Goal: Information Seeking & Learning: Find specific fact

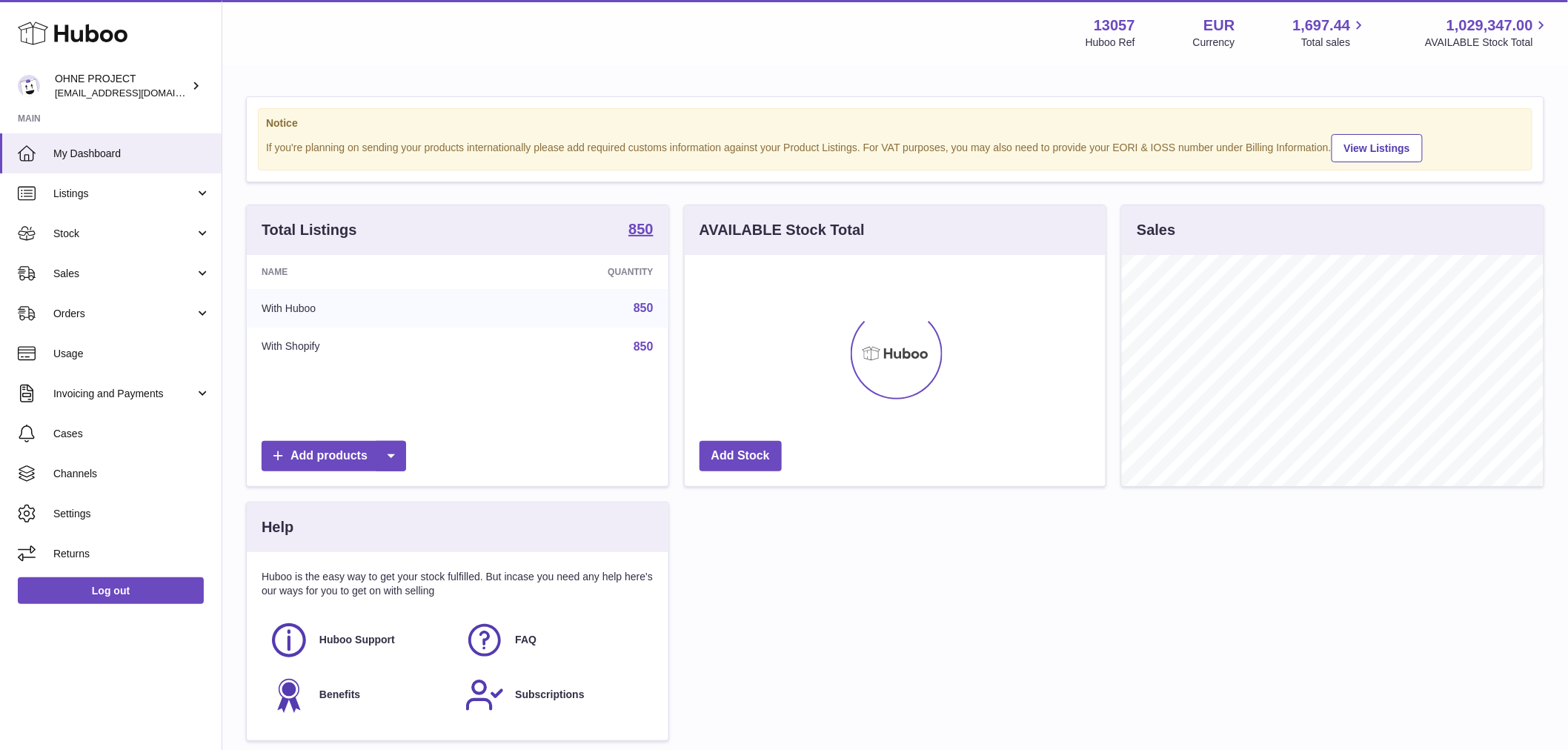
scroll to position [232, 421]
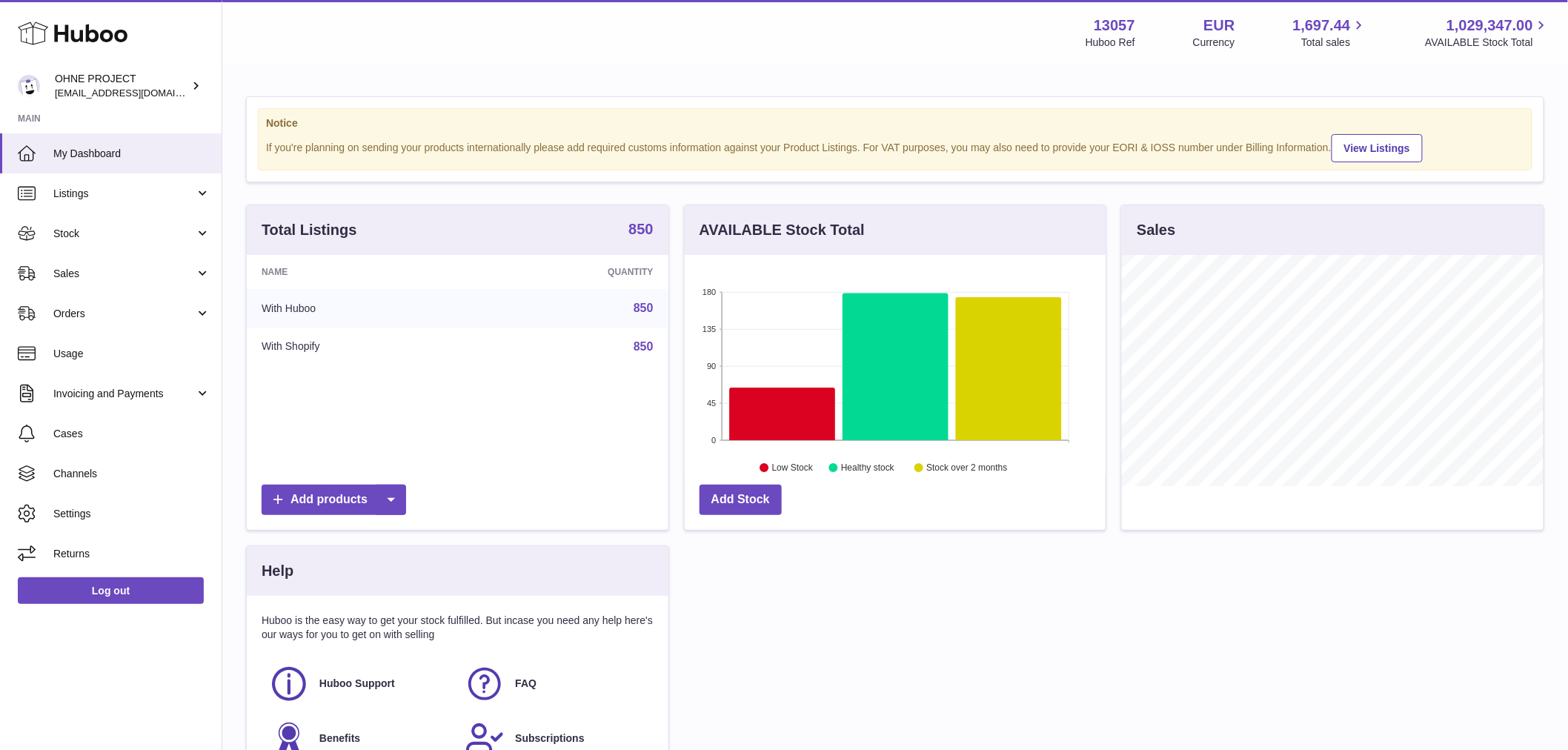
click at [635, 237] on strong "850" at bounding box center [640, 228] width 25 height 14
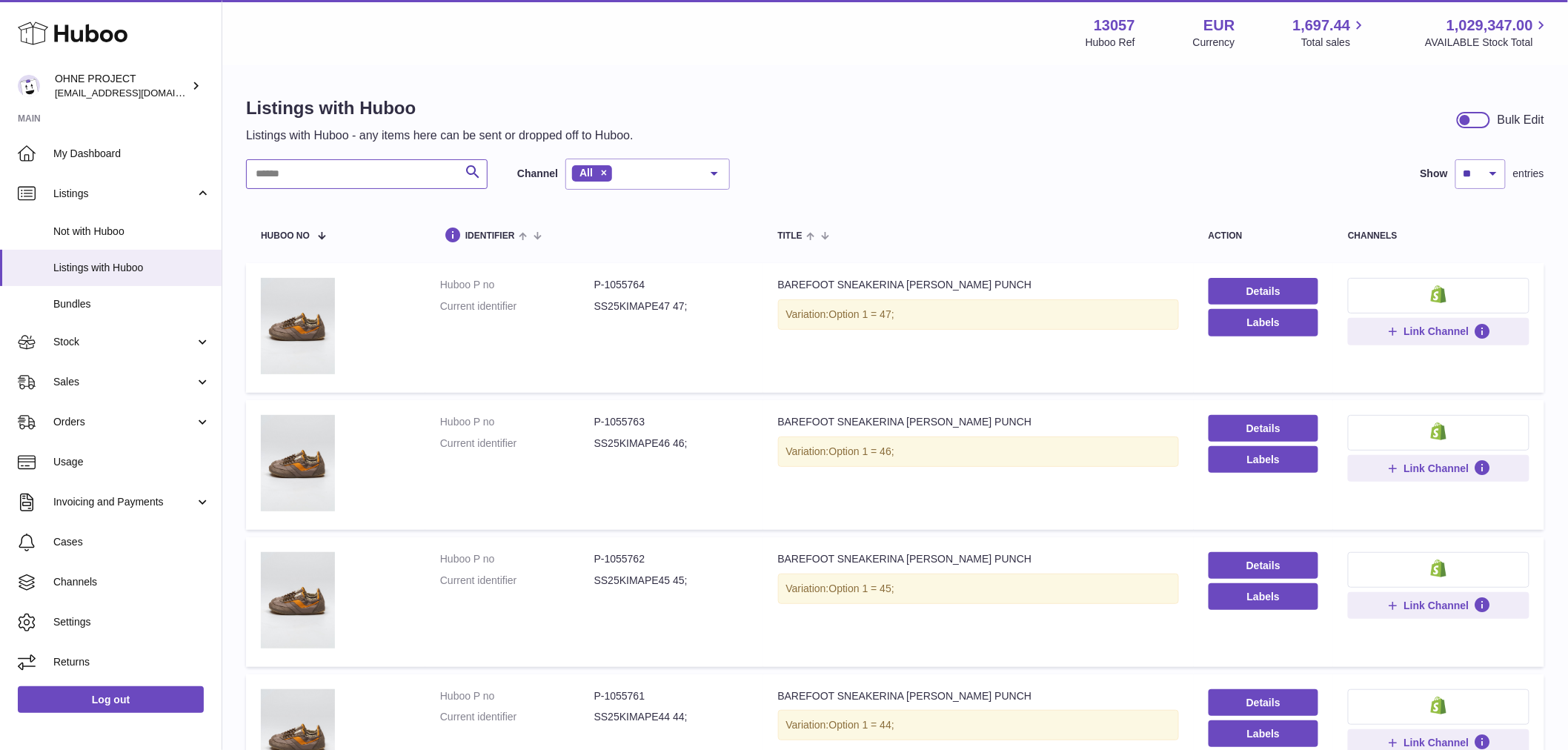
click at [422, 175] on input "text" at bounding box center [367, 174] width 242 height 30
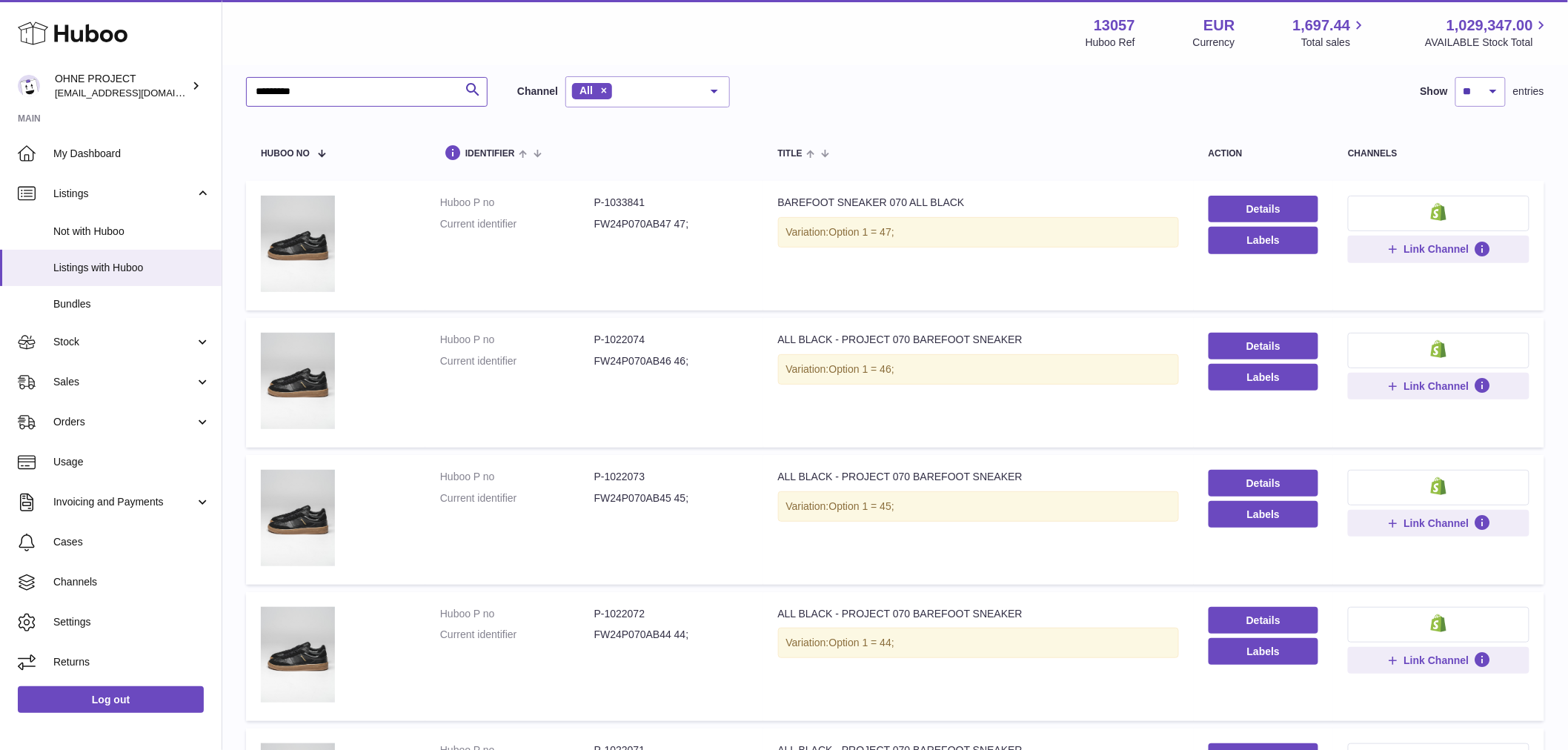
scroll to position [247, 0]
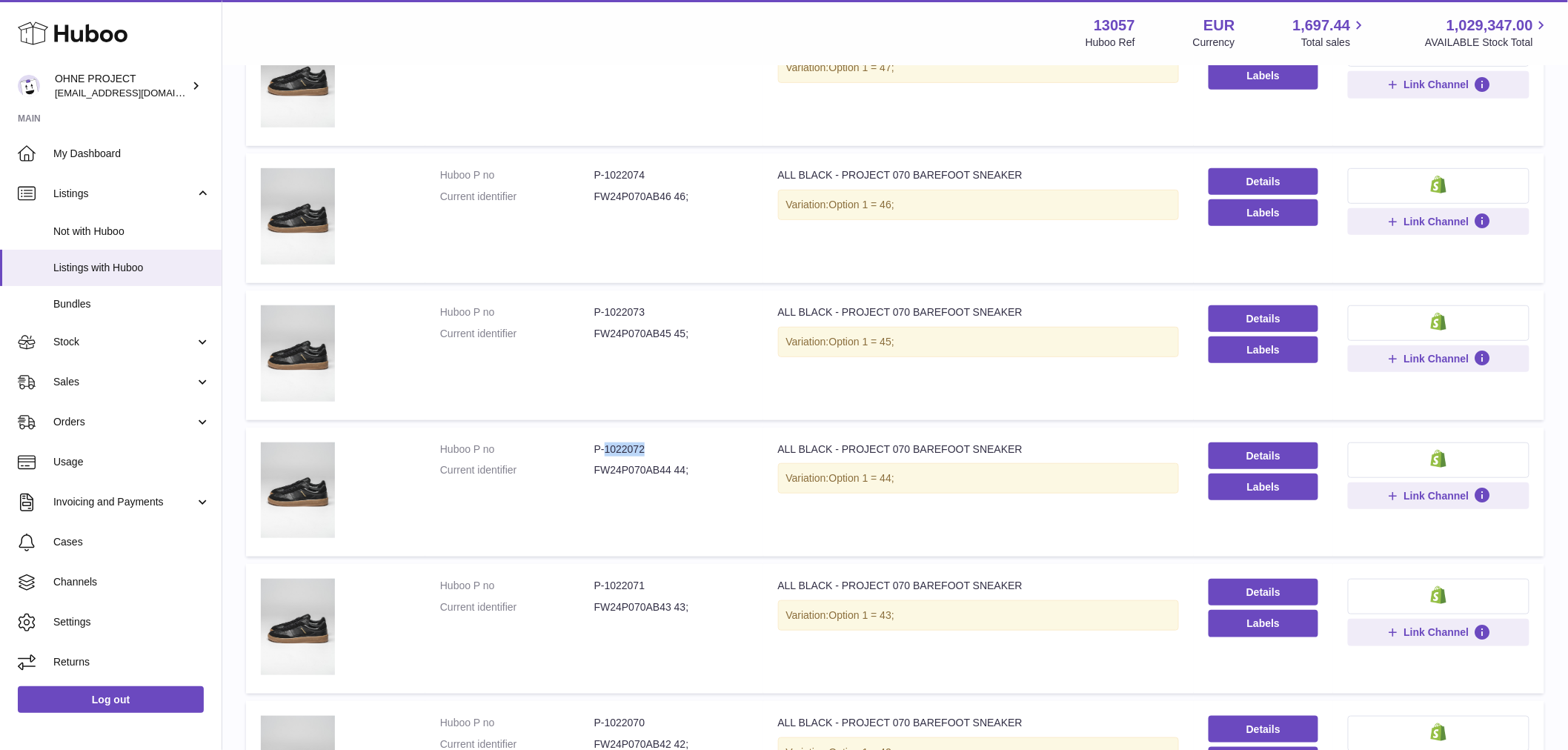
drag, startPoint x: 601, startPoint y: 443, endPoint x: 727, endPoint y: 428, distance: 126.9
click at [716, 443] on dd "P-1022072" at bounding box center [671, 449] width 154 height 14
copy dd "1022072"
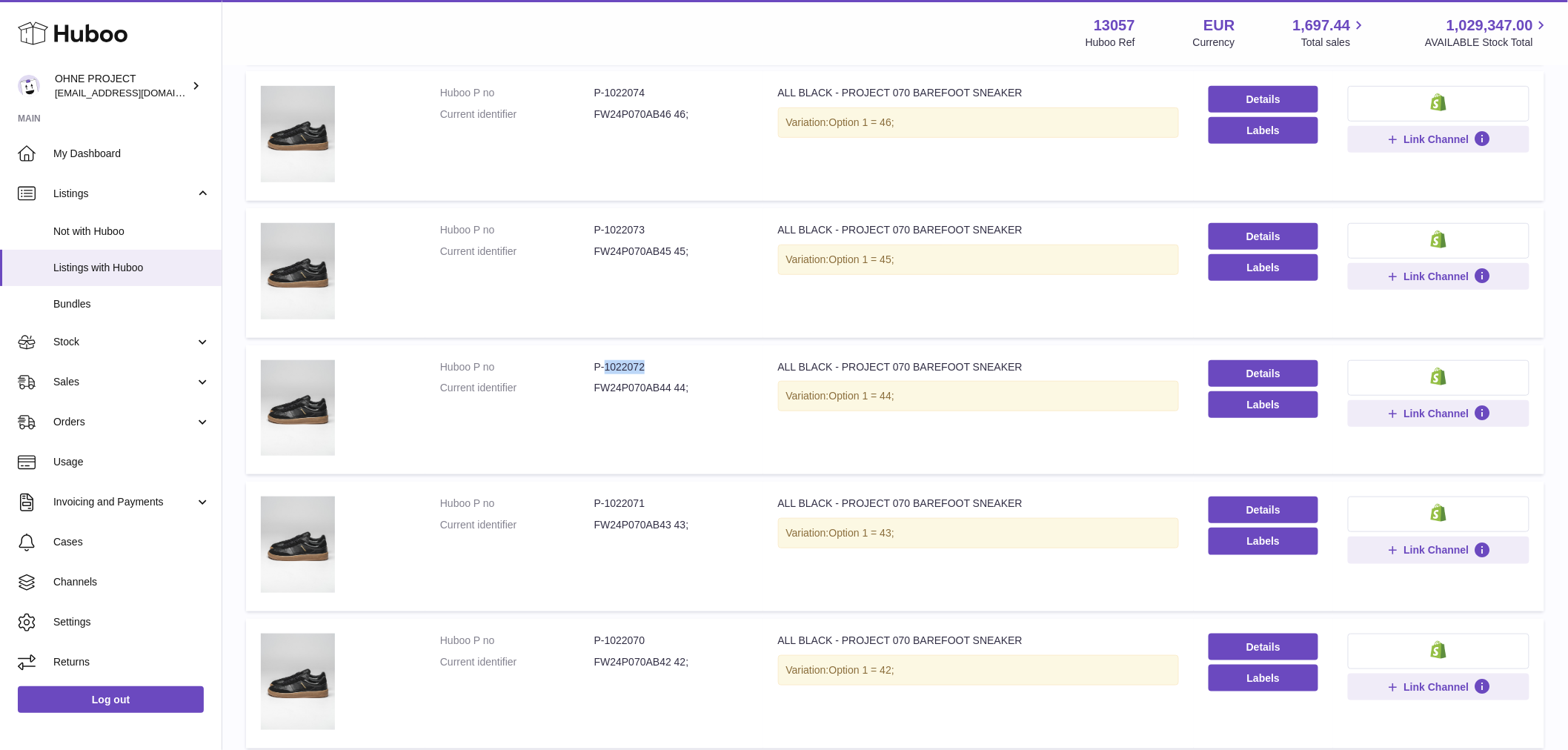
scroll to position [494, 0]
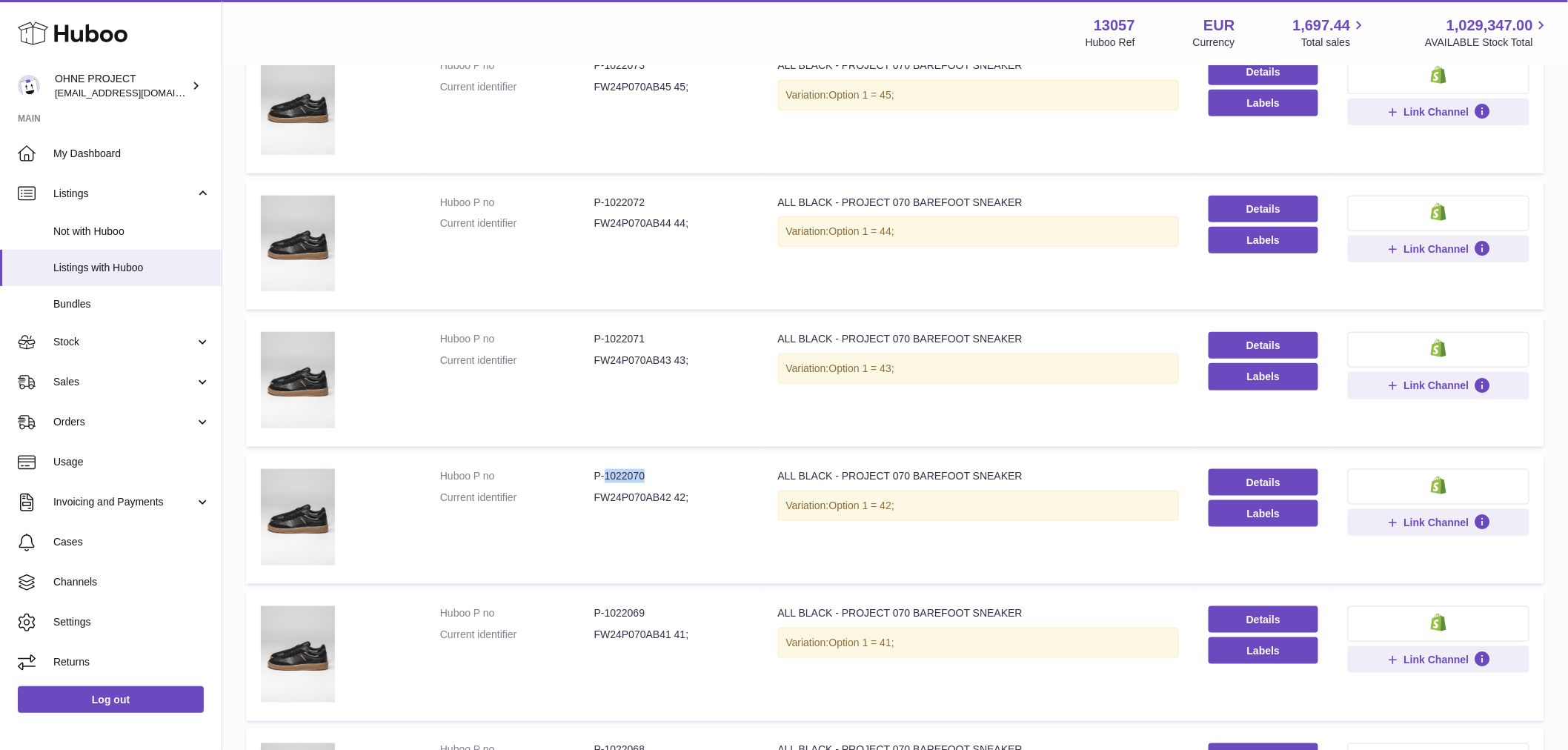
drag, startPoint x: 602, startPoint y: 471, endPoint x: 702, endPoint y: 469, distance: 100.0
click at [702, 469] on dd "P-1022070" at bounding box center [671, 476] width 154 height 14
copy dd "1022070"
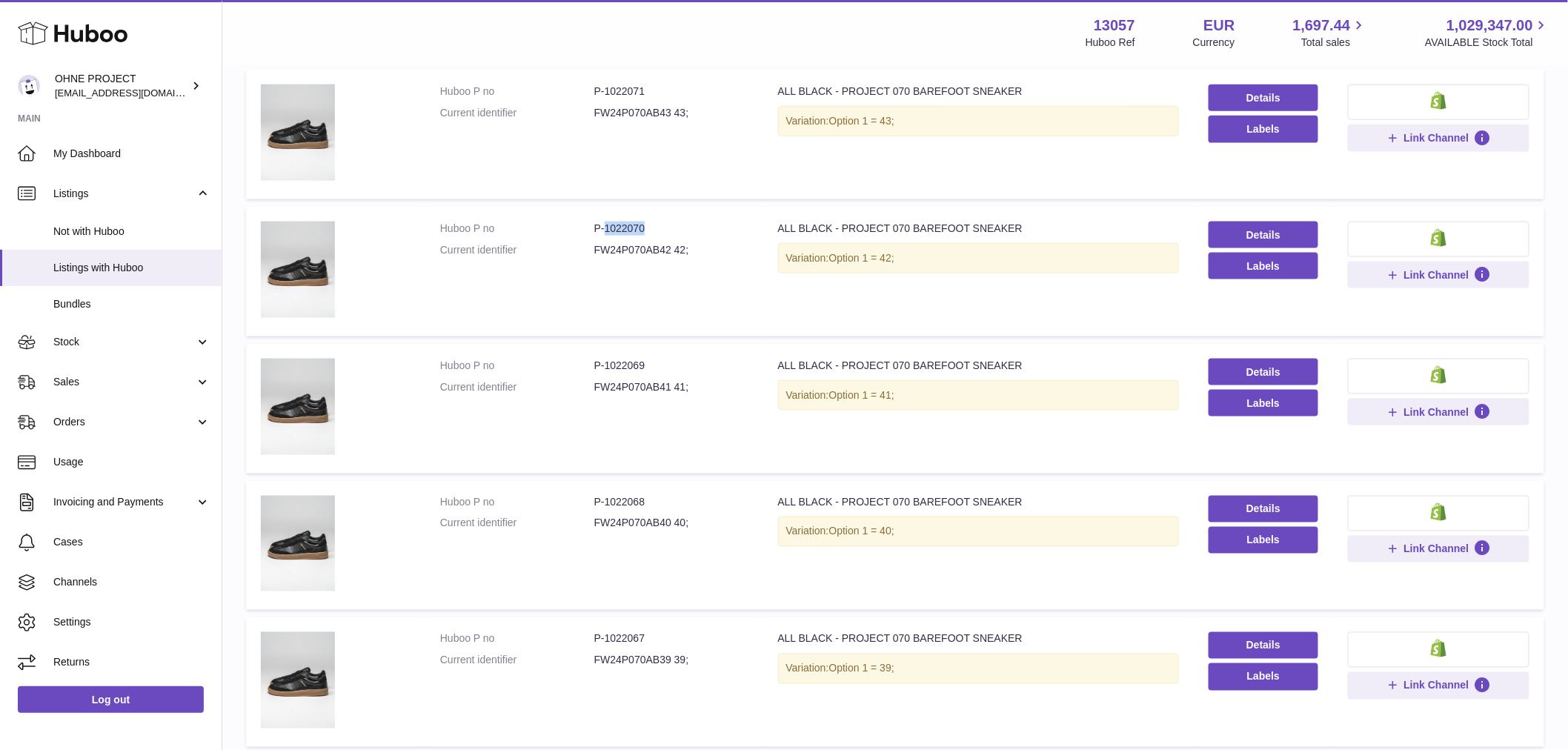
scroll to position [988, 0]
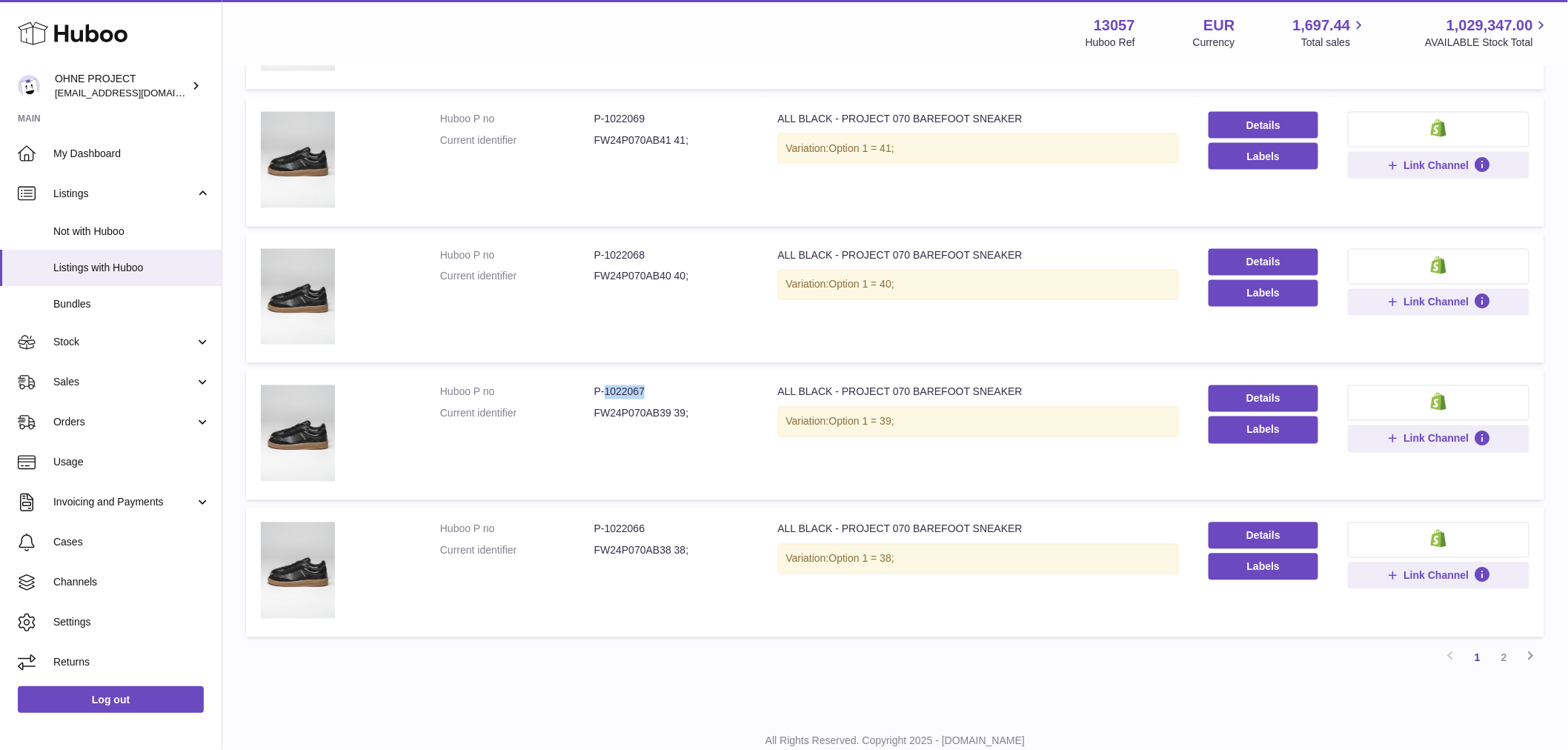
drag, startPoint x: 602, startPoint y: 389, endPoint x: 677, endPoint y: 390, distance: 75.0
click at [677, 390] on dd "P-1022067" at bounding box center [671, 392] width 154 height 14
copy dd "1022067"
click at [1500, 654] on link "2" at bounding box center [1504, 657] width 26 height 26
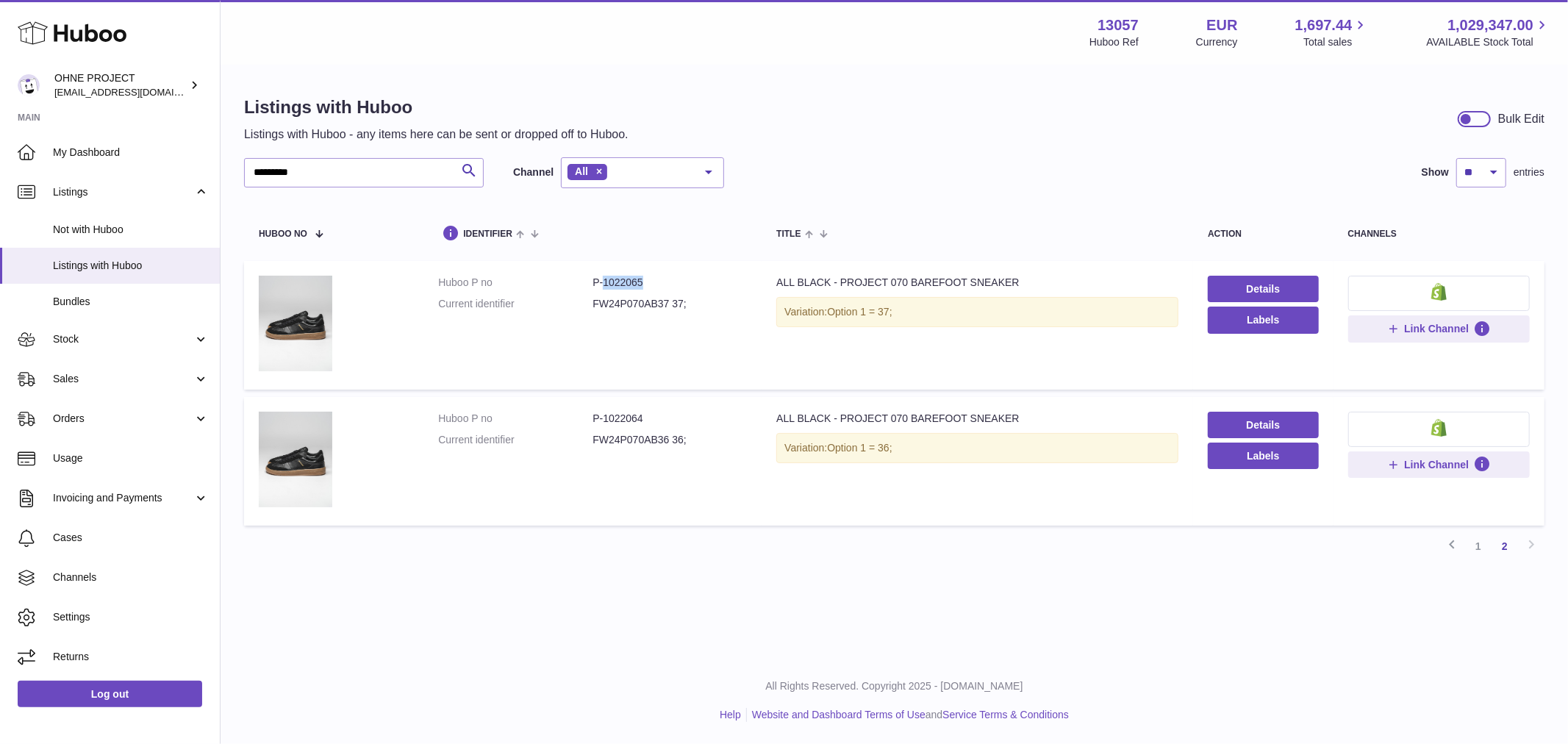
drag, startPoint x: 602, startPoint y: 280, endPoint x: 678, endPoint y: 282, distance: 76.0
click at [678, 281] on dd "P-1022065" at bounding box center [669, 282] width 155 height 14
copy dd "1022065"
click at [1479, 545] on link "1" at bounding box center [1478, 546] width 26 height 26
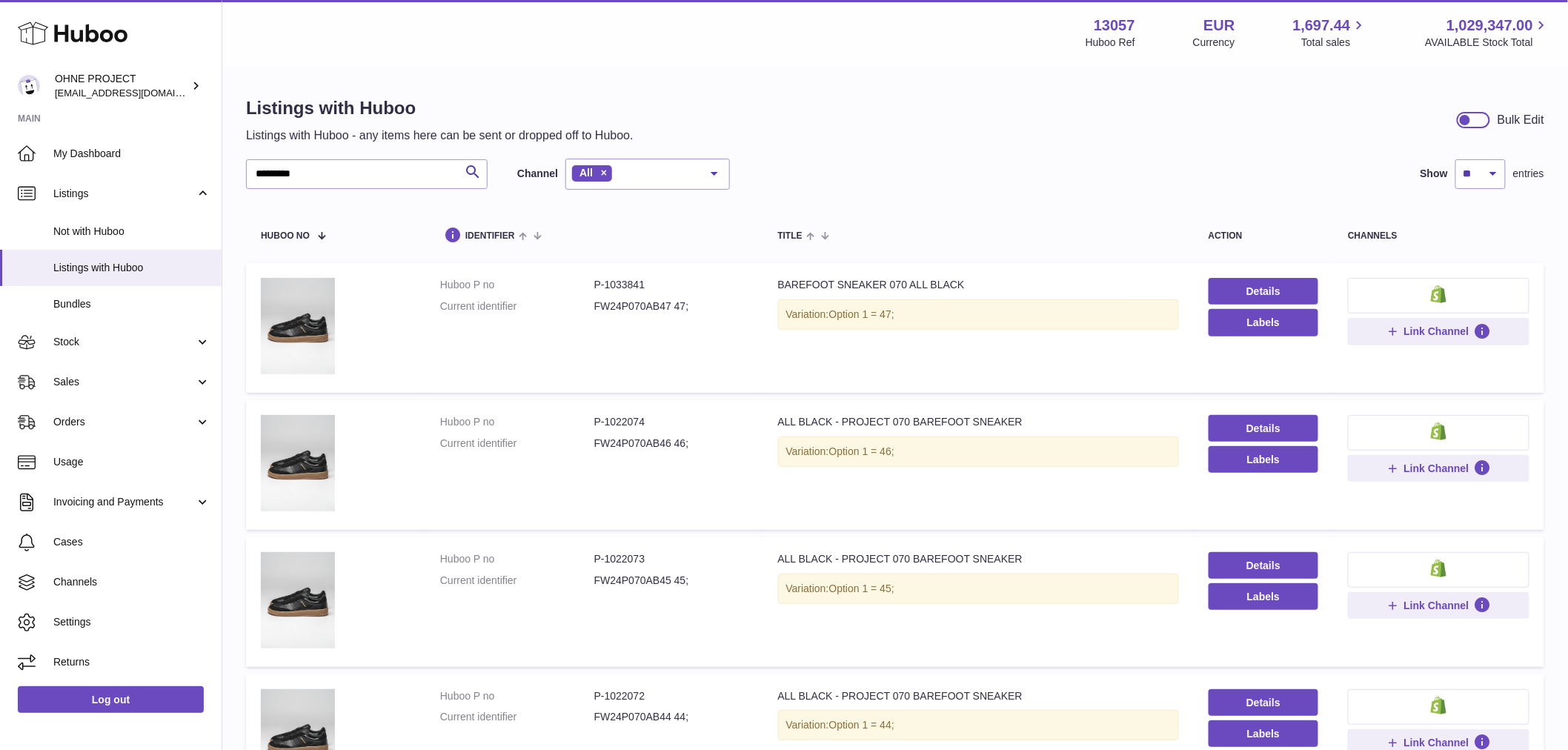
click at [604, 557] on dd "P-1022073" at bounding box center [671, 558] width 154 height 14
drag, startPoint x: 676, startPoint y: 563, endPoint x: 642, endPoint y: 554, distance: 35.2
click at [672, 562] on dd "P-1022073" at bounding box center [671, 558] width 154 height 14
drag, startPoint x: 602, startPoint y: 557, endPoint x: 646, endPoint y: 559, distance: 44.0
click at [646, 559] on dd "P-1022073" at bounding box center [671, 558] width 154 height 14
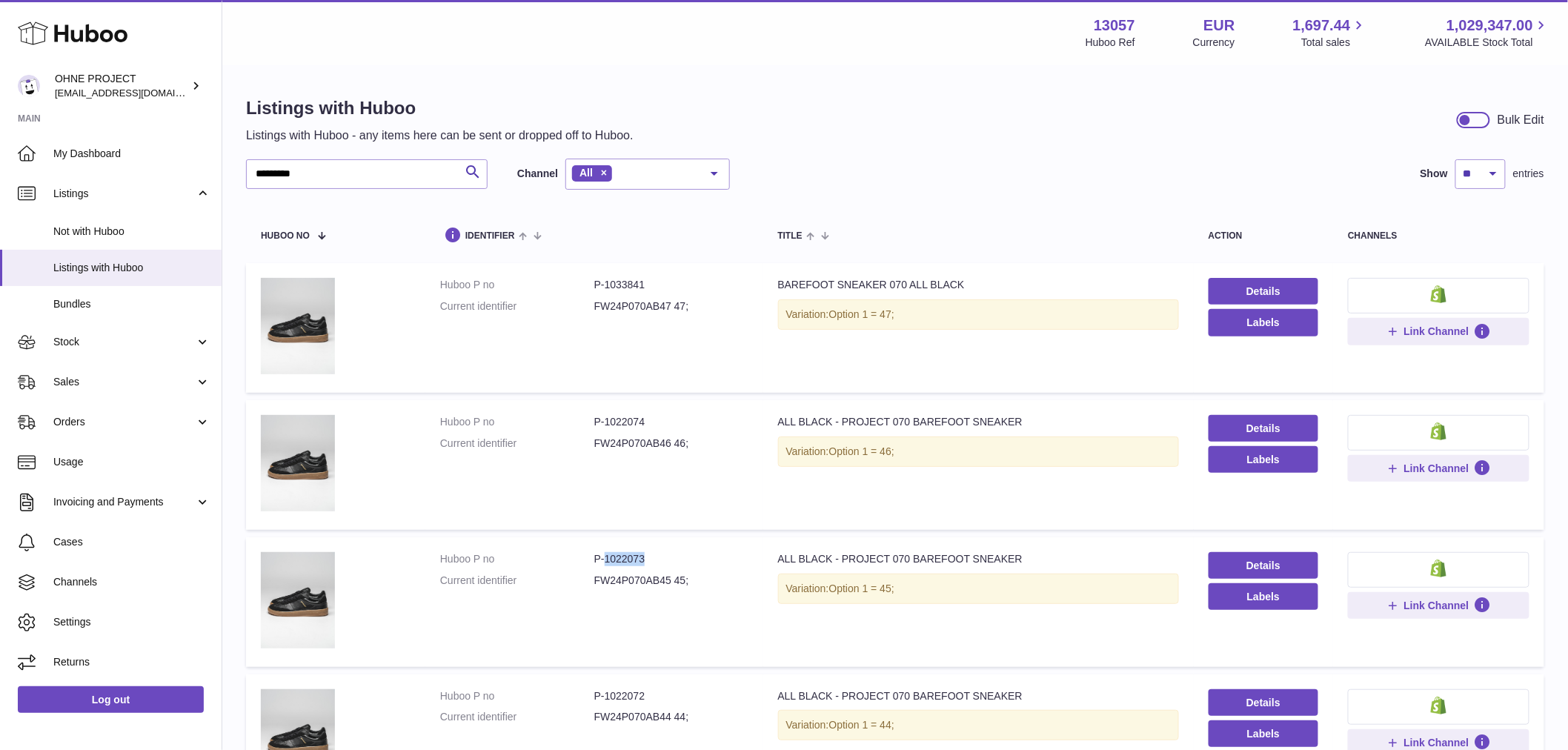
copy dd "1022073"
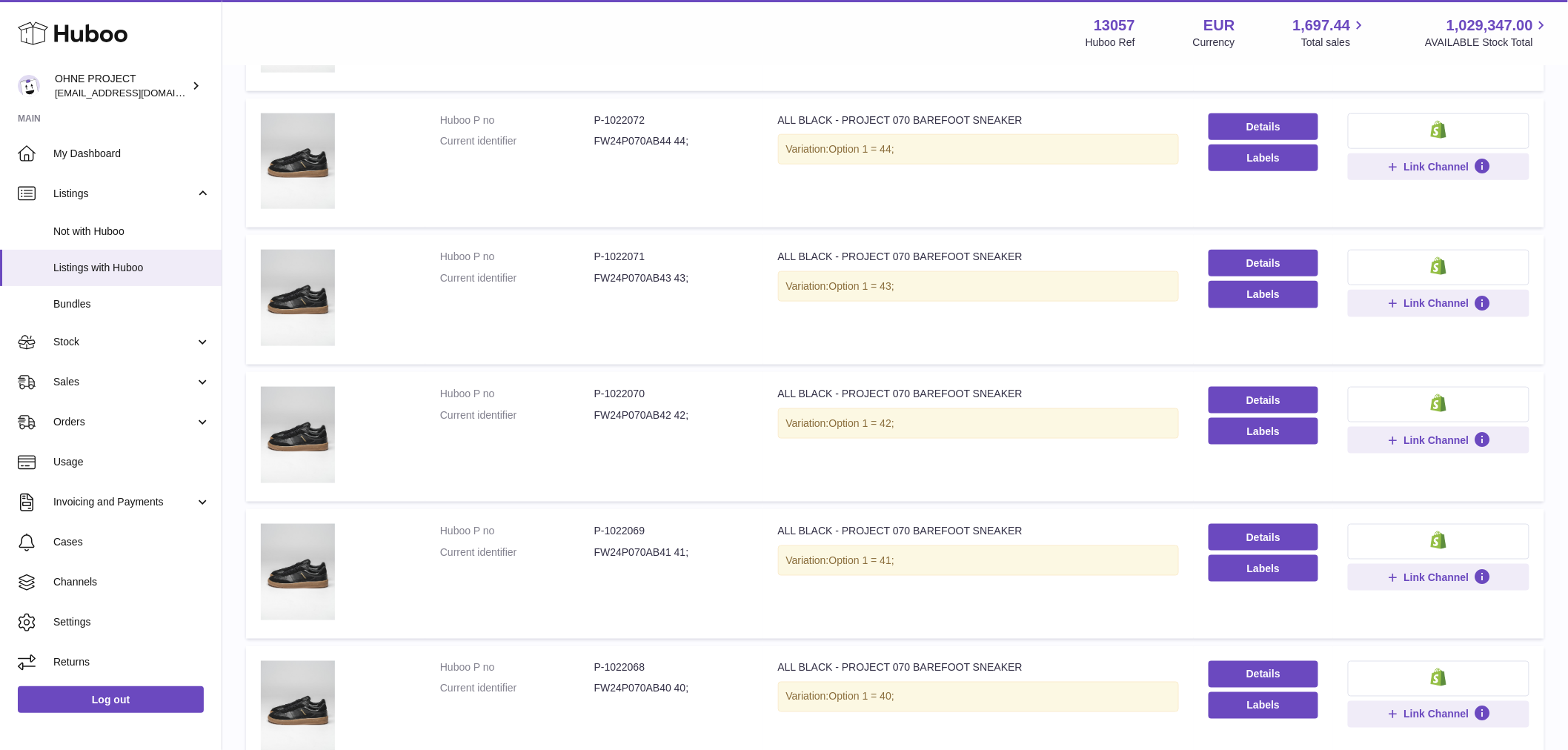
scroll to position [823, 0]
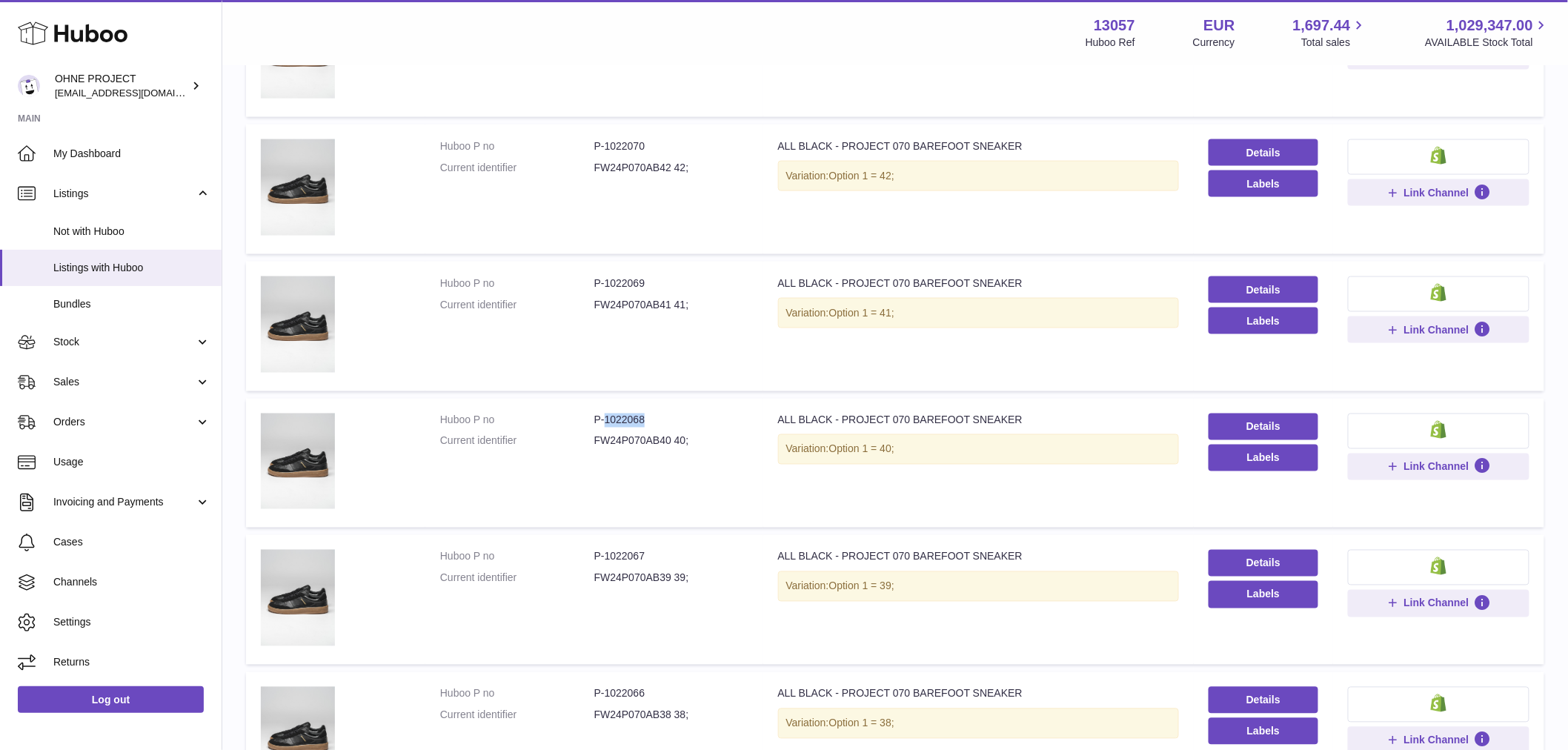
drag, startPoint x: 602, startPoint y: 416, endPoint x: 695, endPoint y: 420, distance: 93.1
click at [693, 420] on dd "P-1022068" at bounding box center [671, 421] width 154 height 14
copy dd "1022068"
drag, startPoint x: 604, startPoint y: 279, endPoint x: 665, endPoint y: 269, distance: 61.8
click at [665, 269] on td "Huboo P no P-1022069 Current identifier FW24P070AB41 41;" at bounding box center [594, 326] width 338 height 129
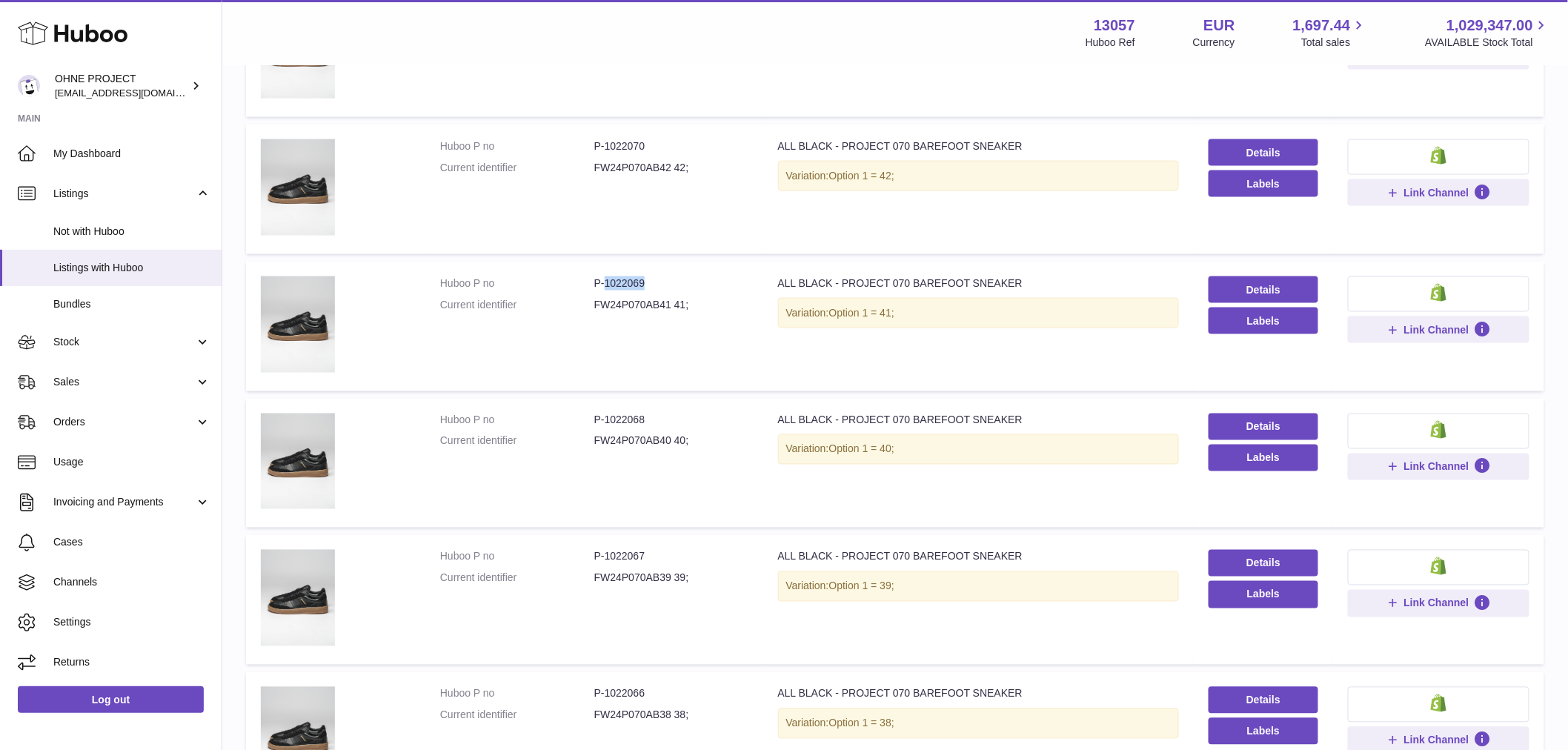
copy dd "1022069"
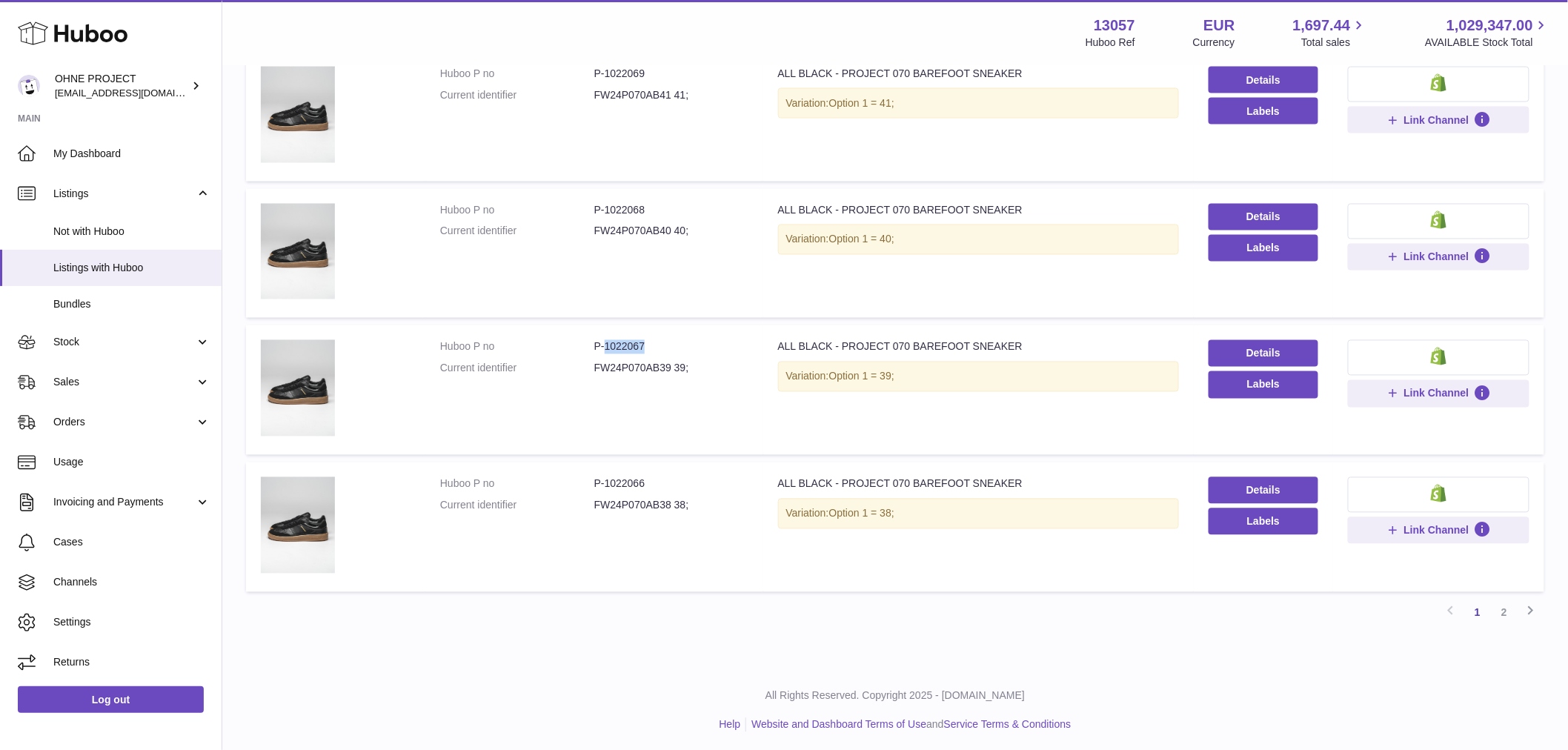
drag, startPoint x: 603, startPoint y: 342, endPoint x: 668, endPoint y: 344, distance: 65.0
click at [668, 344] on dd "P-1022067" at bounding box center [671, 346] width 154 height 14
copy dd "1022067"
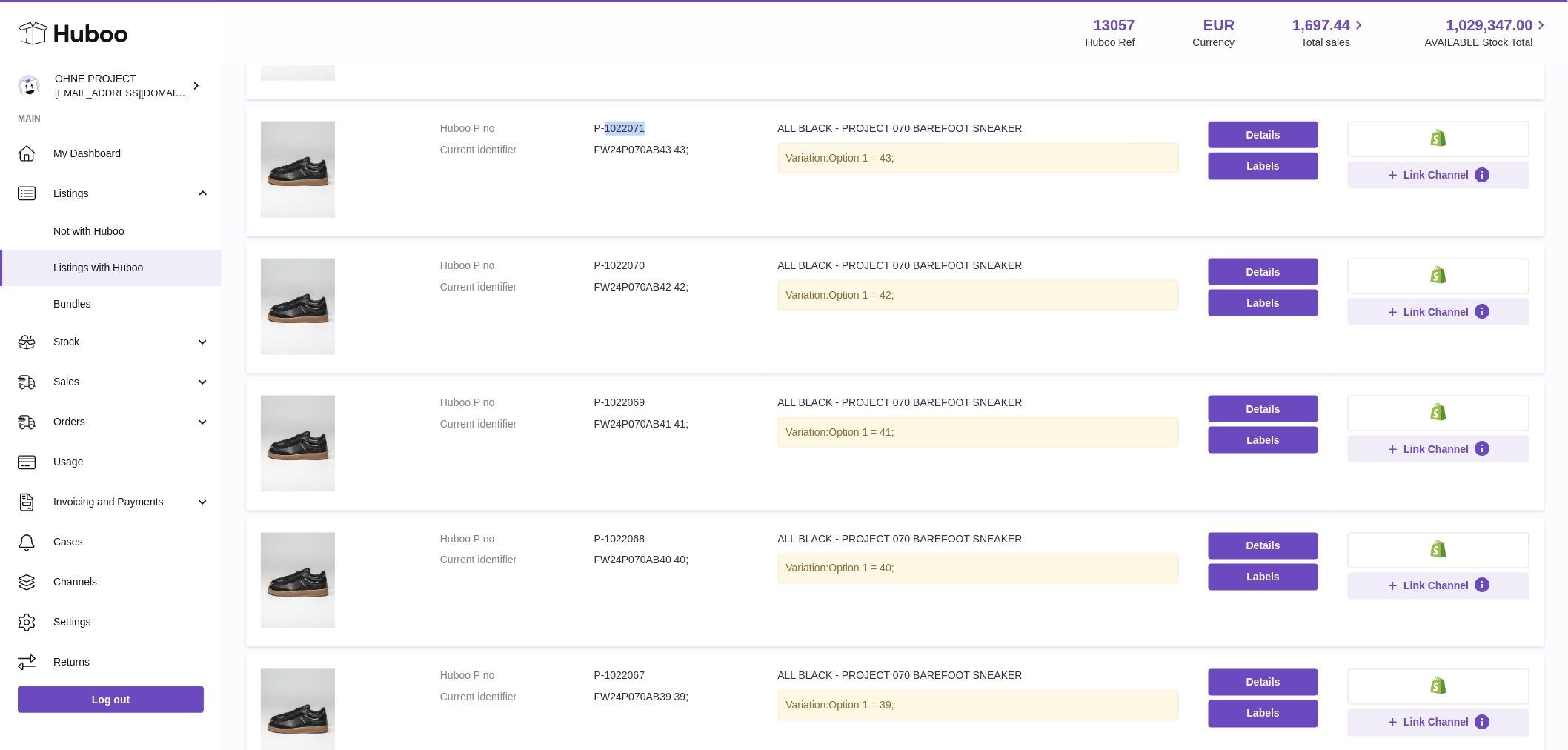
drag, startPoint x: 603, startPoint y: 128, endPoint x: 695, endPoint y: 123, distance: 92.1
click at [695, 123] on dd "P-1022071" at bounding box center [671, 129] width 154 height 14
copy dd "1022071"
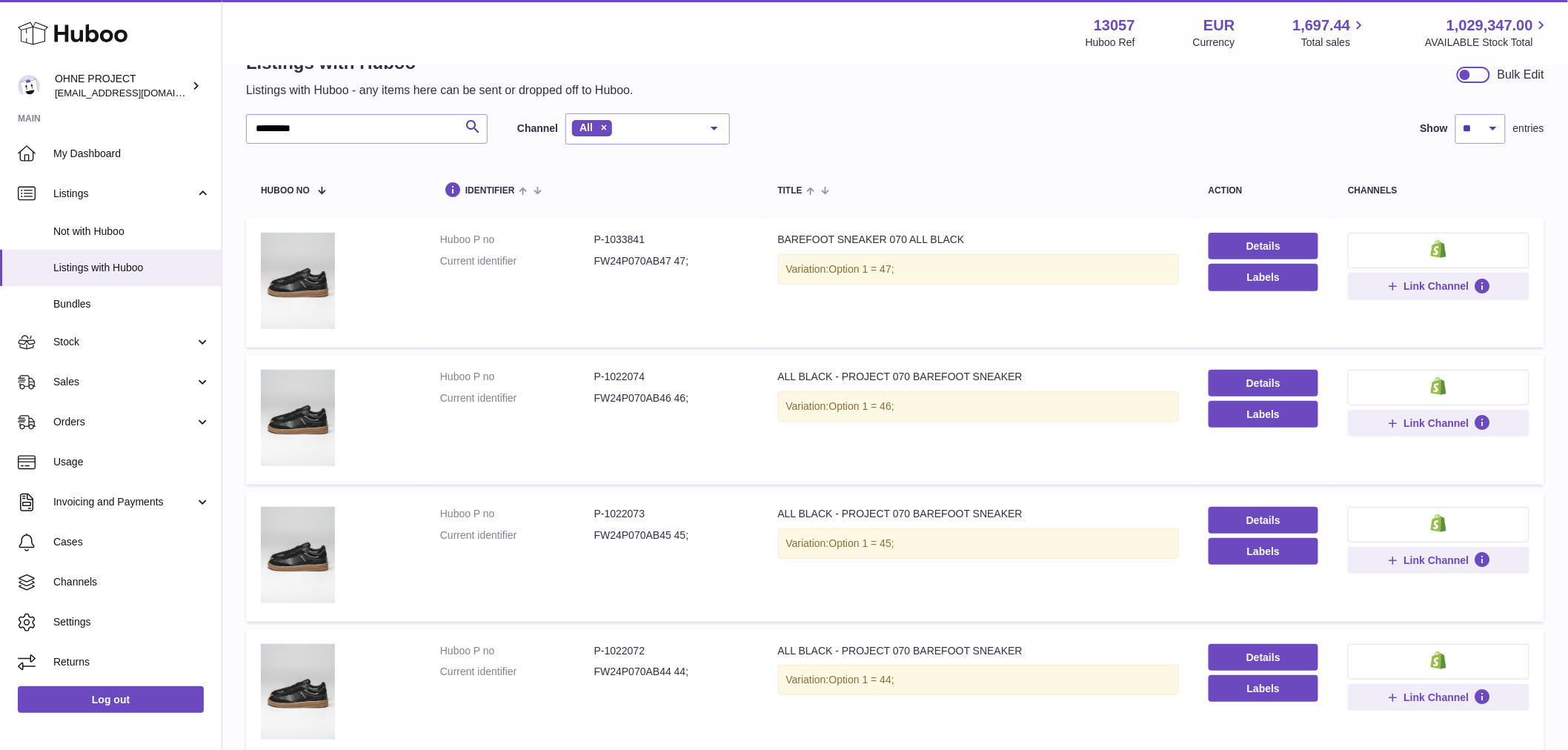
scroll to position [0, 0]
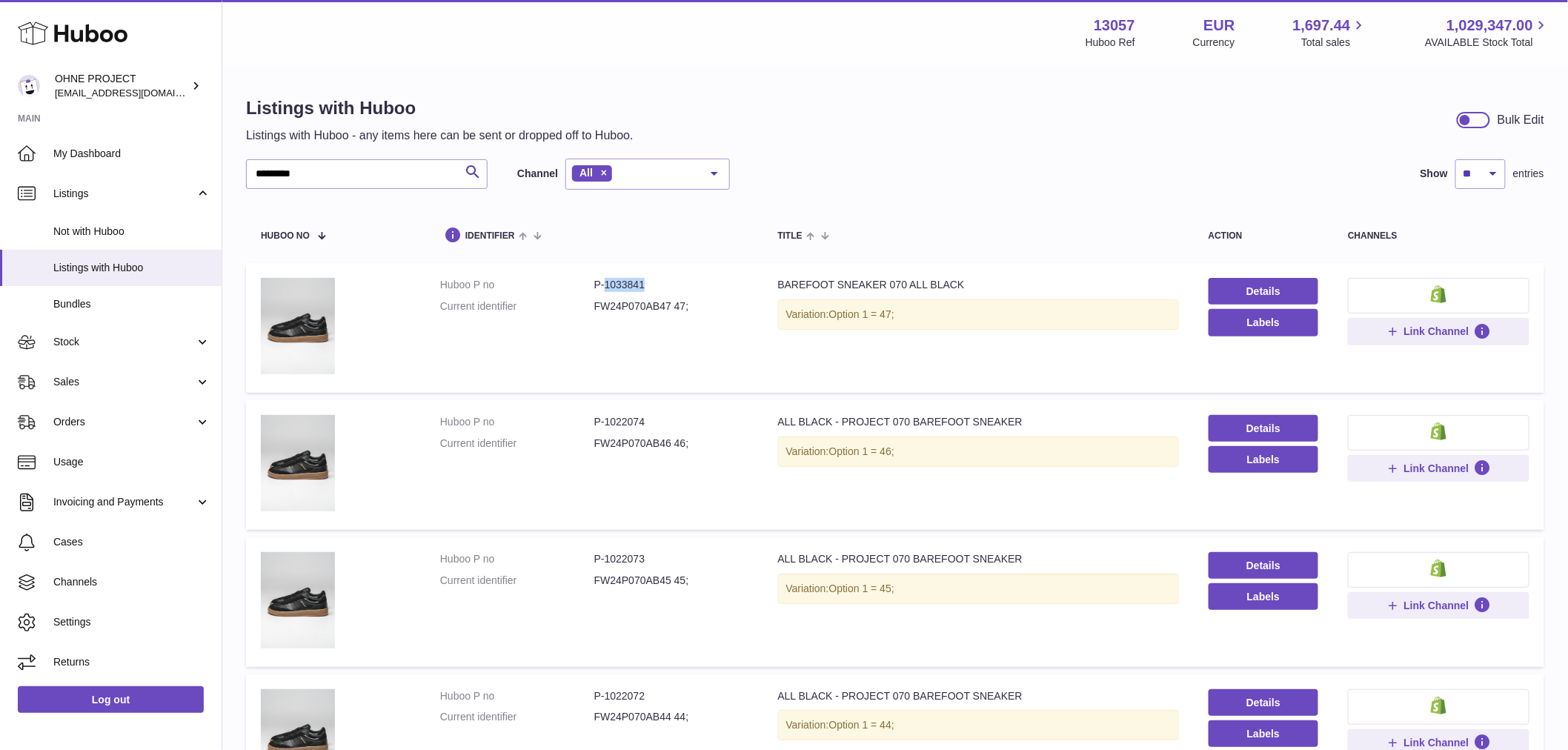
drag, startPoint x: 602, startPoint y: 286, endPoint x: 676, endPoint y: 293, distance: 74.3
click at [675, 293] on dl "Huboo P no P-1033841 Current identifier FW24P070AB47 47;" at bounding box center [594, 299] width 308 height 43
copy dd "1033841"
drag, startPoint x: 604, startPoint y: 422, endPoint x: 665, endPoint y: 422, distance: 61.0
click at [665, 422] on dd "P-1022074" at bounding box center [671, 421] width 154 height 14
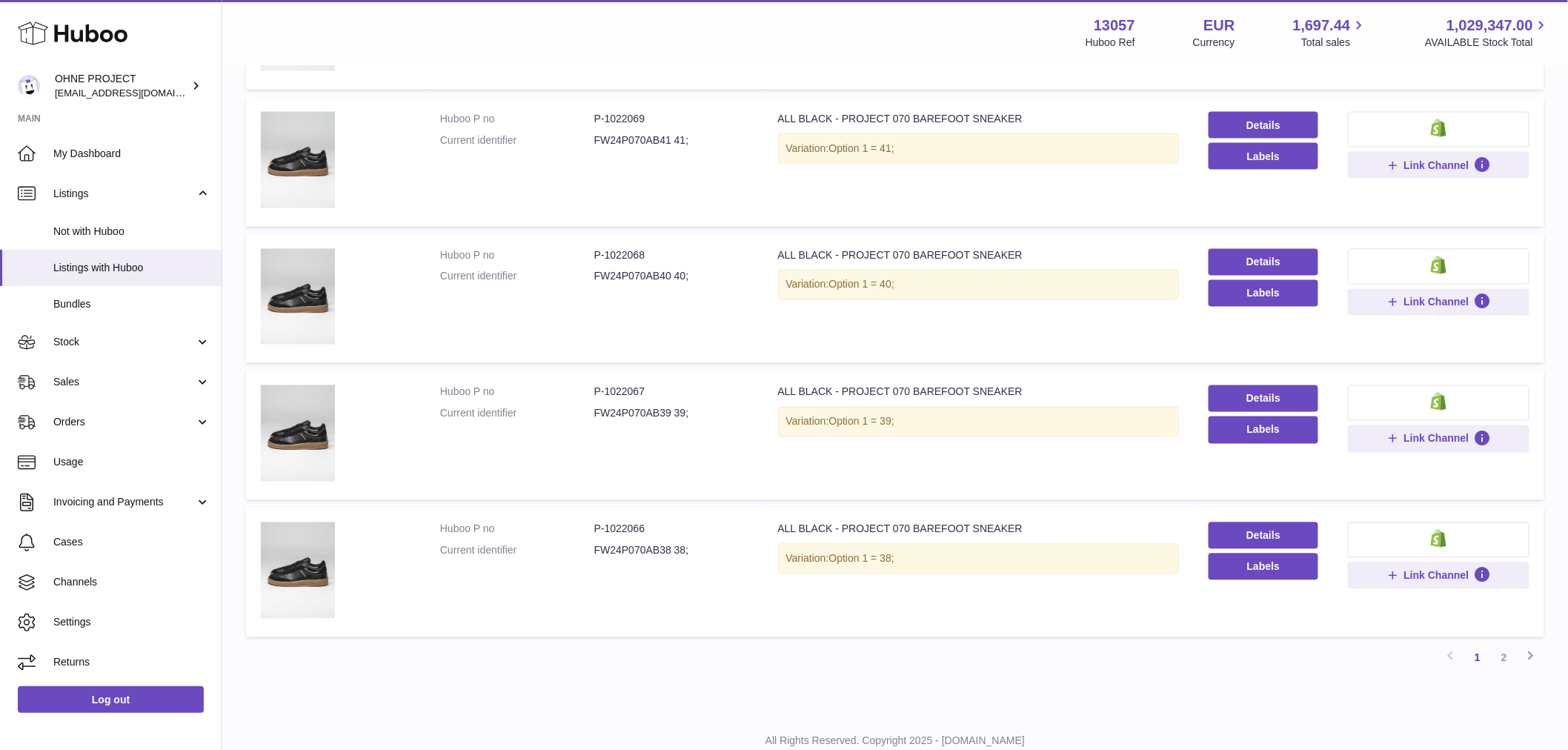
scroll to position [1033, 0]
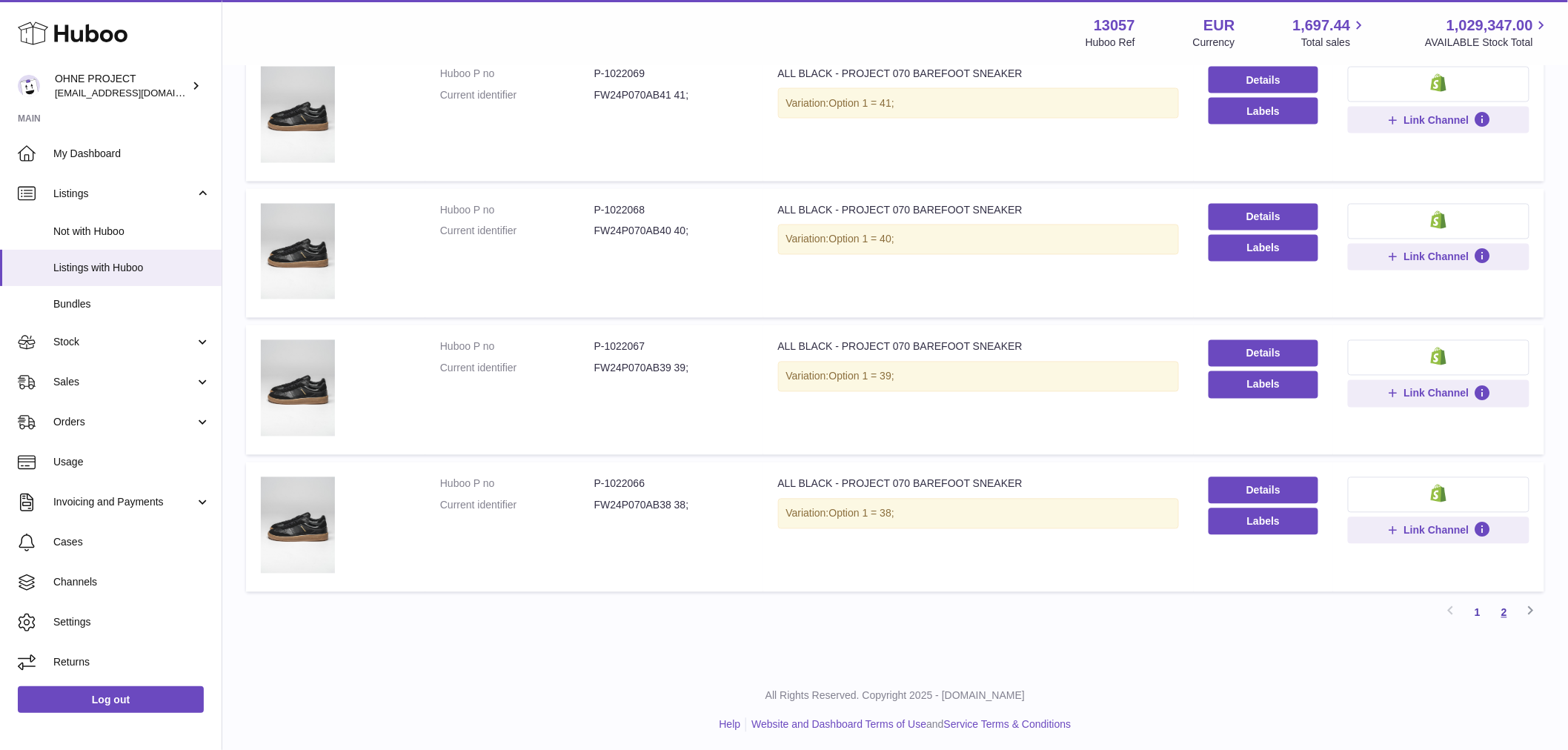
click at [1502, 602] on link "2" at bounding box center [1504, 612] width 26 height 26
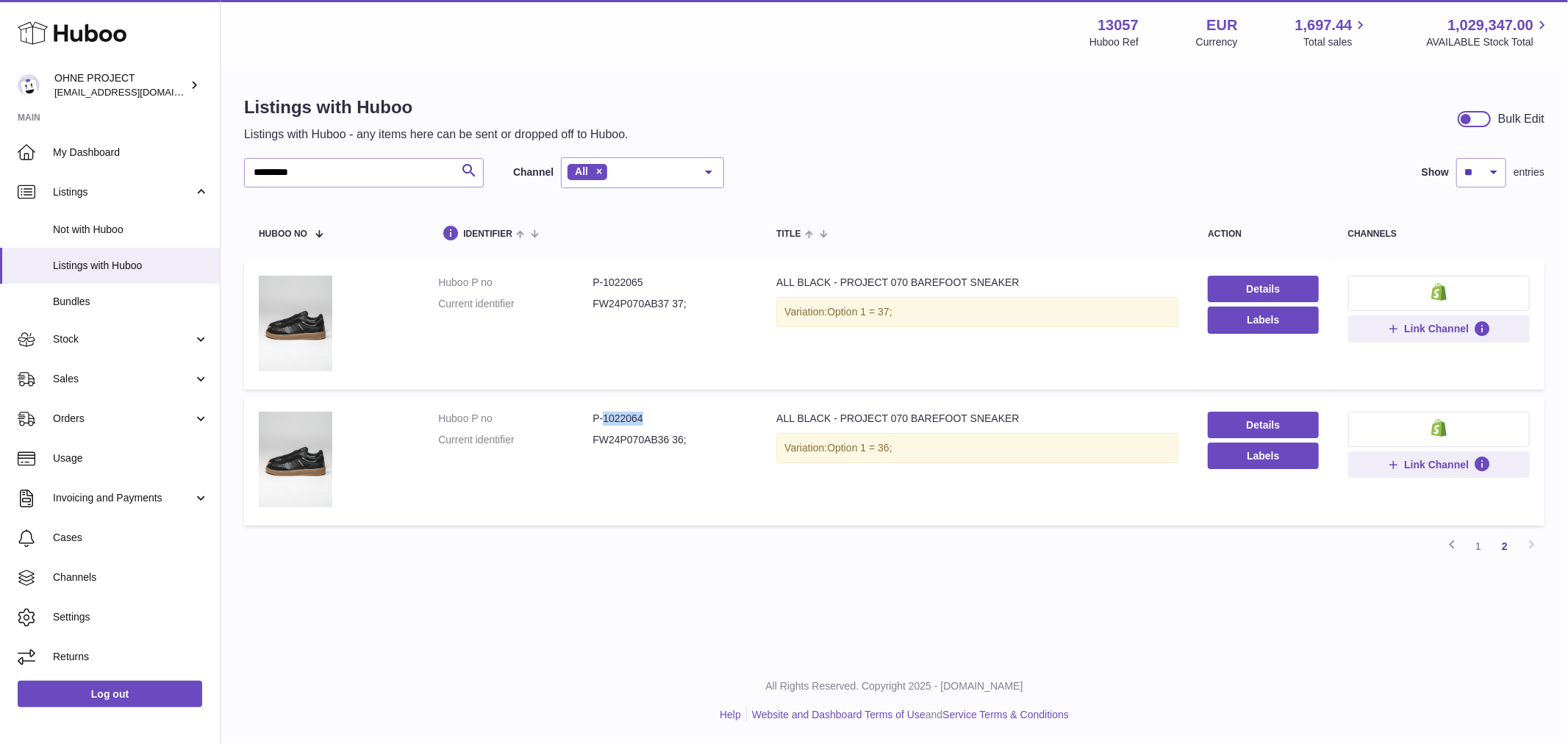
drag, startPoint x: 601, startPoint y: 414, endPoint x: 687, endPoint y: 414, distance: 86.0
click at [687, 414] on dd "P-1022064" at bounding box center [669, 418] width 155 height 14
drag, startPoint x: 602, startPoint y: 283, endPoint x: 691, endPoint y: 276, distance: 89.3
click at [691, 277] on dd "P-1022065" at bounding box center [669, 282] width 155 height 14
click at [1479, 540] on link "1" at bounding box center [1478, 546] width 26 height 26
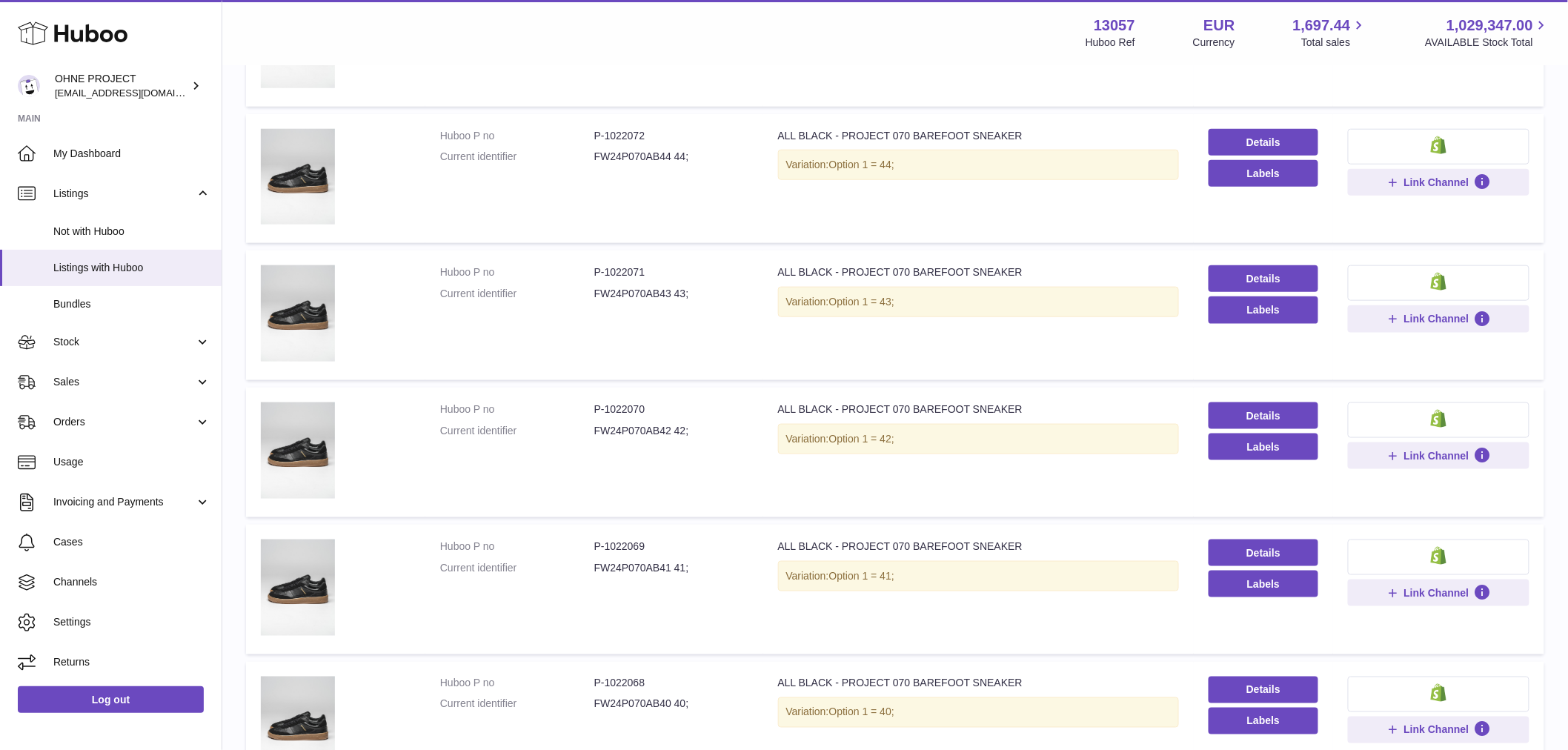
scroll to position [724, 0]
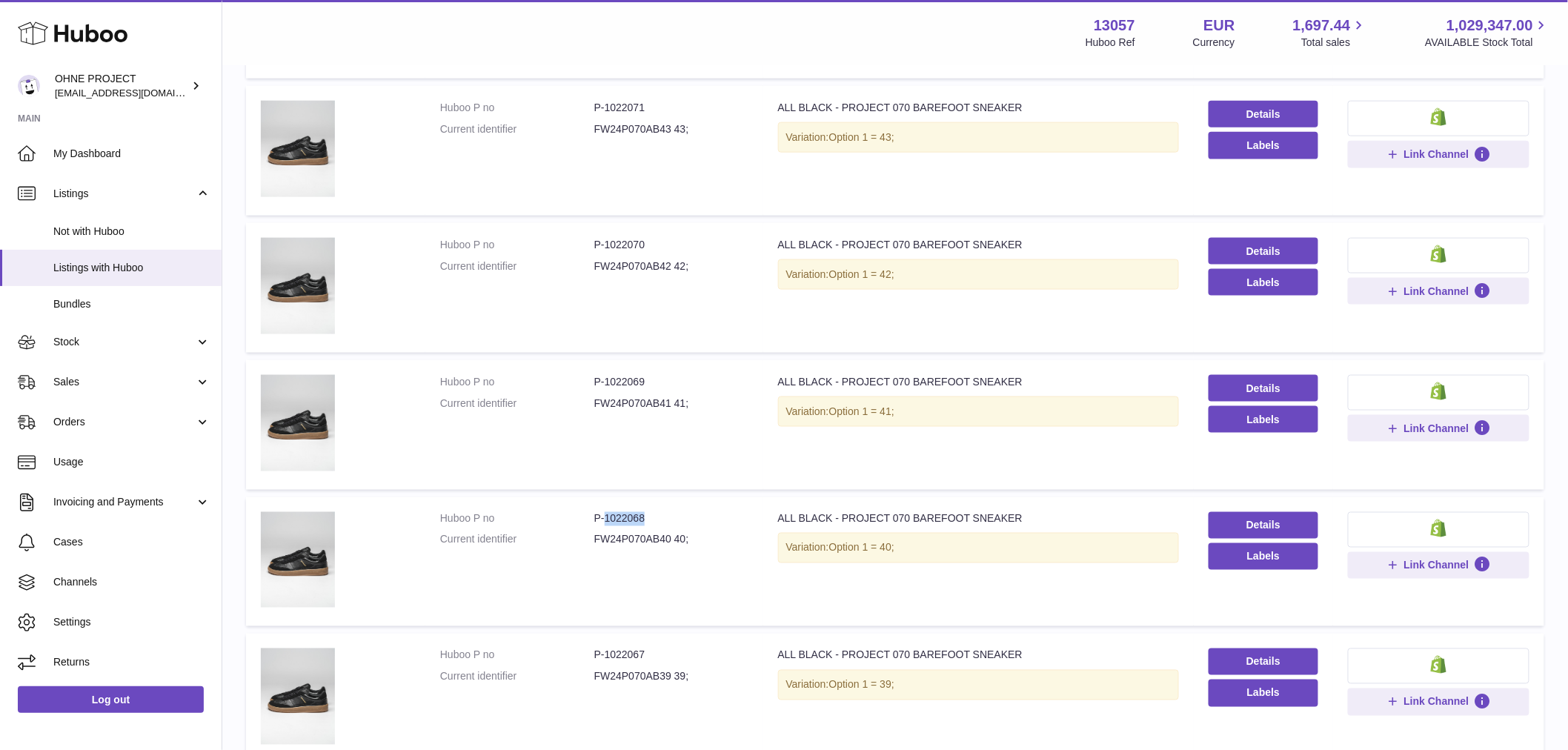
drag, startPoint x: 604, startPoint y: 514, endPoint x: 672, endPoint y: 510, distance: 68.1
click at [672, 512] on dd "P-1022068" at bounding box center [671, 518] width 154 height 14
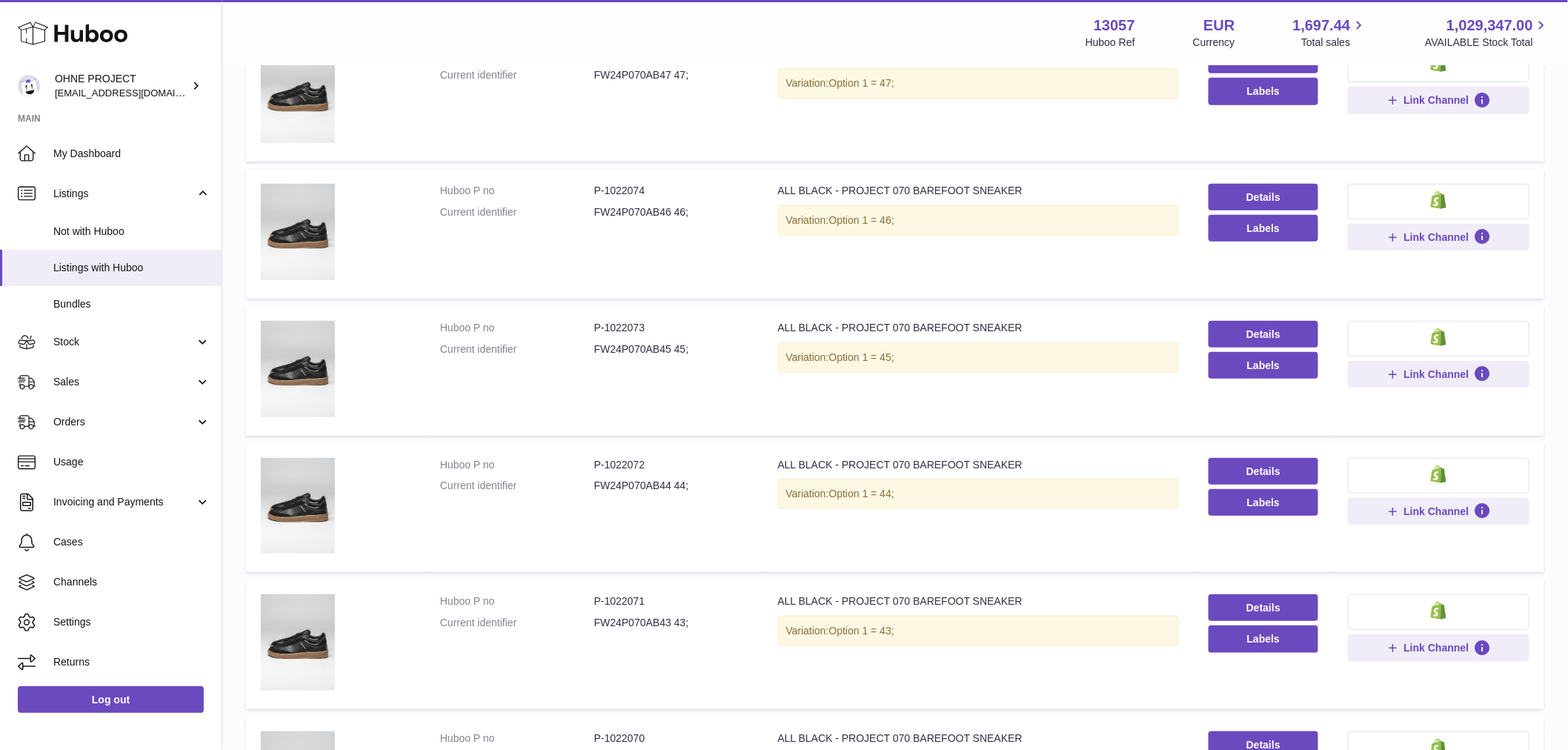
scroll to position [0, 0]
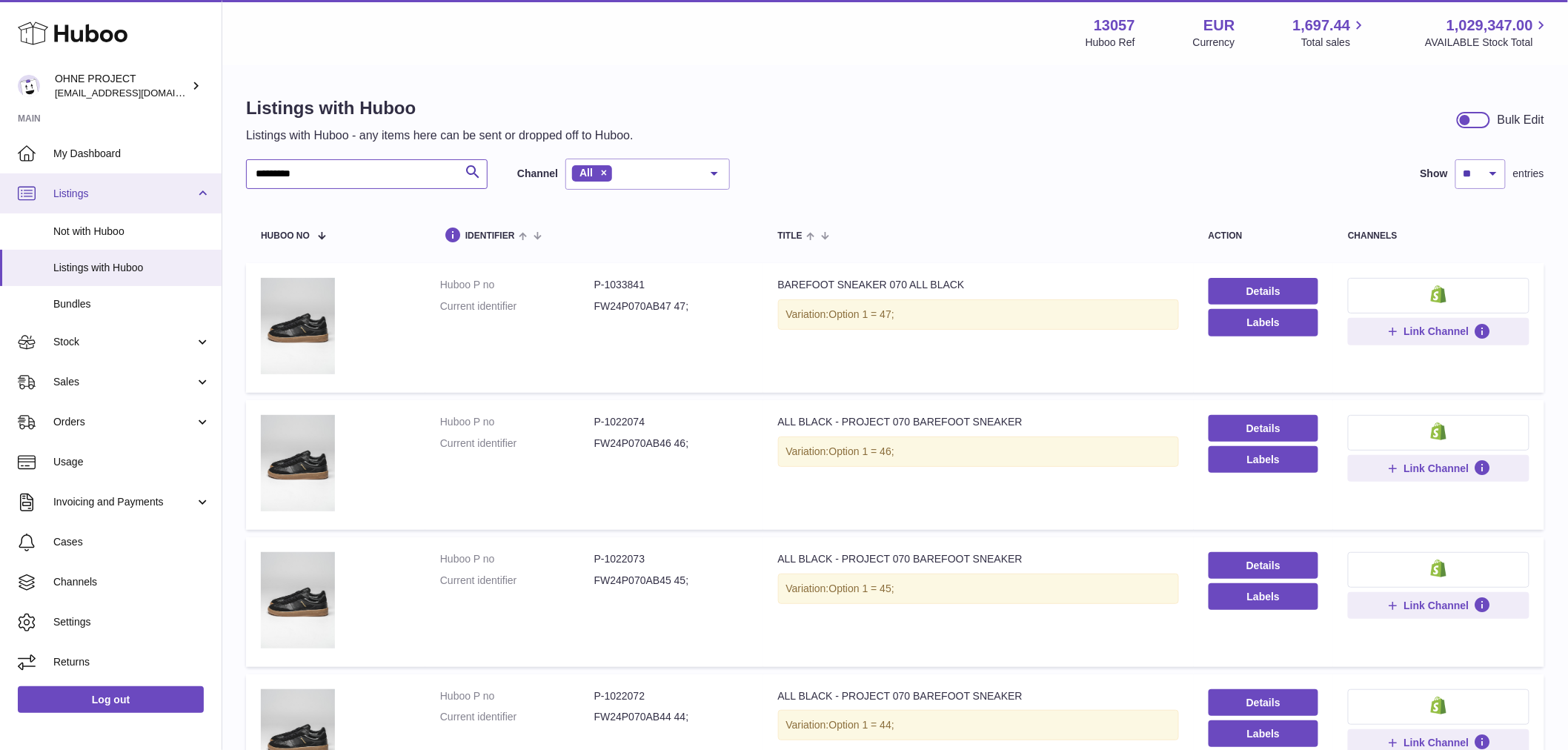
drag, startPoint x: 336, startPoint y: 178, endPoint x: 137, endPoint y: 175, distance: 199.0
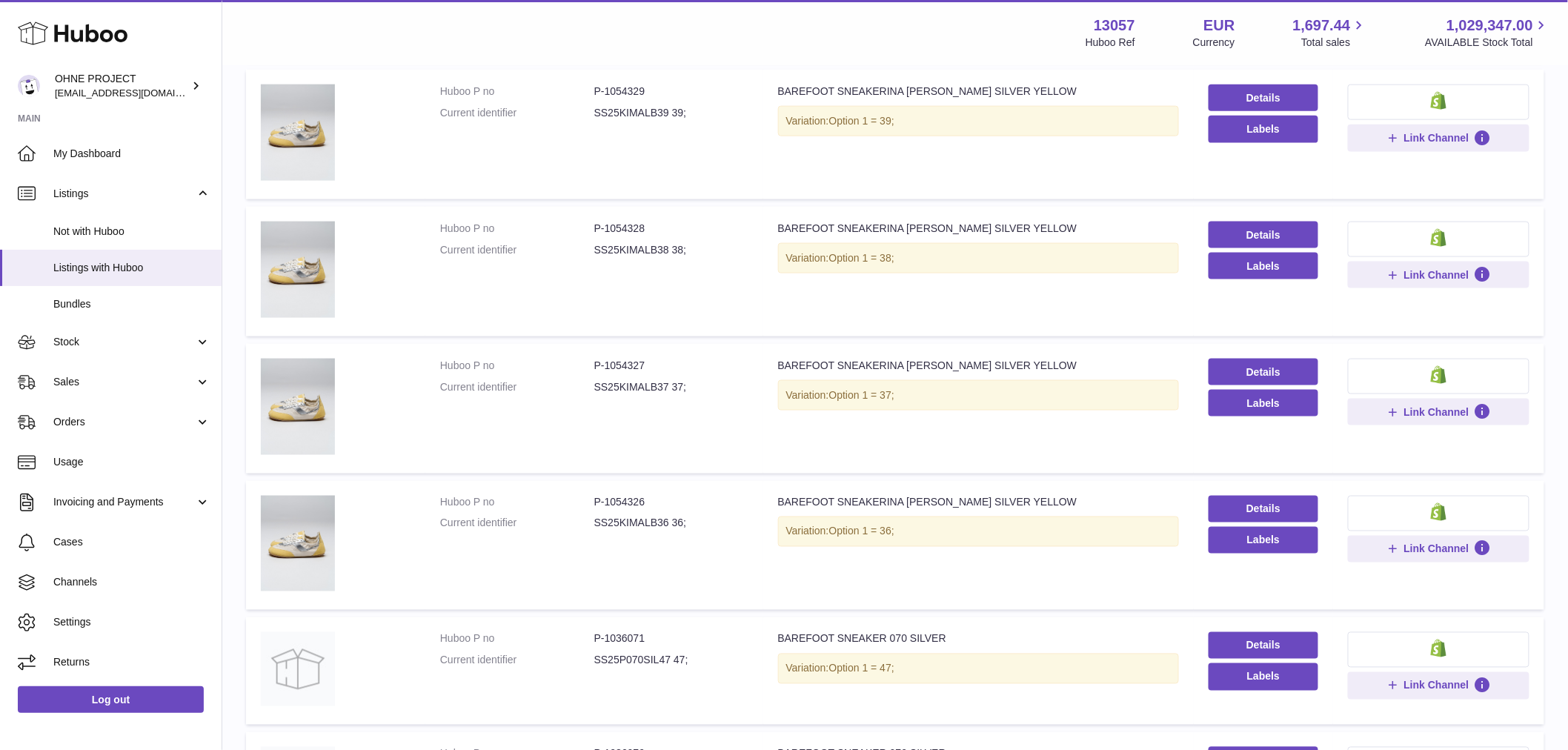
scroll to position [989, 0]
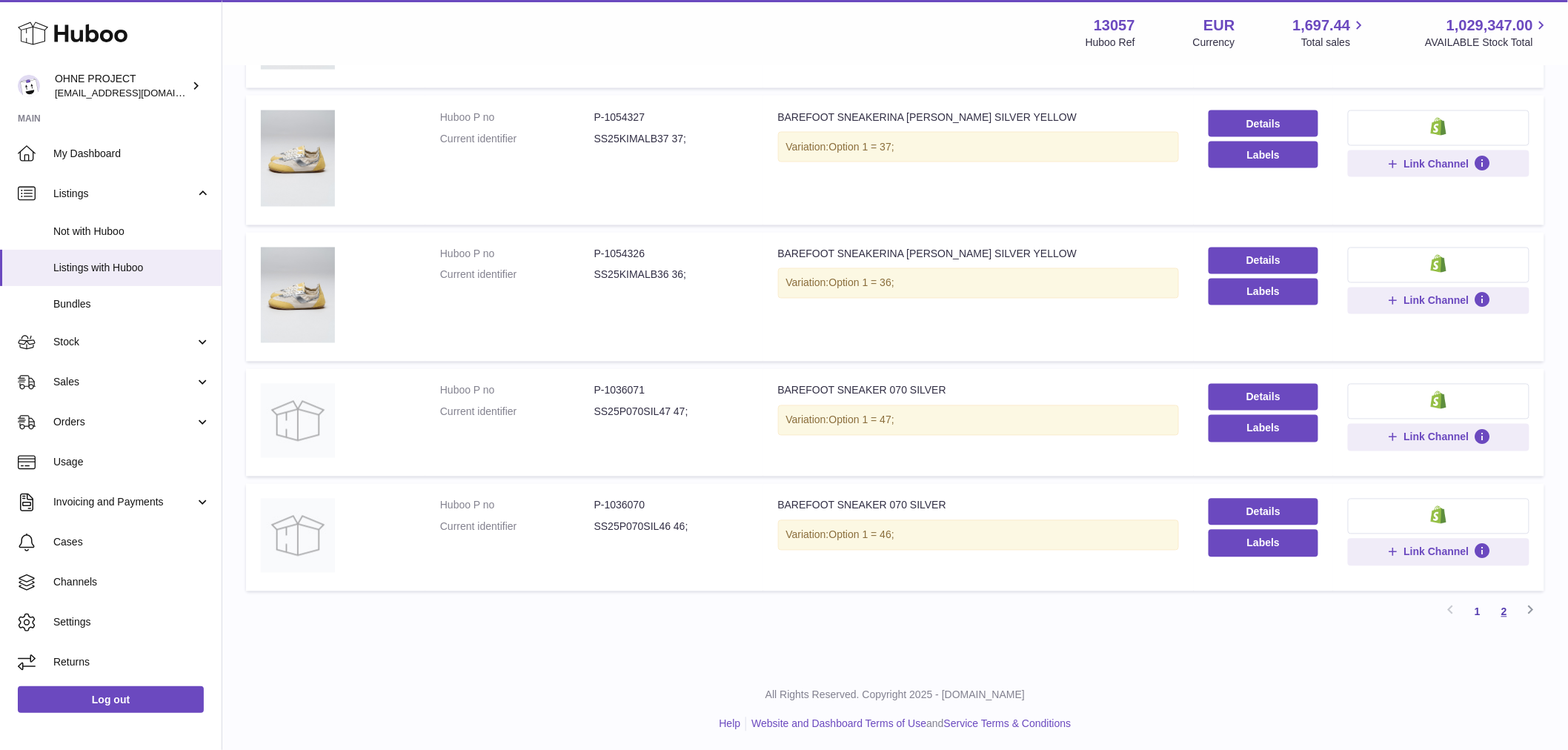
click at [1508, 609] on link "2" at bounding box center [1504, 611] width 26 height 26
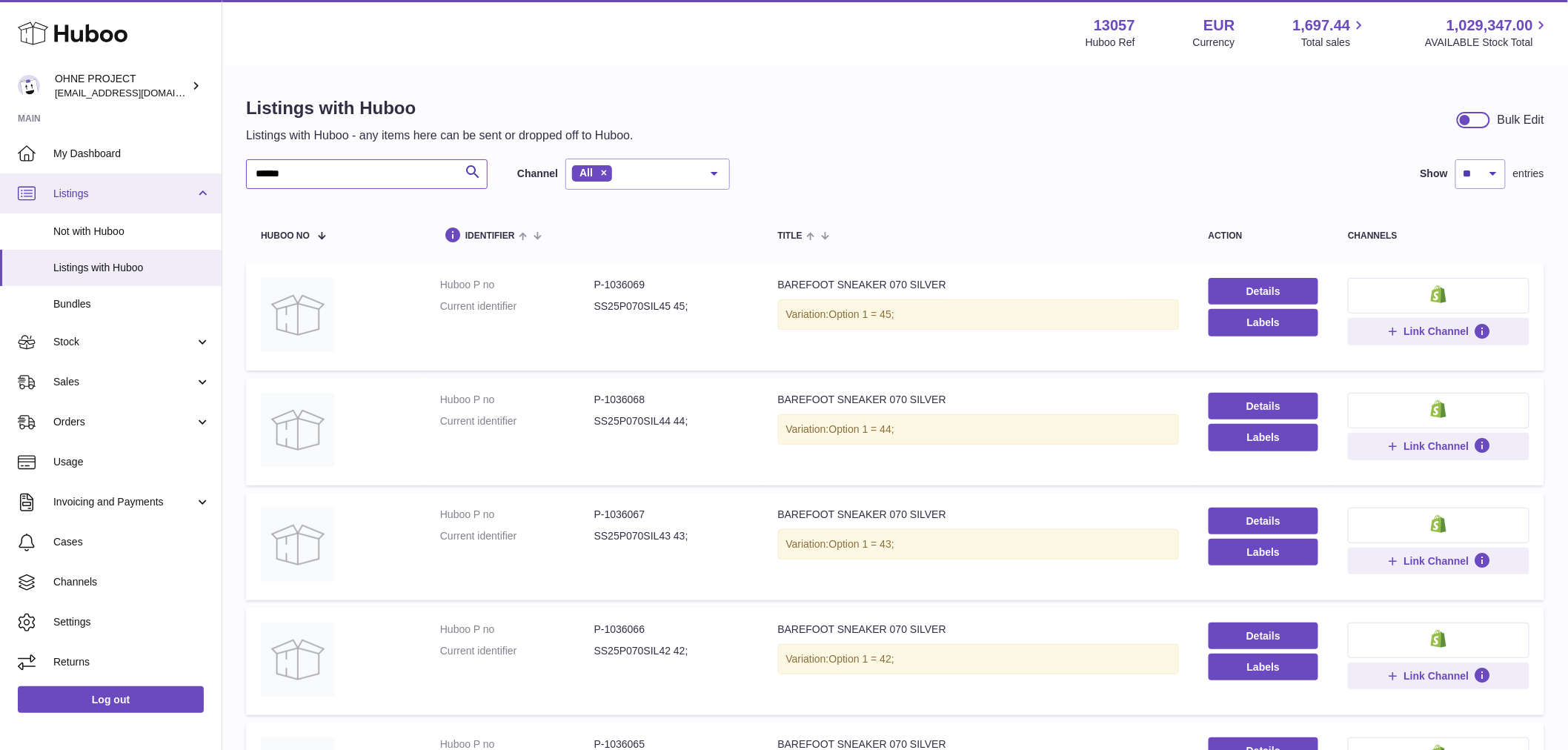
drag, startPoint x: 235, startPoint y: 178, endPoint x: 203, endPoint y: 176, distance: 32.1
drag, startPoint x: 369, startPoint y: 169, endPoint x: 226, endPoint y: 192, distance: 144.8
paste input "**********"
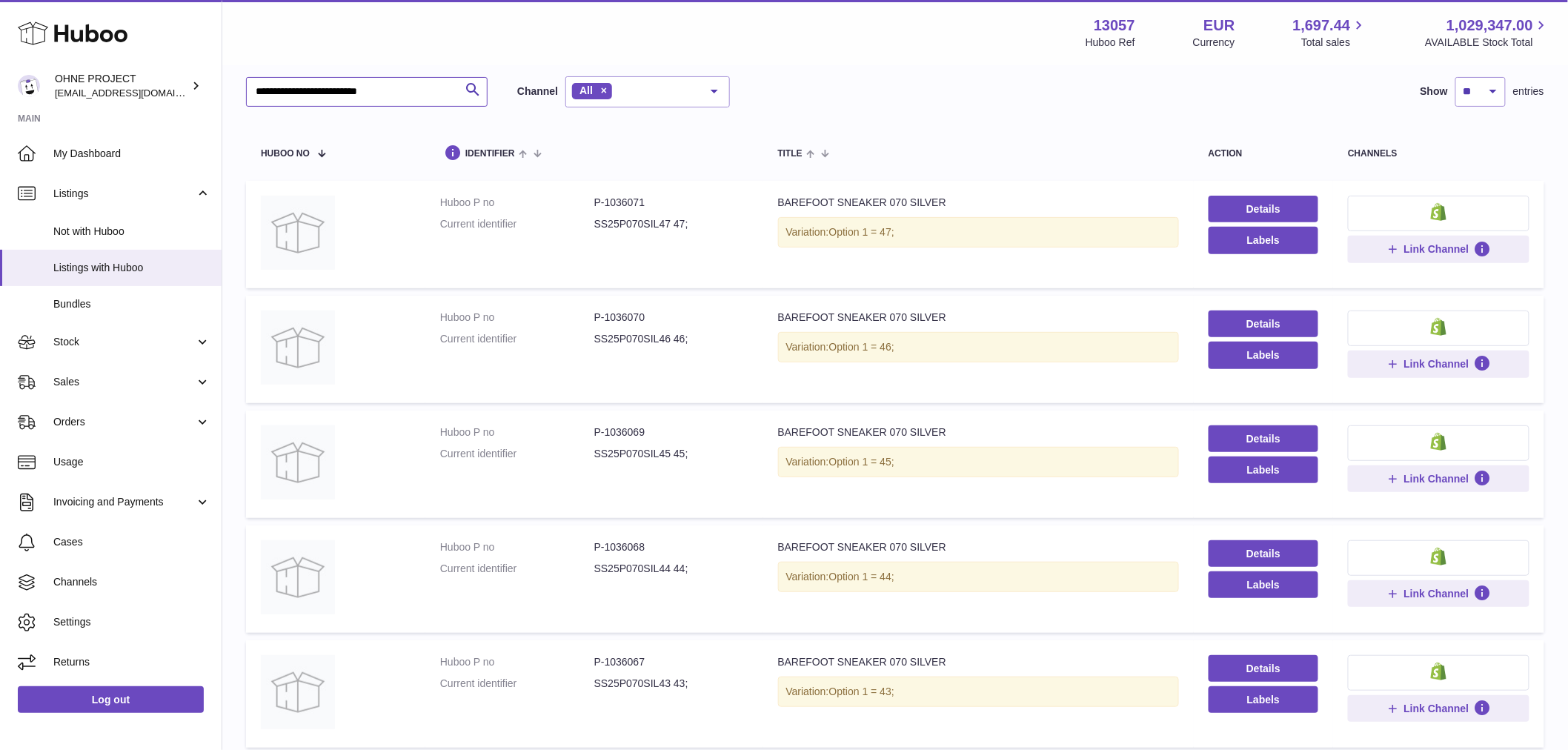
scroll to position [247, 0]
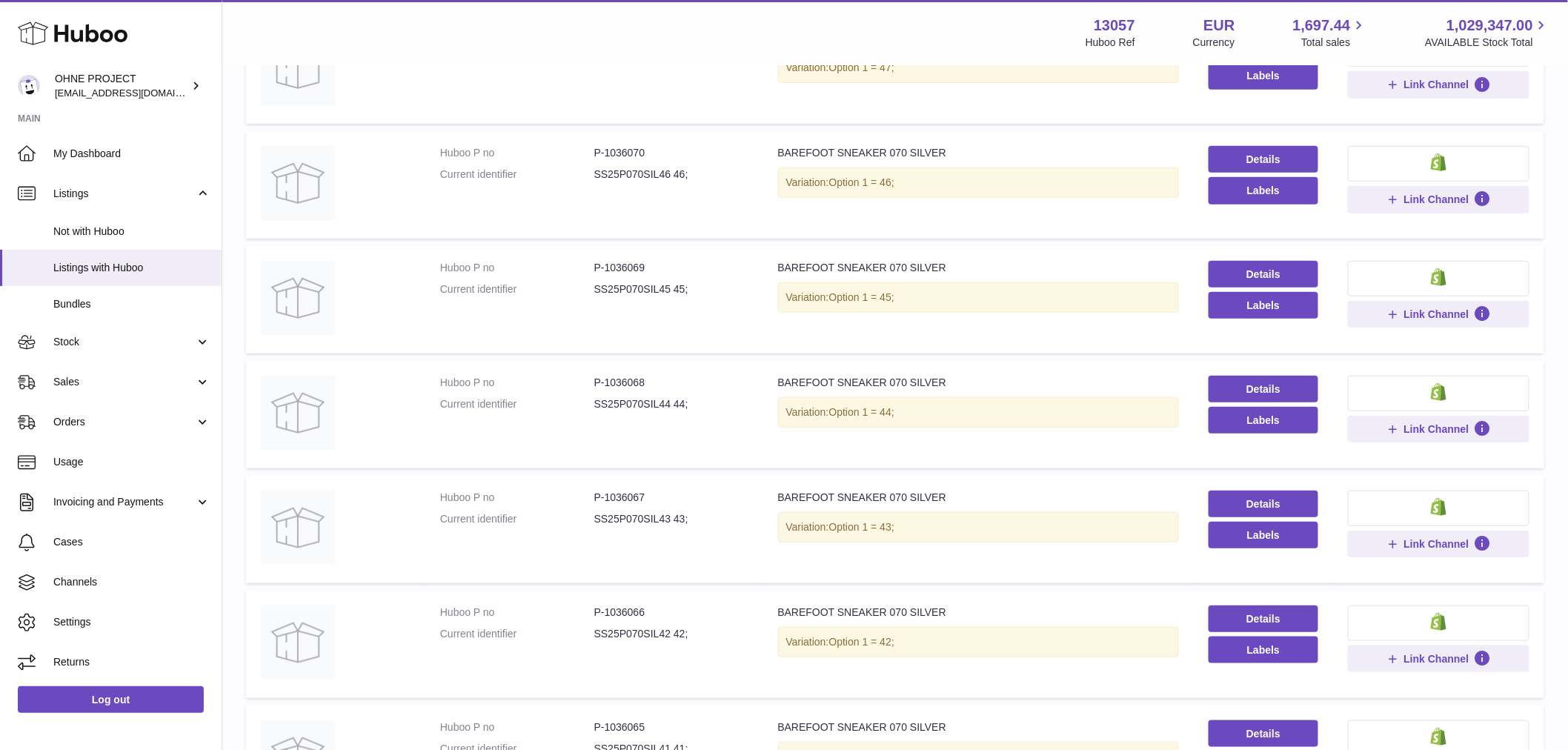
type input "**********"
drag, startPoint x: 602, startPoint y: 493, endPoint x: 709, endPoint y: 498, distance: 107.1
click at [705, 495] on dd "P-1036067" at bounding box center [671, 497] width 154 height 14
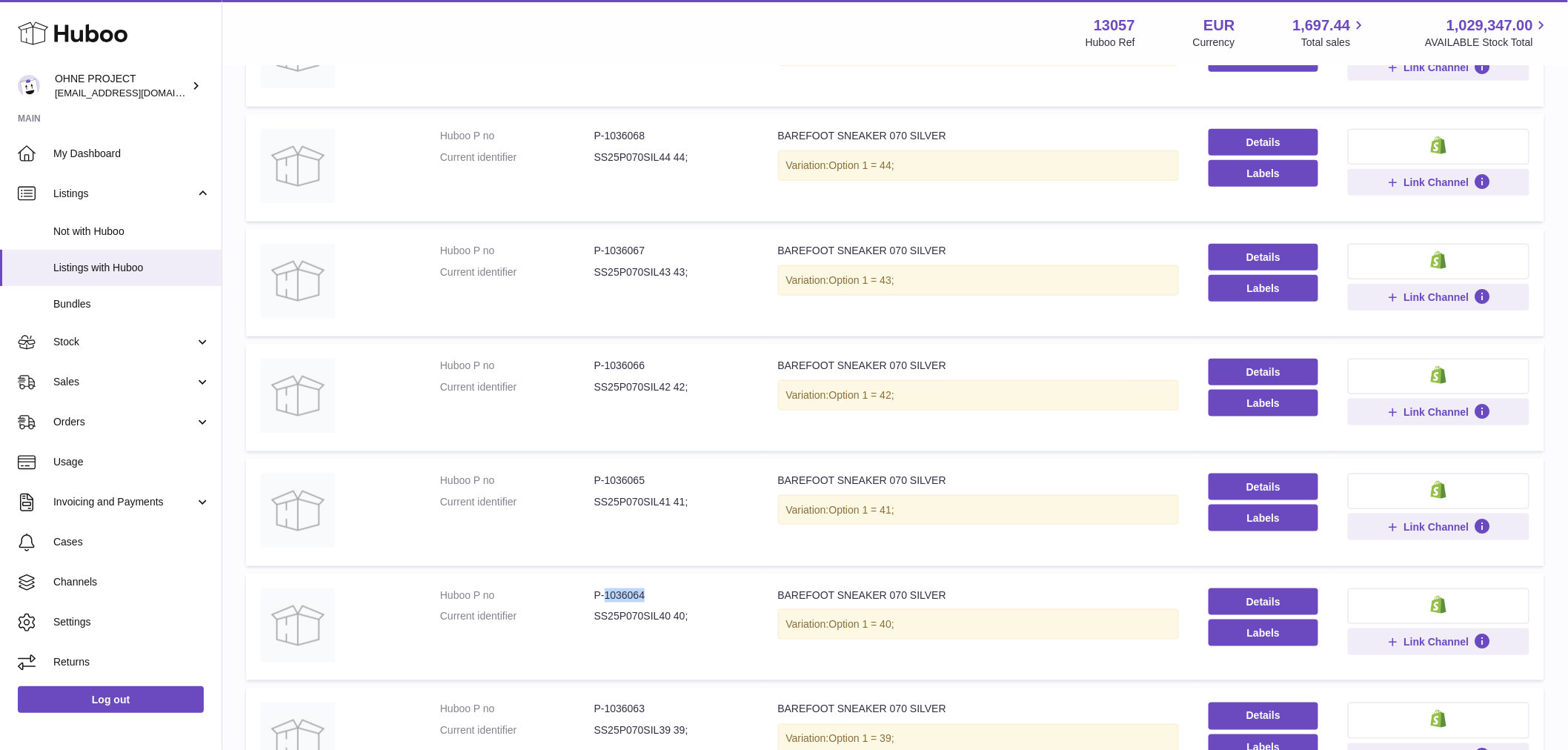
drag, startPoint x: 602, startPoint y: 593, endPoint x: 668, endPoint y: 584, distance: 66.6
click at [668, 588] on dd "P-1036064" at bounding box center [671, 595] width 154 height 14
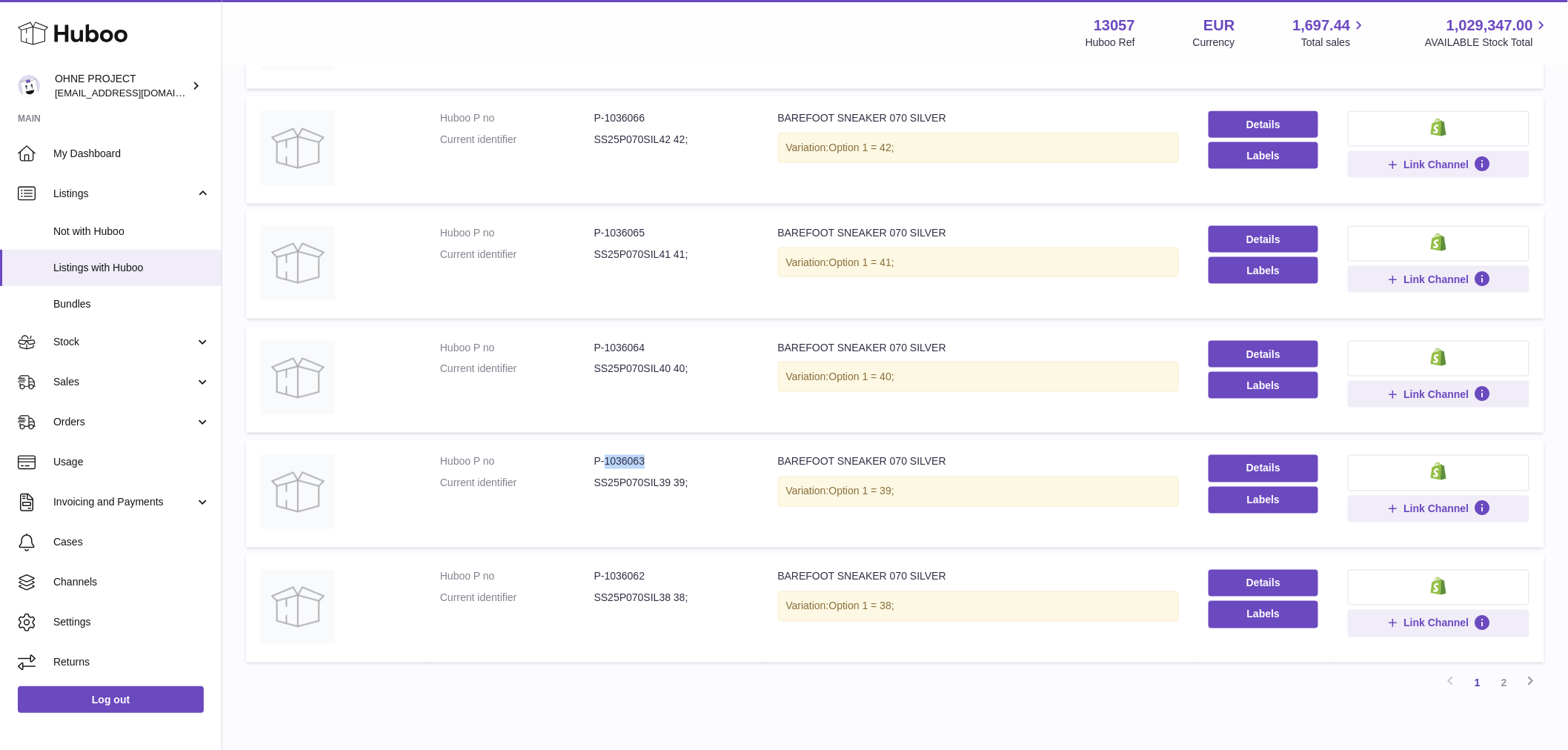
drag, startPoint x: 602, startPoint y: 460, endPoint x: 691, endPoint y: 464, distance: 89.1
click at [695, 457] on dd "P-1036063" at bounding box center [671, 461] width 154 height 14
drag, startPoint x: 637, startPoint y: 230, endPoint x: 672, endPoint y: 227, distance: 35.1
click at [672, 227] on dd "P-1036065" at bounding box center [671, 232] width 154 height 14
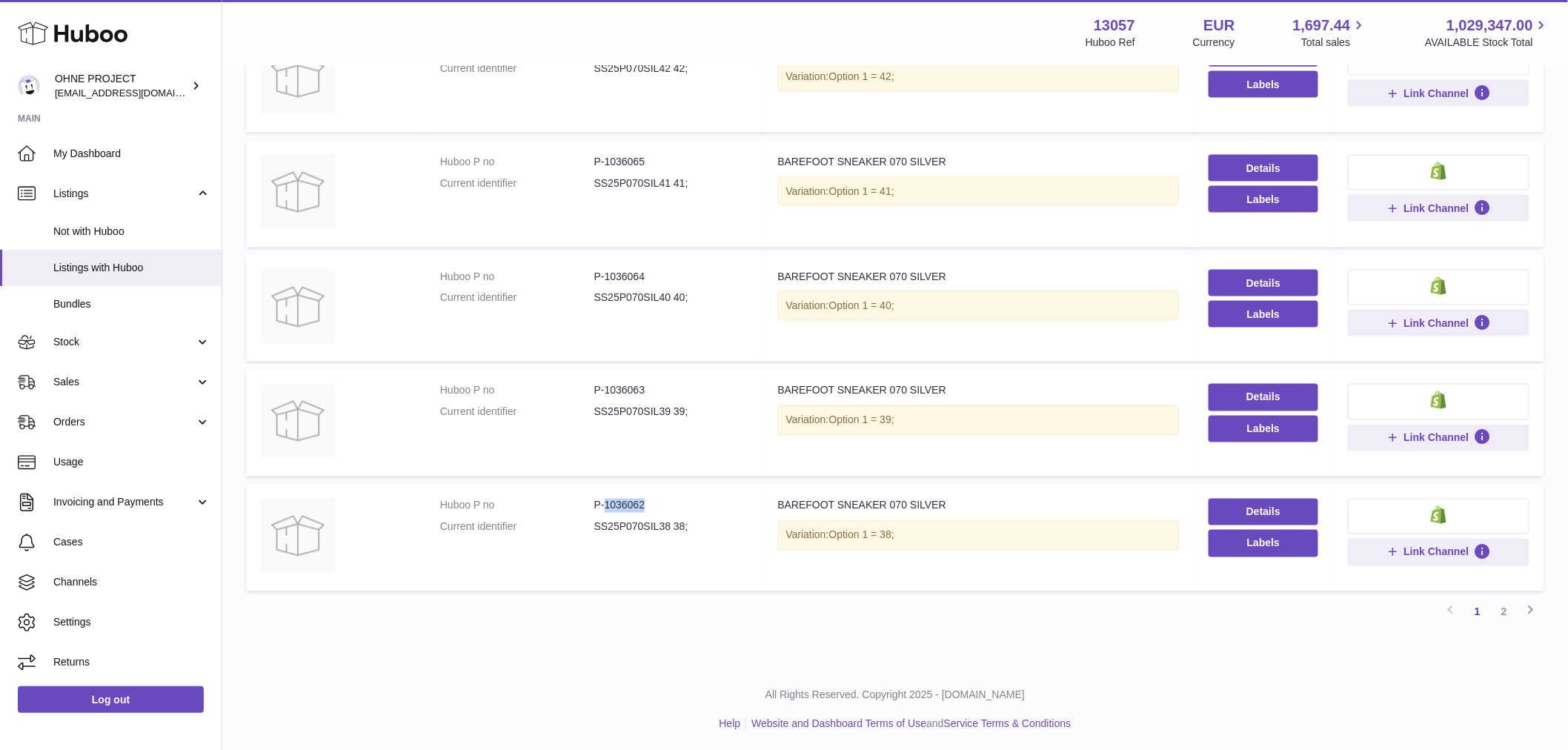
drag, startPoint x: 602, startPoint y: 502, endPoint x: 683, endPoint y: 491, distance: 81.7
click at [682, 492] on td "Huboo P no P-1036062 Current identifier SS25P070SIL38 38;" at bounding box center [594, 537] width 338 height 107
click at [605, 387] on dd "P-1036063" at bounding box center [671, 391] width 154 height 14
drag, startPoint x: 604, startPoint y: 387, endPoint x: 660, endPoint y: 388, distance: 56.0
click at [660, 388] on dd "P-1036063" at bounding box center [671, 391] width 154 height 14
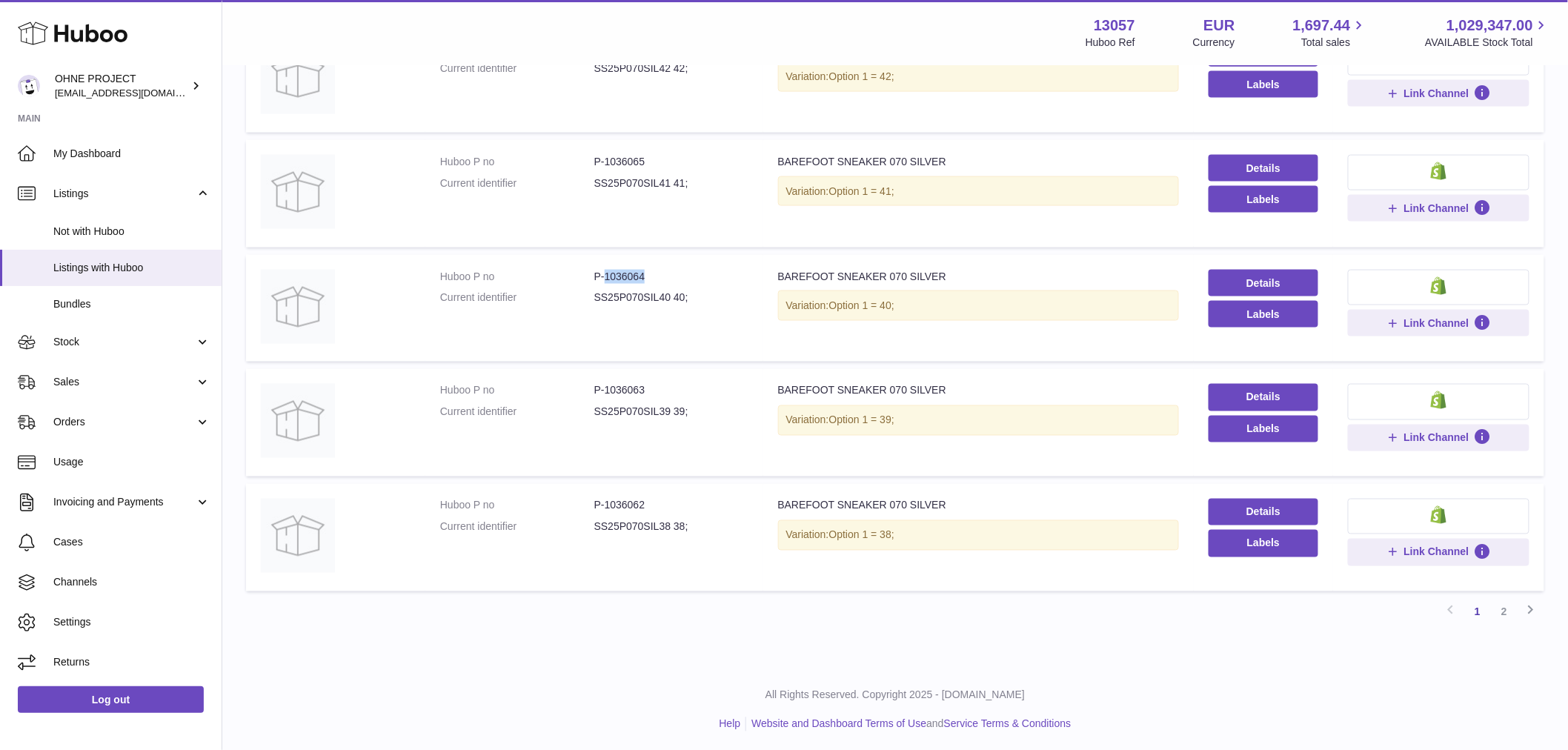
drag, startPoint x: 602, startPoint y: 272, endPoint x: 686, endPoint y: 272, distance: 84.0
click at [686, 272] on dd "P-1036064" at bounding box center [671, 277] width 154 height 14
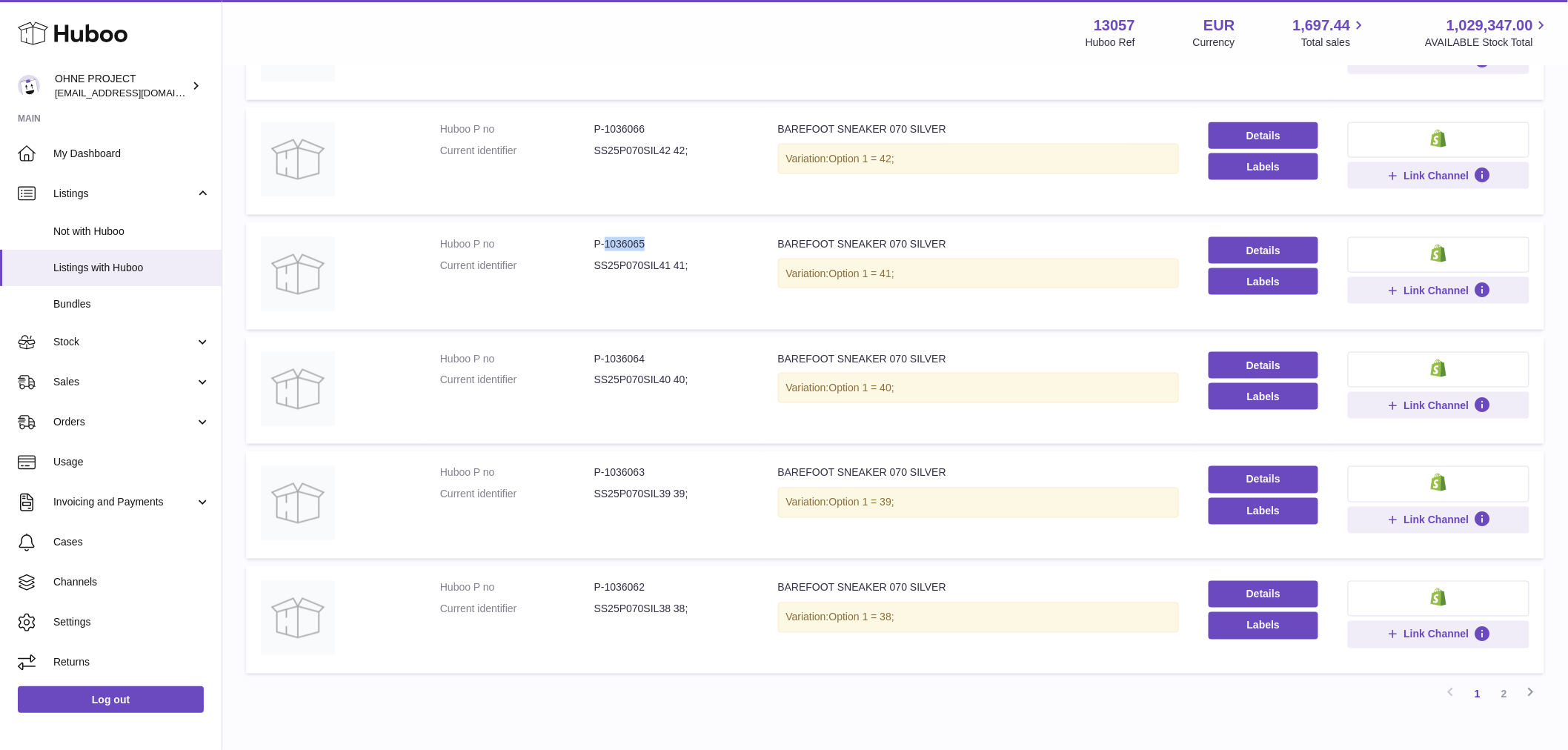
drag, startPoint x: 601, startPoint y: 243, endPoint x: 692, endPoint y: 246, distance: 91.0
click at [692, 246] on dd "P-1036065" at bounding box center [671, 243] width 154 height 14
click at [1327, 724] on div "**********" at bounding box center [895, 43] width 1346 height 1411
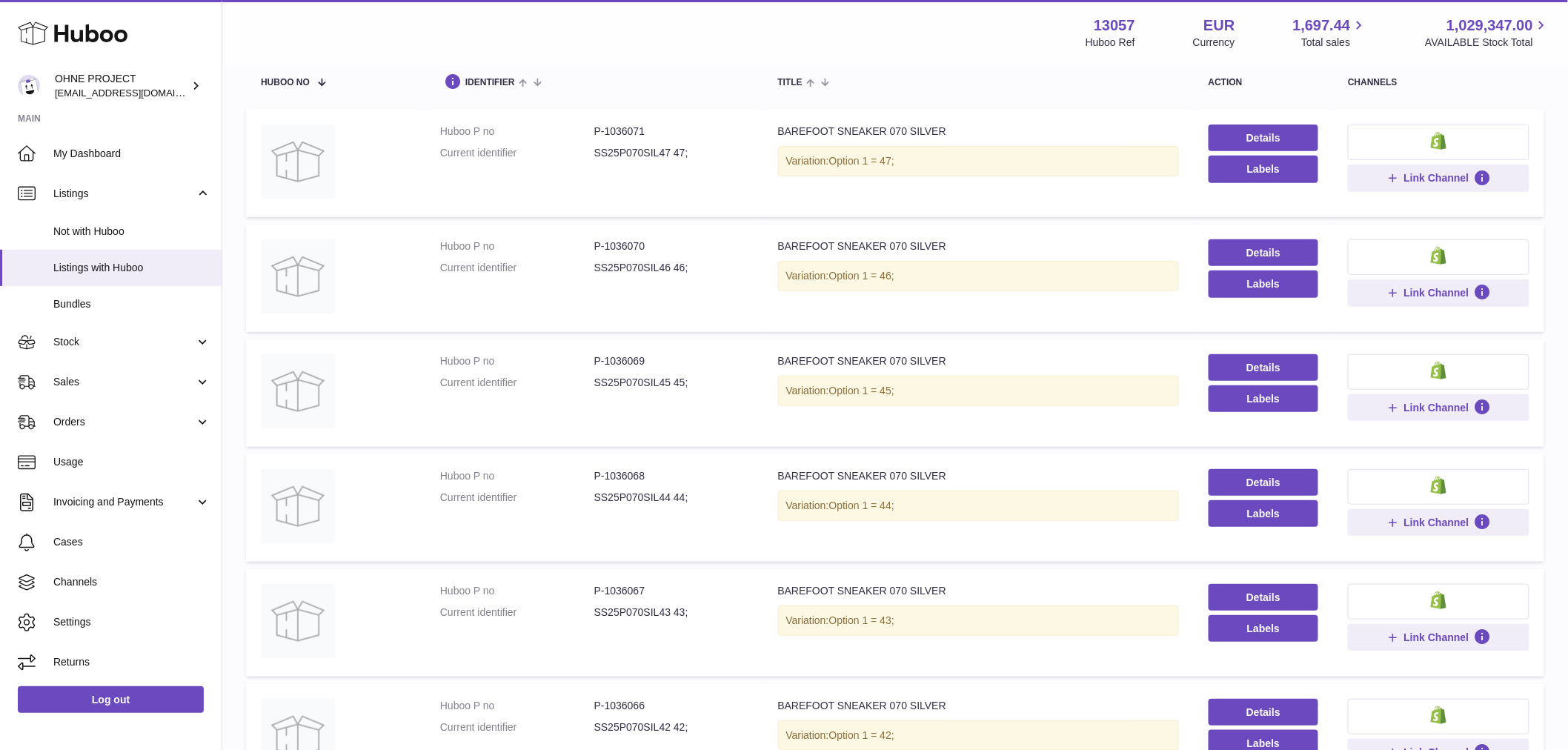
scroll to position [0, 0]
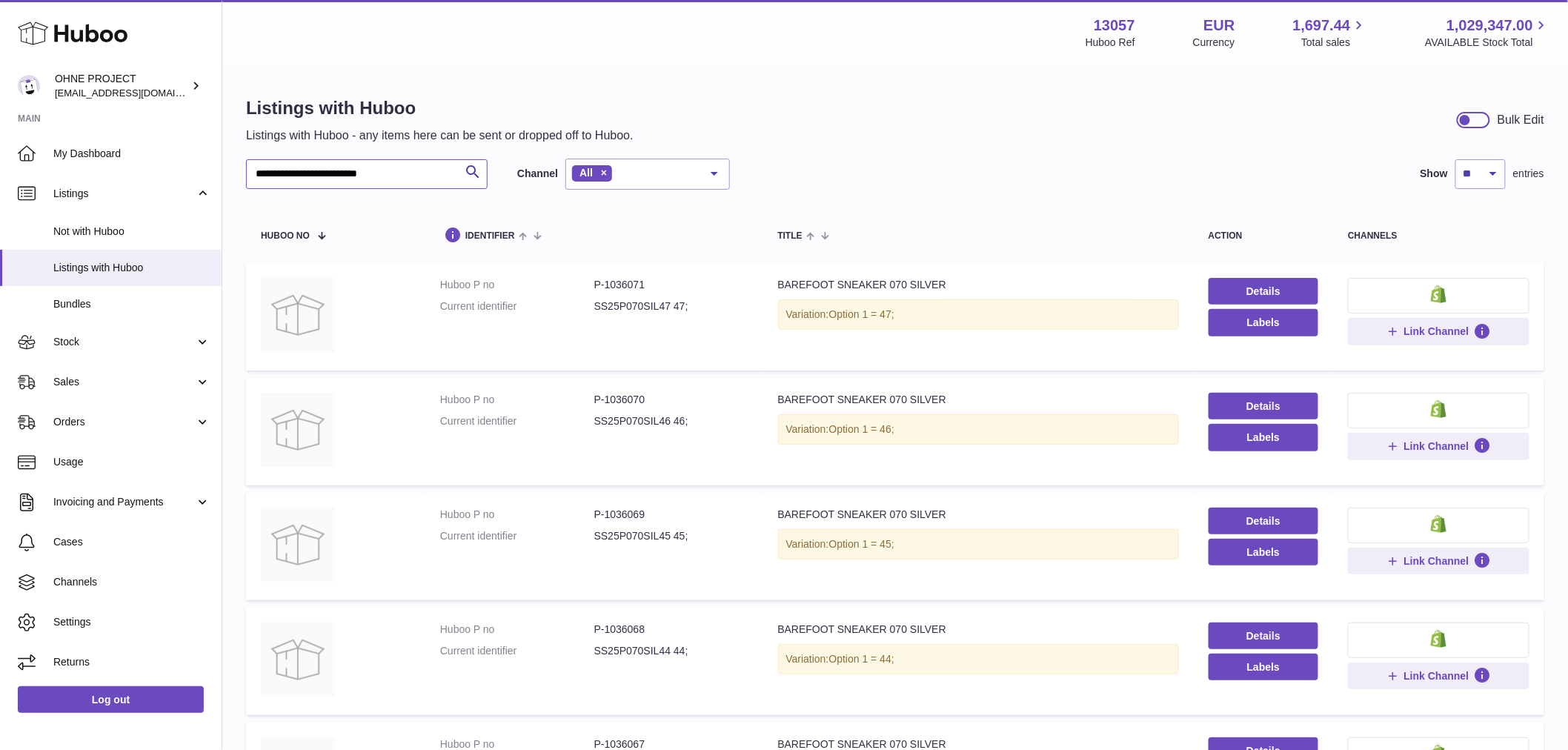
drag, startPoint x: 252, startPoint y: 171, endPoint x: 445, endPoint y: 190, distance: 193.9
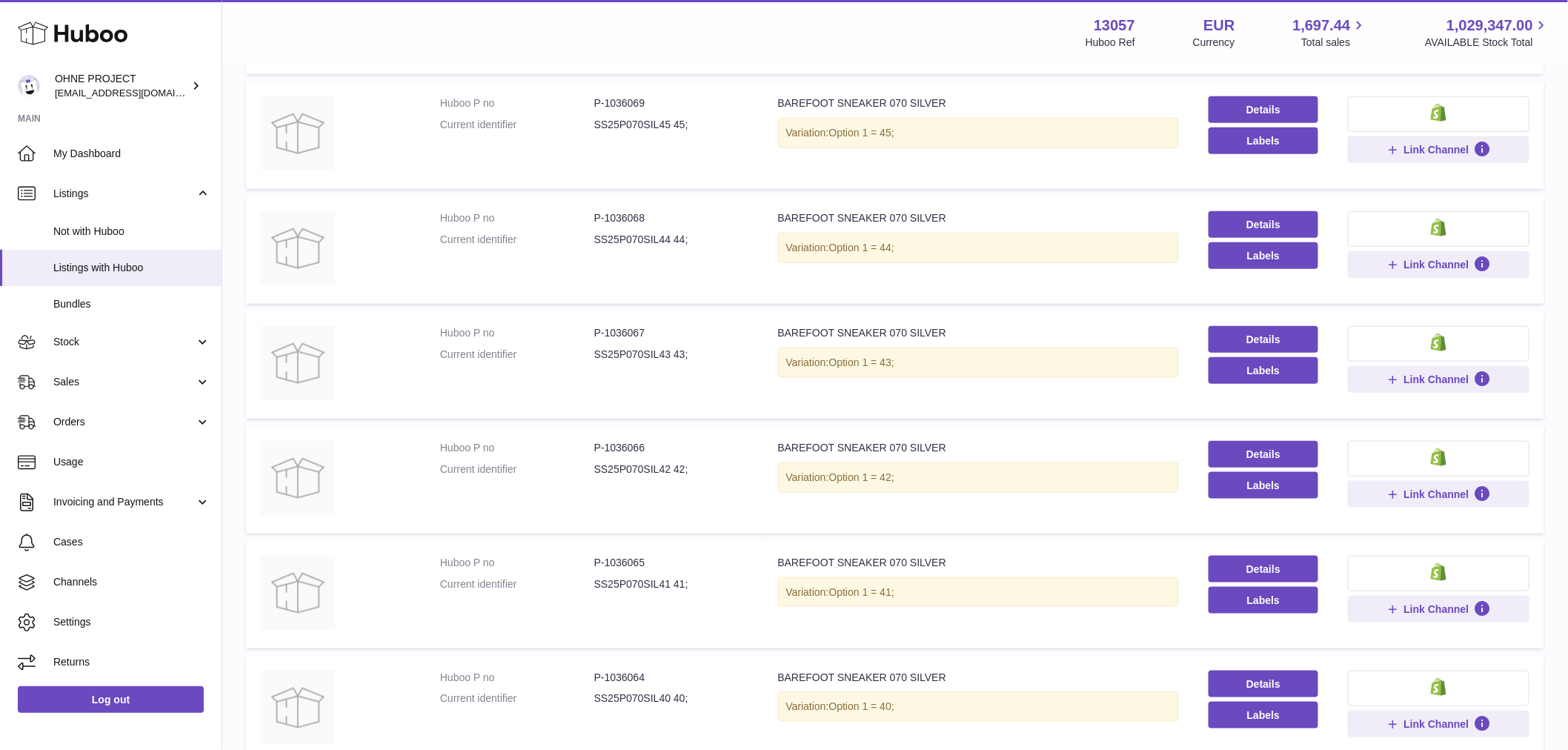
scroll to position [741, 0]
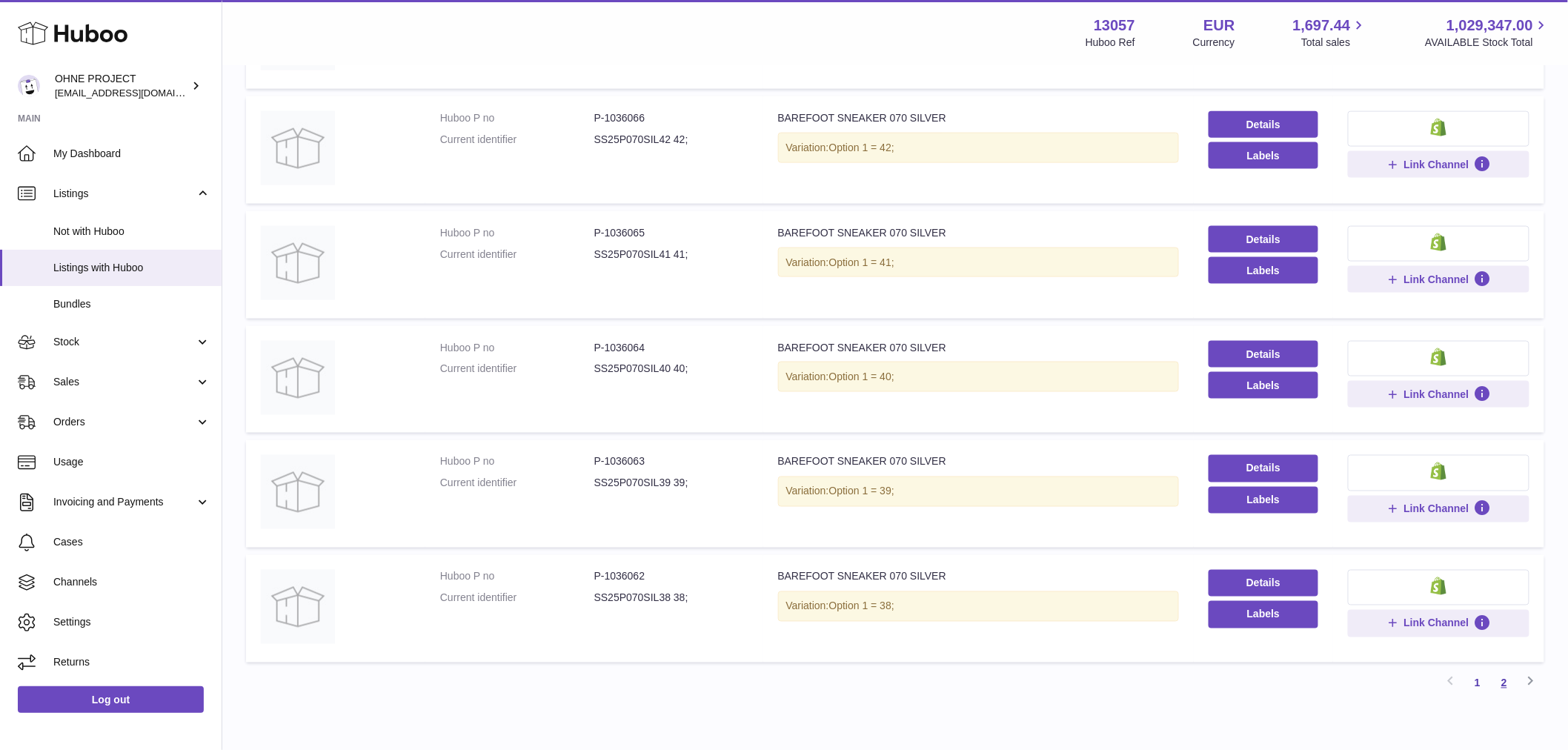
click at [1501, 686] on link "2" at bounding box center [1504, 683] width 26 height 26
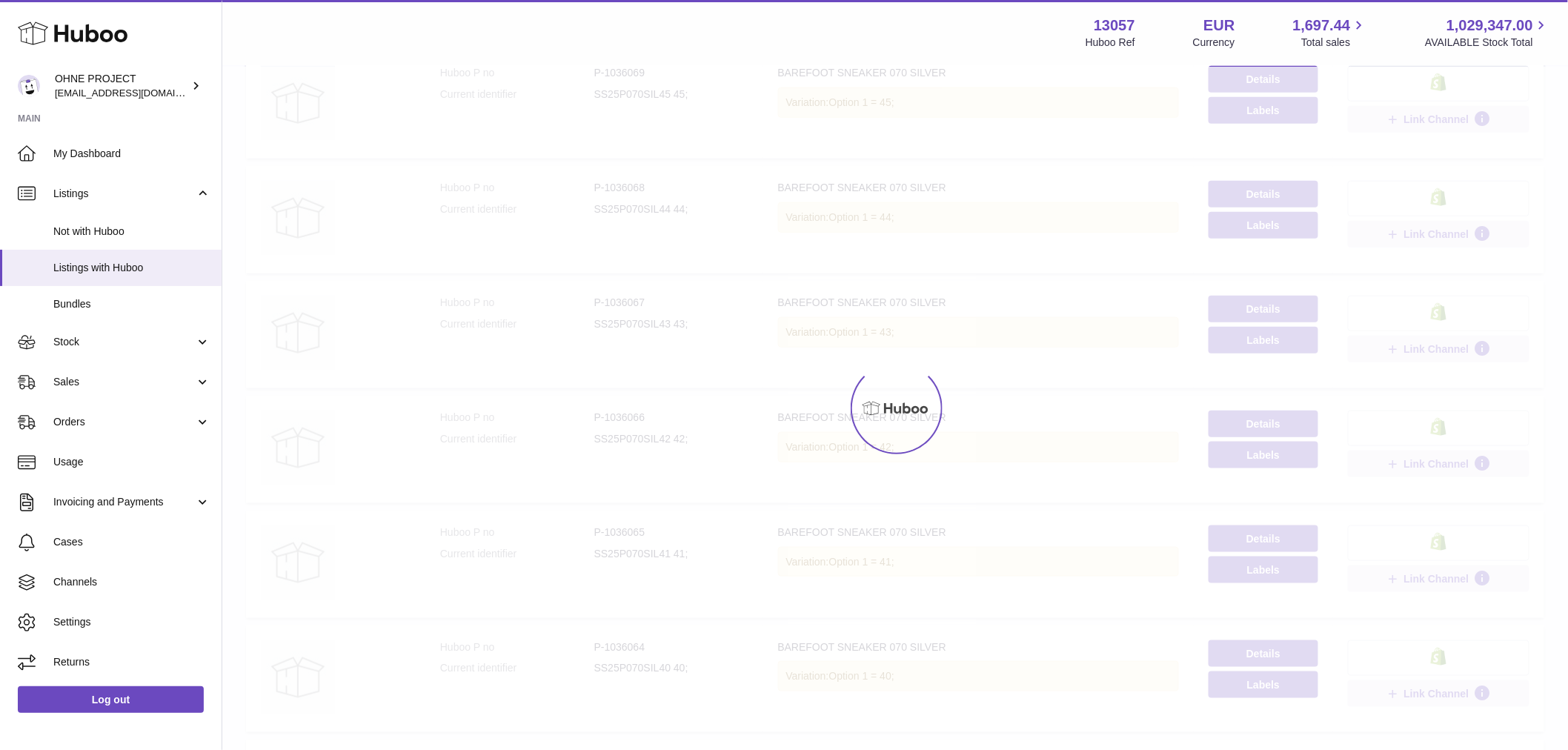
scroll to position [66, 0]
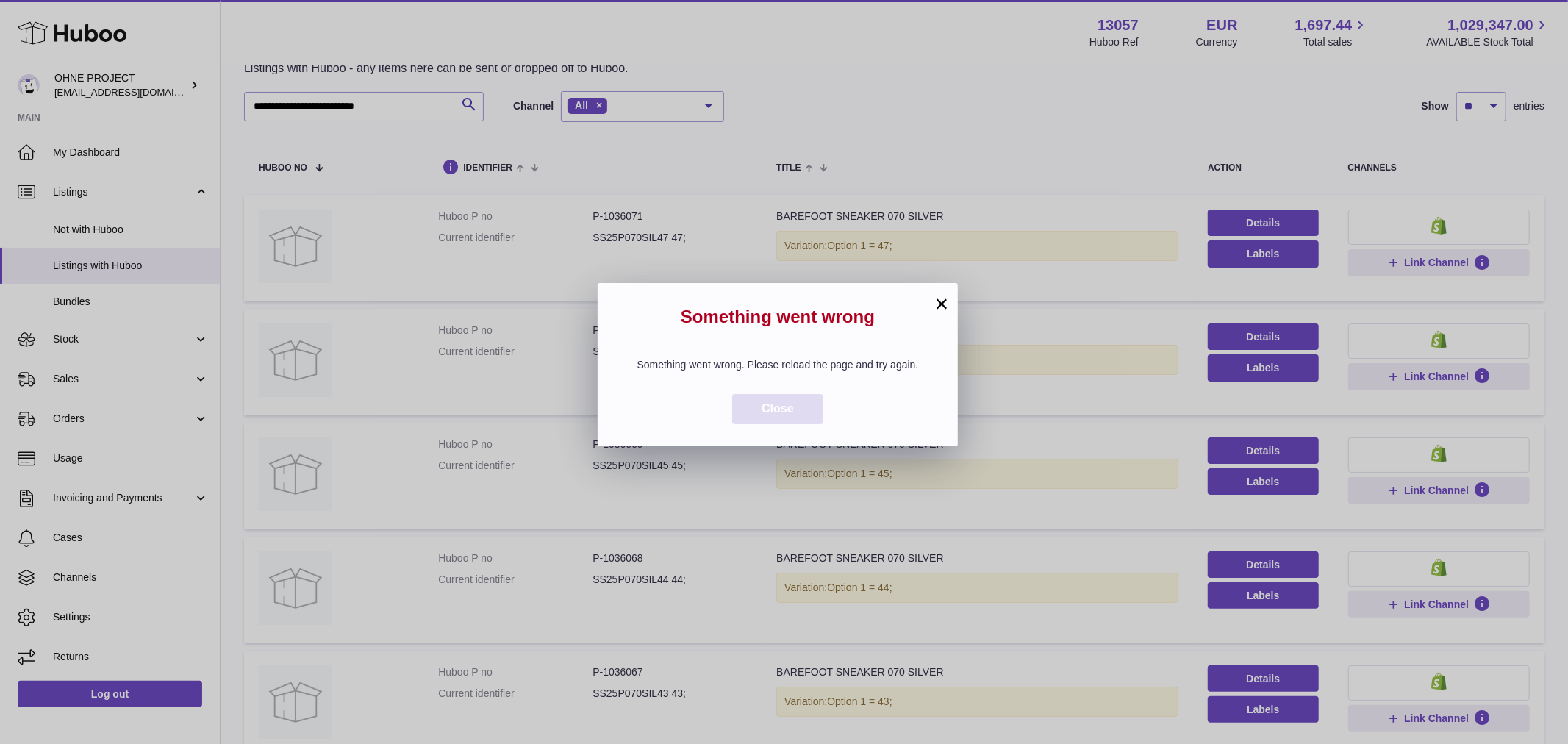
click at [762, 424] on button "Close" at bounding box center [778, 409] width 91 height 30
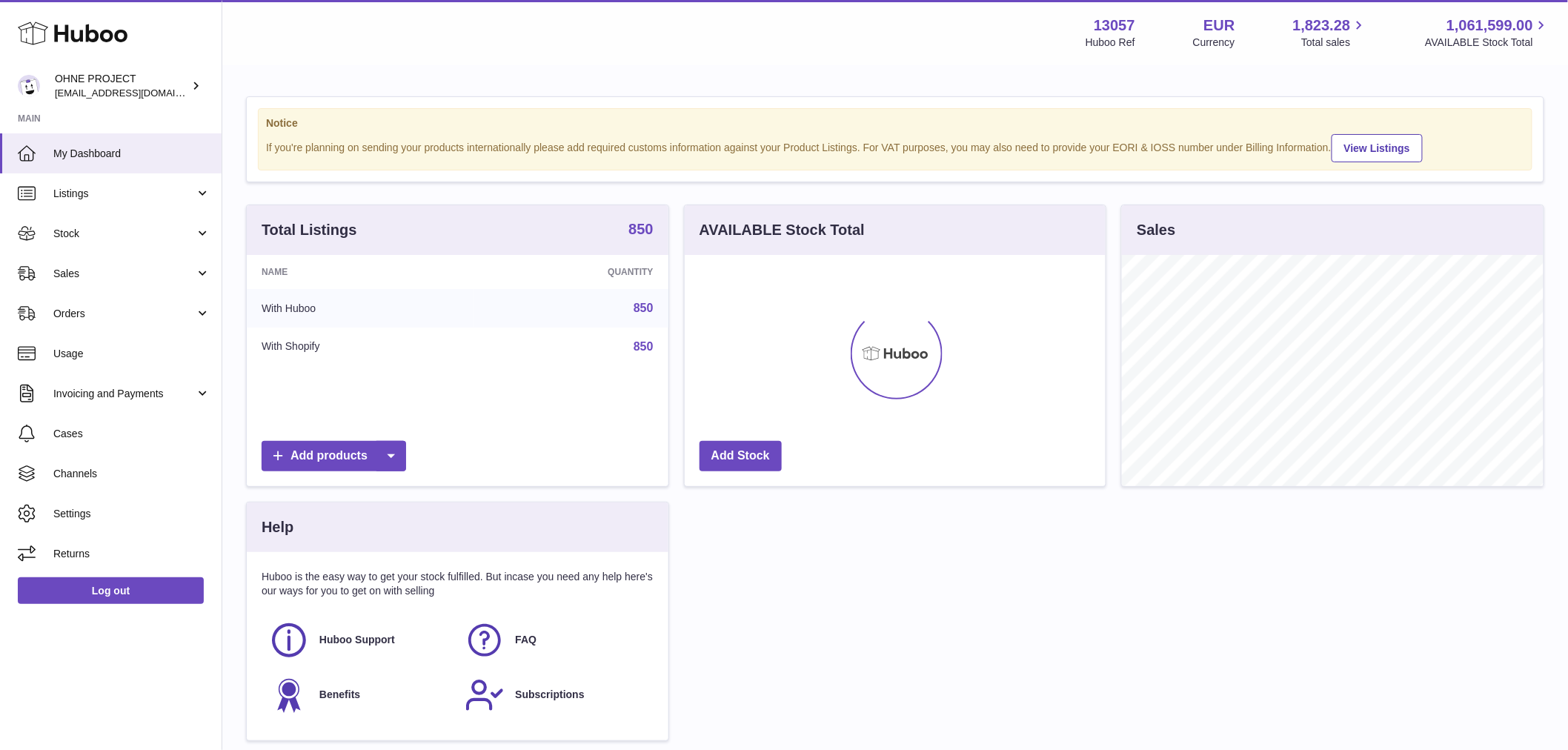
scroll to position [232, 421]
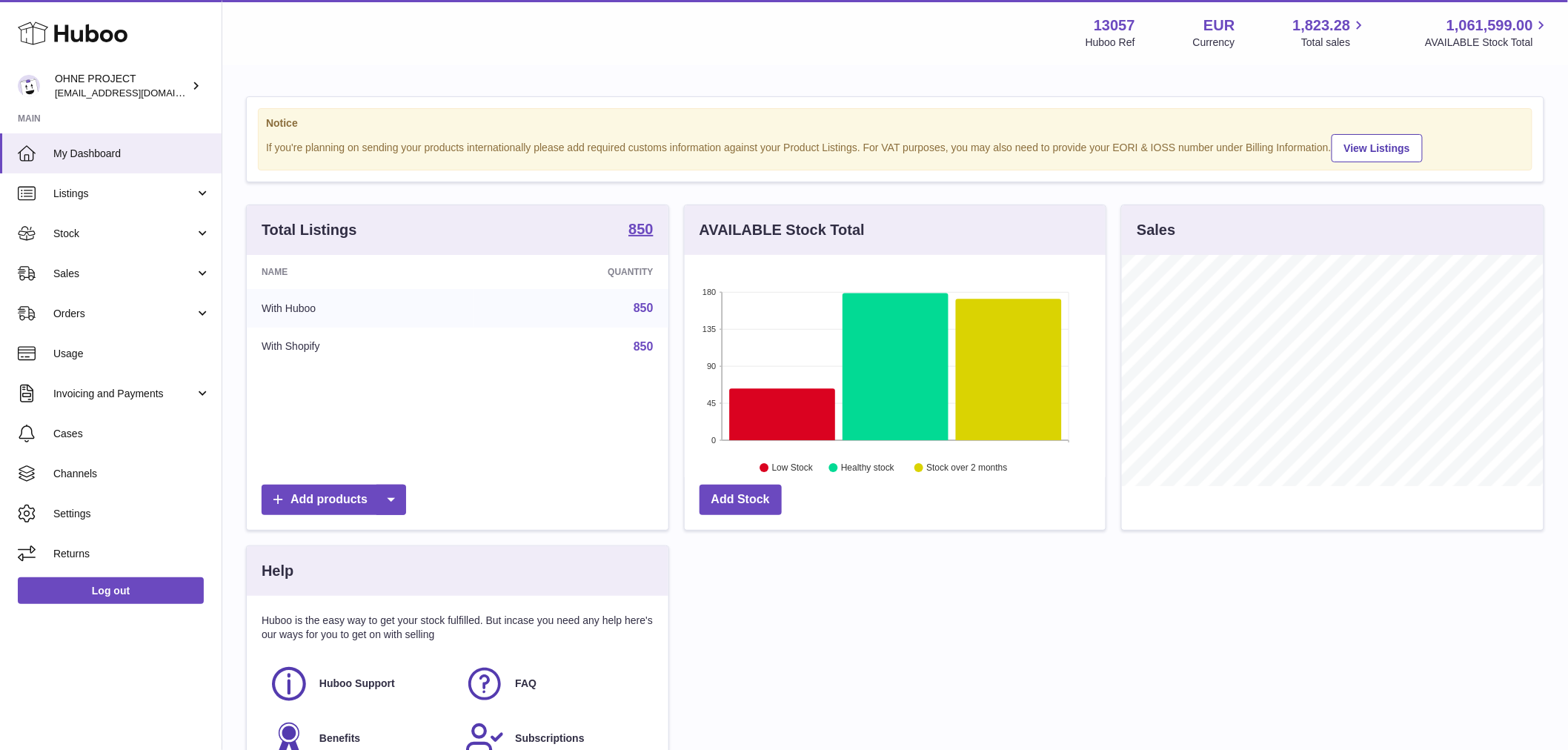
drag, startPoint x: 636, startPoint y: 243, endPoint x: 617, endPoint y: 242, distance: 19.0
click at [636, 237] on strong "850" at bounding box center [640, 228] width 25 height 14
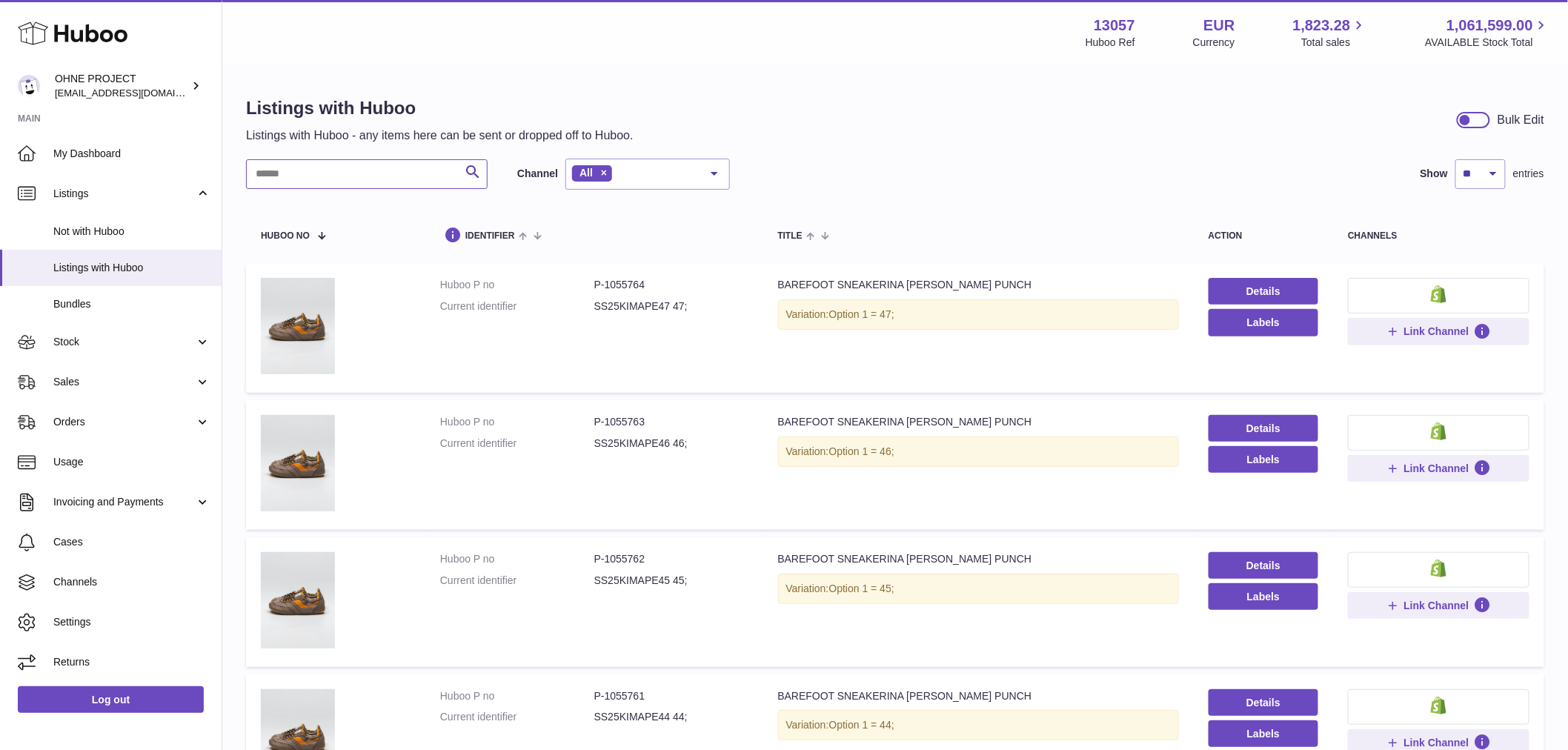
click at [391, 179] on input "text" at bounding box center [367, 174] width 242 height 30
paste input "**********"
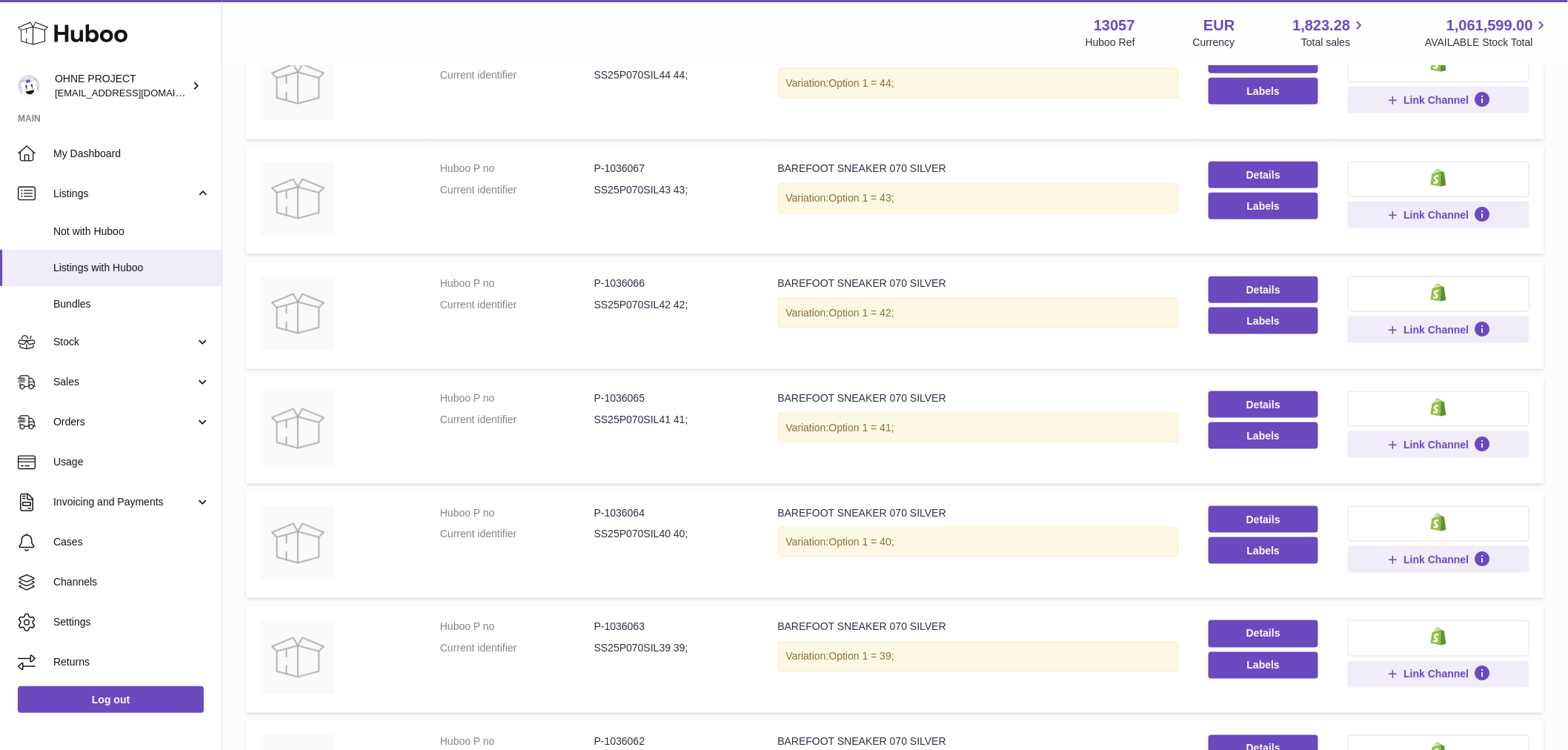
scroll to position [812, 0]
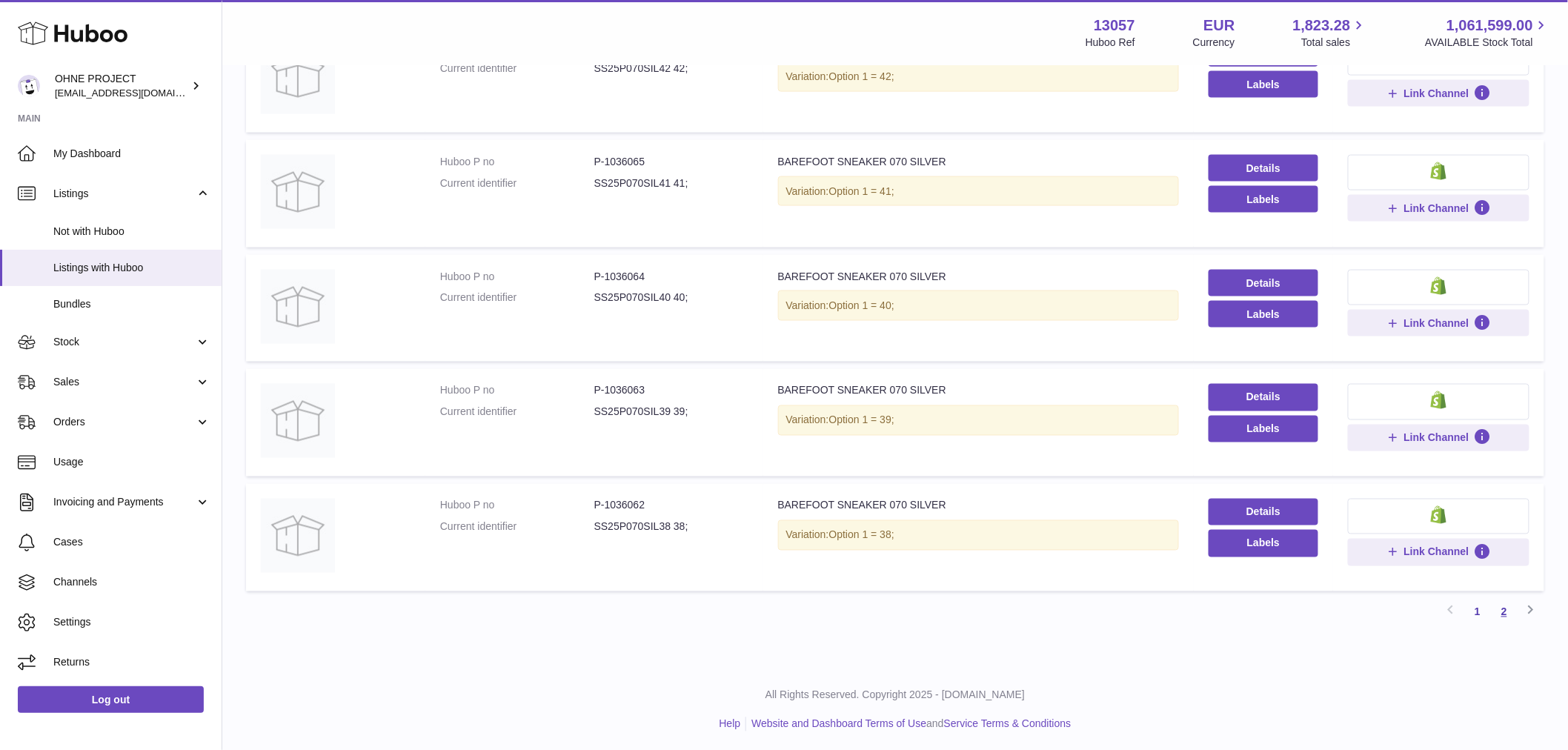
click at [1505, 608] on link "2" at bounding box center [1504, 611] width 26 height 26
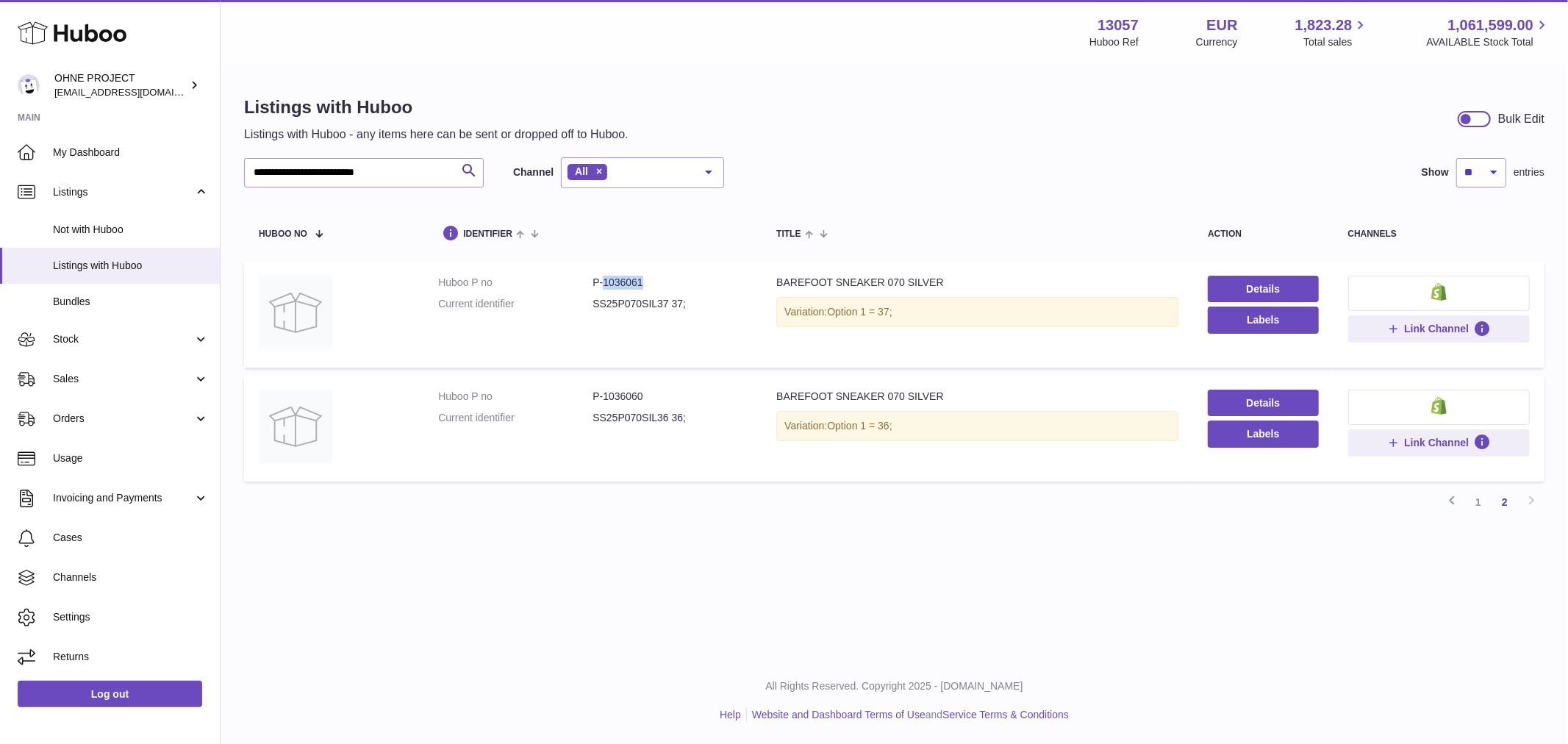
drag, startPoint x: 601, startPoint y: 280, endPoint x: 678, endPoint y: 280, distance: 77.0
click at [678, 280] on dd "P-1036061" at bounding box center [669, 282] width 155 height 14
copy dd "1036061"
drag, startPoint x: 412, startPoint y: 179, endPoint x: 226, endPoint y: 201, distance: 187.3
click at [241, 204] on div "**********" at bounding box center [894, 311] width 1348 height 490
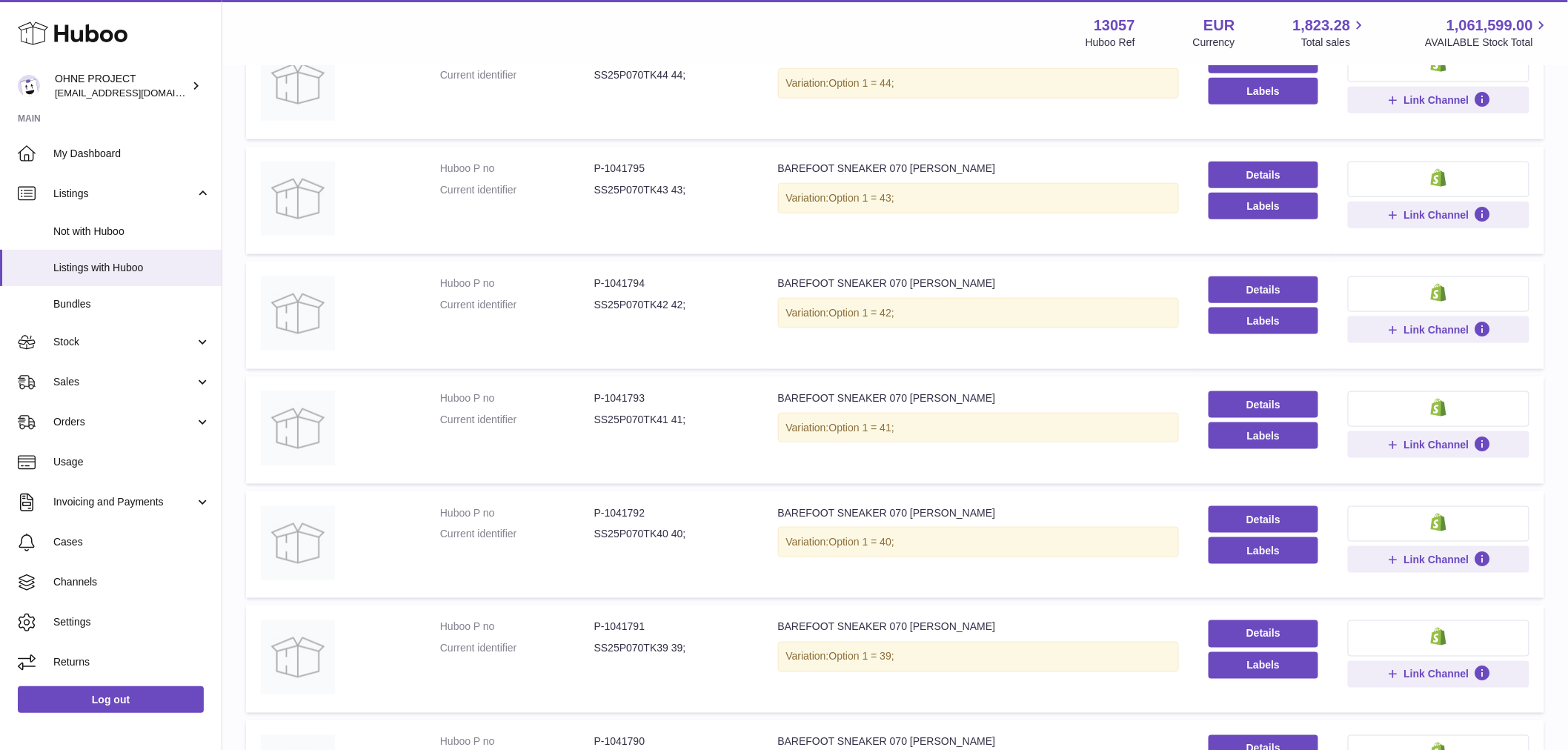
scroll to position [741, 0]
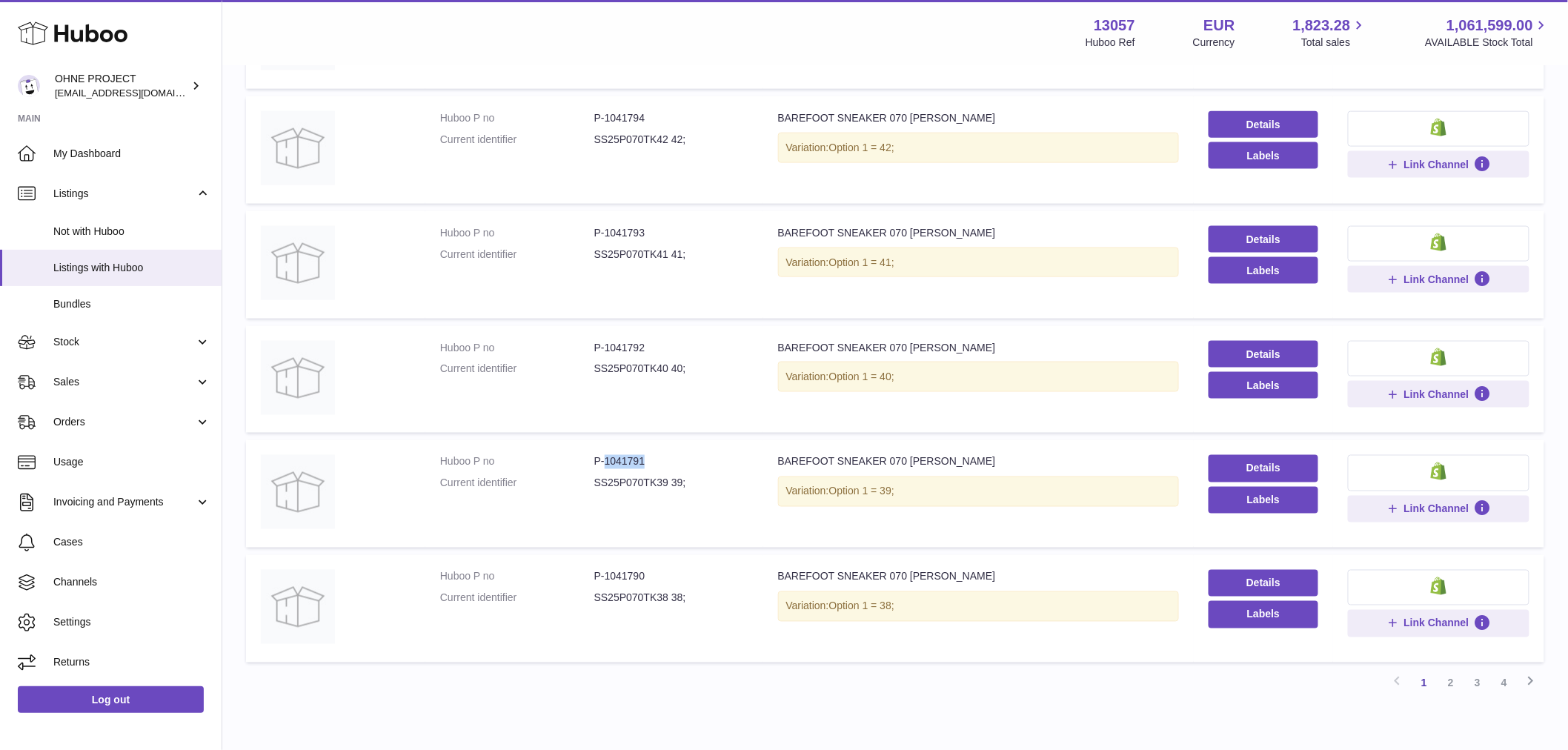
drag, startPoint x: 604, startPoint y: 458, endPoint x: 656, endPoint y: 458, distance: 52.0
click at [656, 458] on dd "P-1041791" at bounding box center [671, 461] width 154 height 14
copy dd "1041791"
drag, startPoint x: 601, startPoint y: 344, endPoint x: 704, endPoint y: 322, distance: 105.3
click at [662, 341] on dd "P-1041792" at bounding box center [671, 347] width 154 height 14
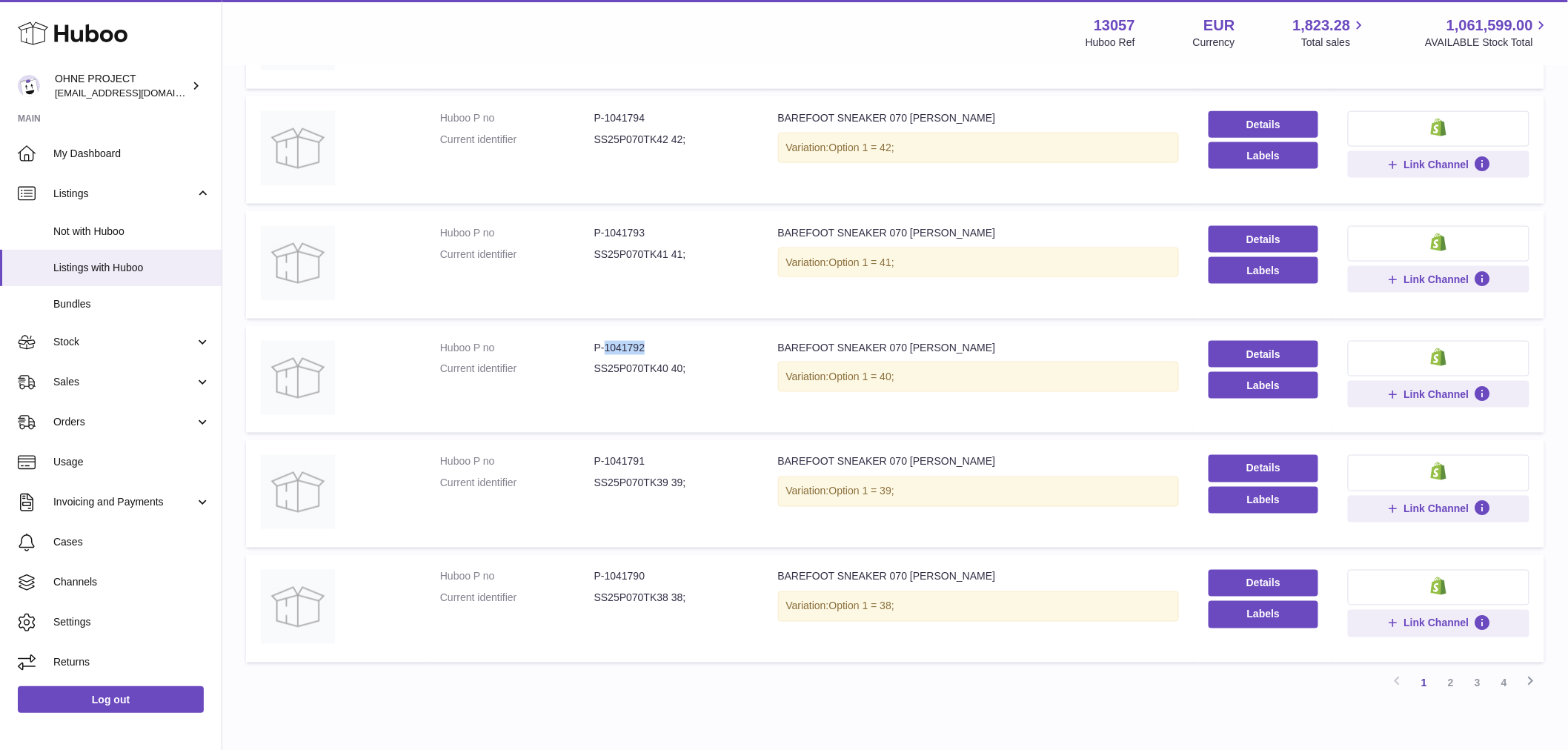
copy dd "1041792"
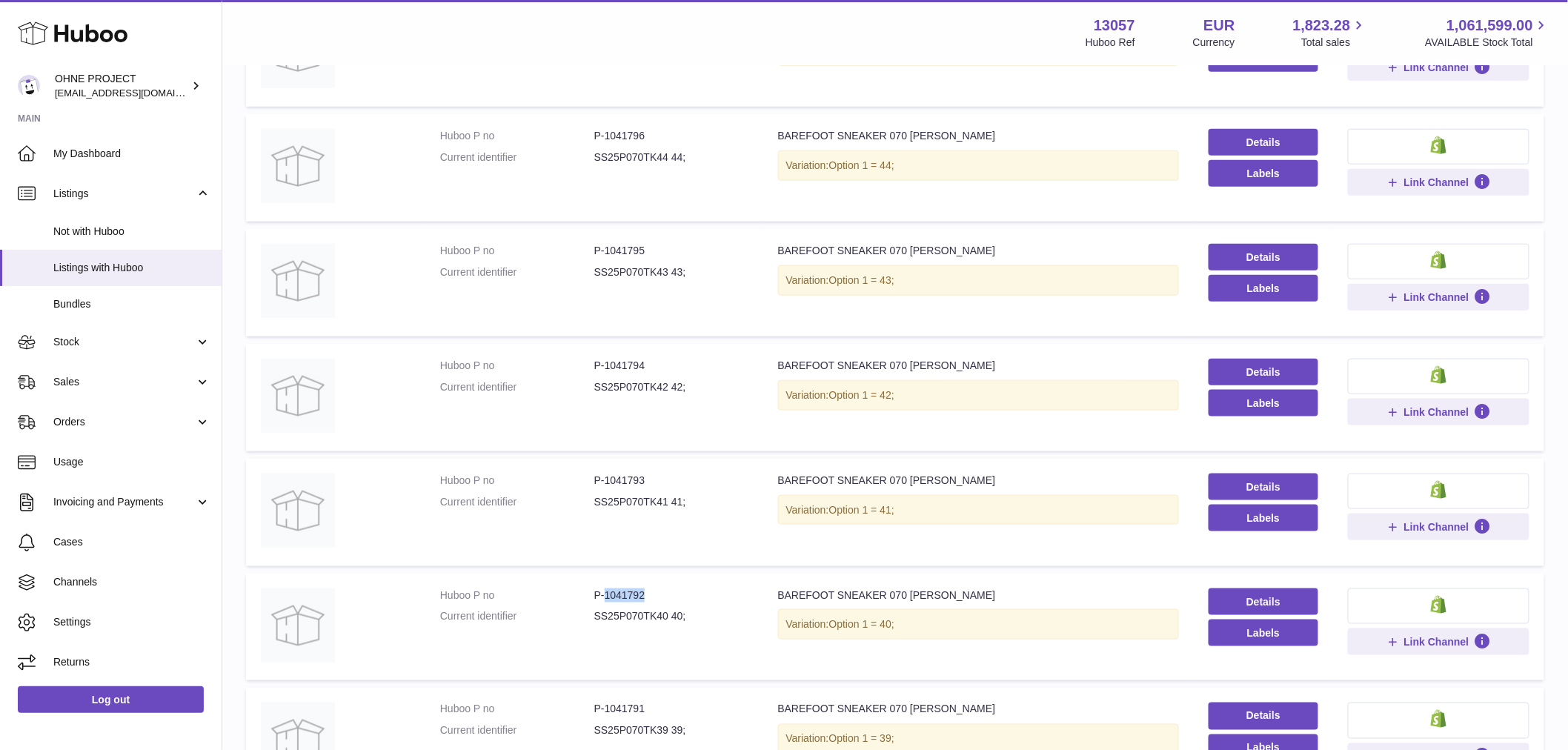
scroll to position [411, 0]
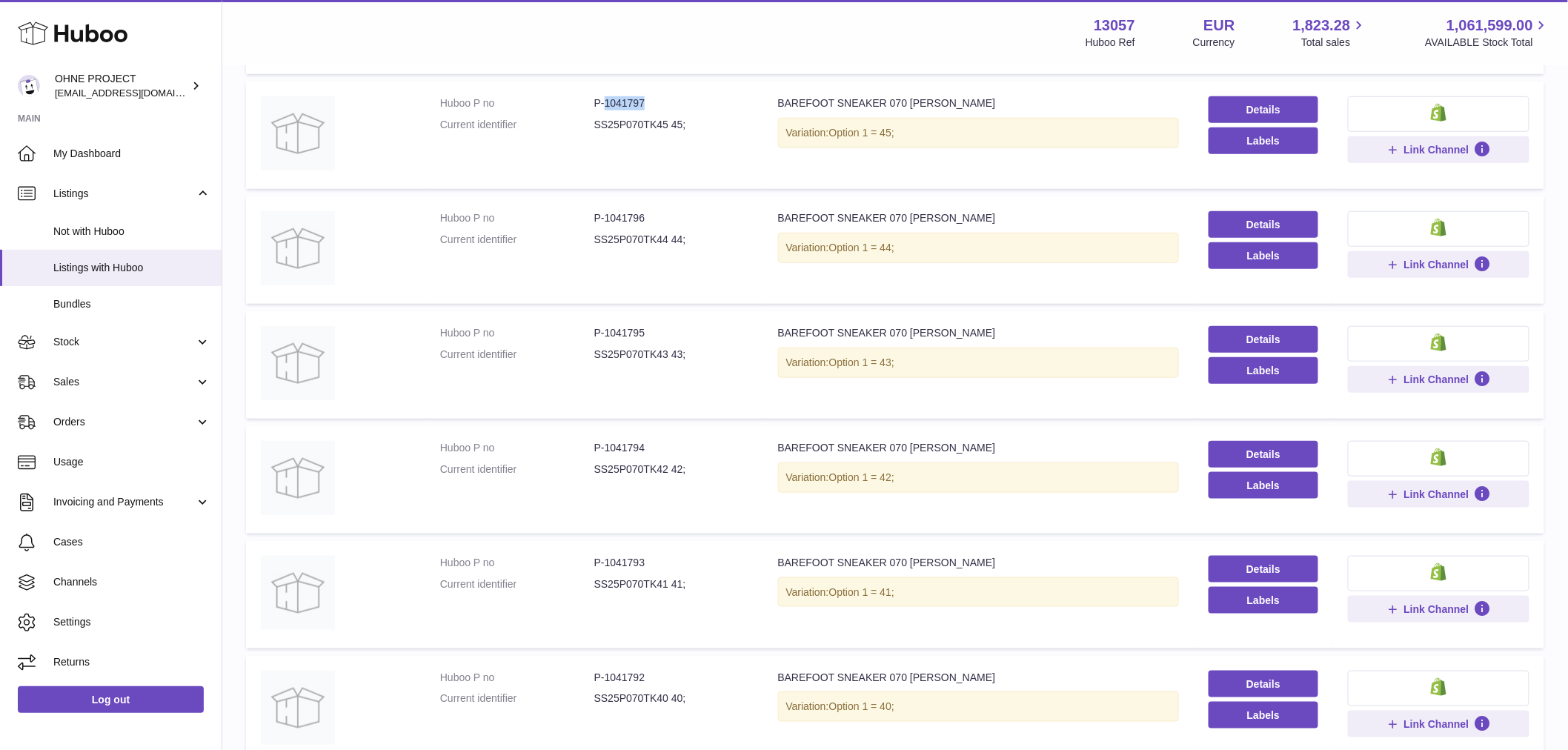
drag, startPoint x: 602, startPoint y: 96, endPoint x: 660, endPoint y: 105, distance: 58.7
click at [660, 105] on dd "P-1041797" at bounding box center [671, 103] width 154 height 14
copy dd "1041797"
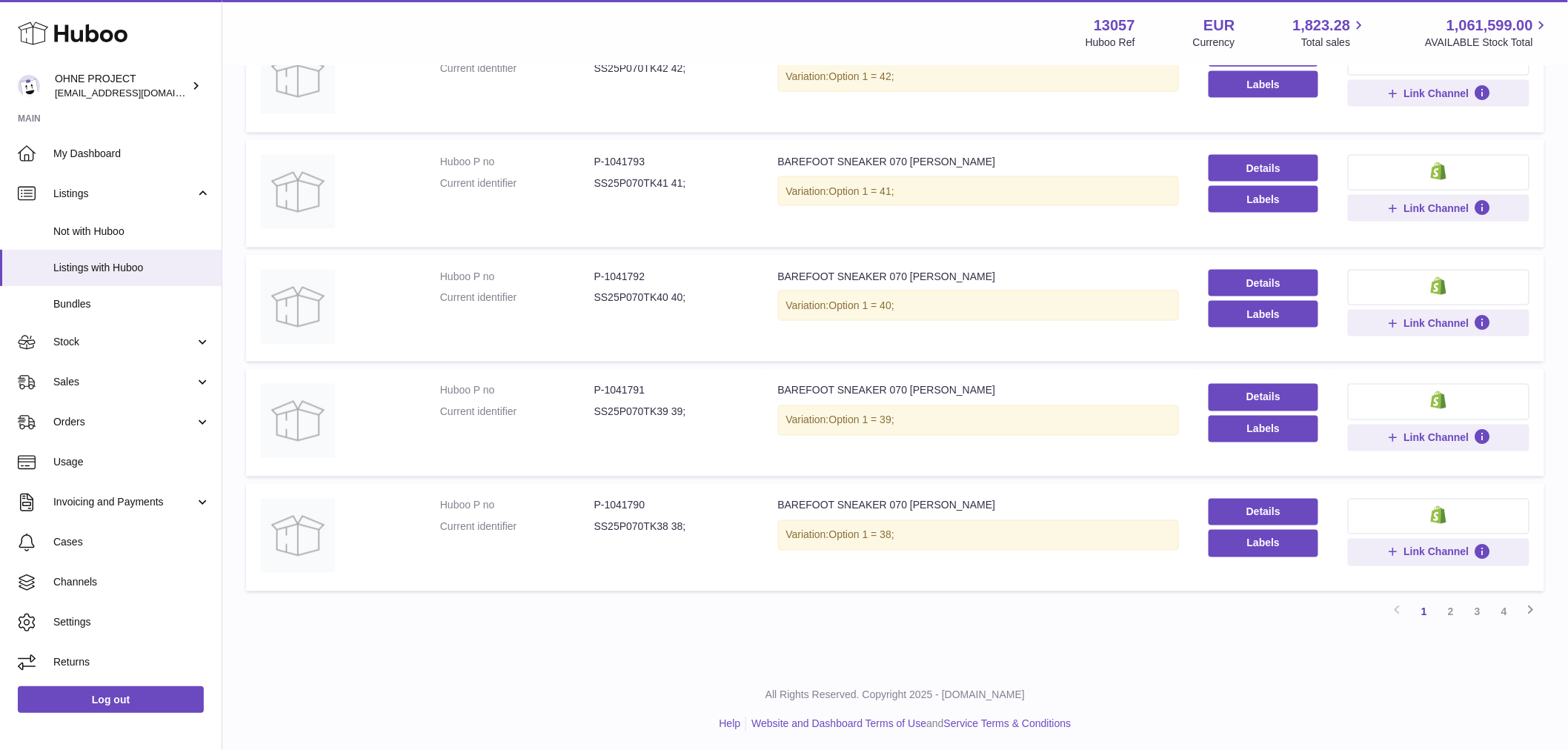
scroll to position [565, 0]
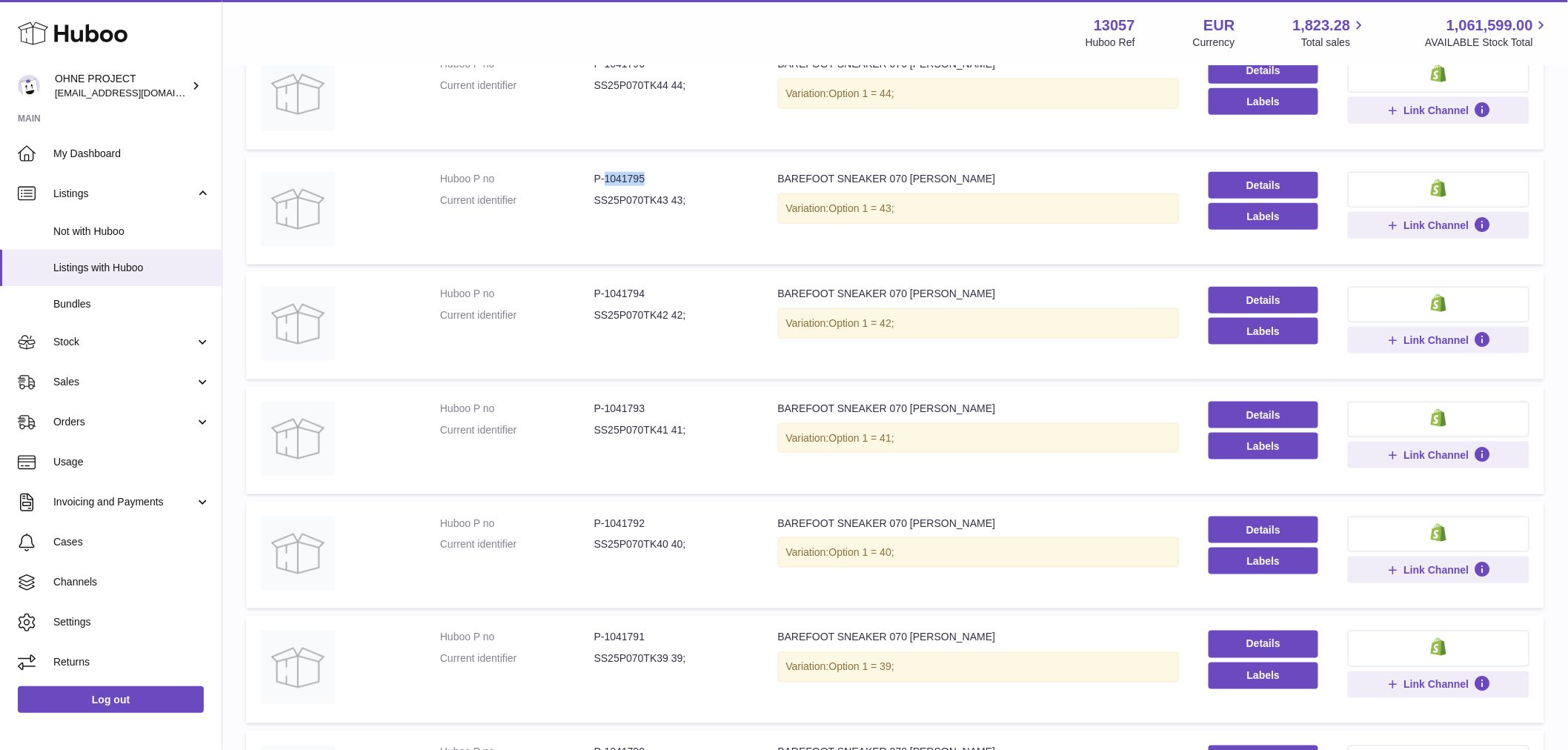
drag, startPoint x: 602, startPoint y: 176, endPoint x: 653, endPoint y: 176, distance: 51.0
click at [653, 176] on dd "P-1041795" at bounding box center [671, 179] width 154 height 14
copy dd "1041795"
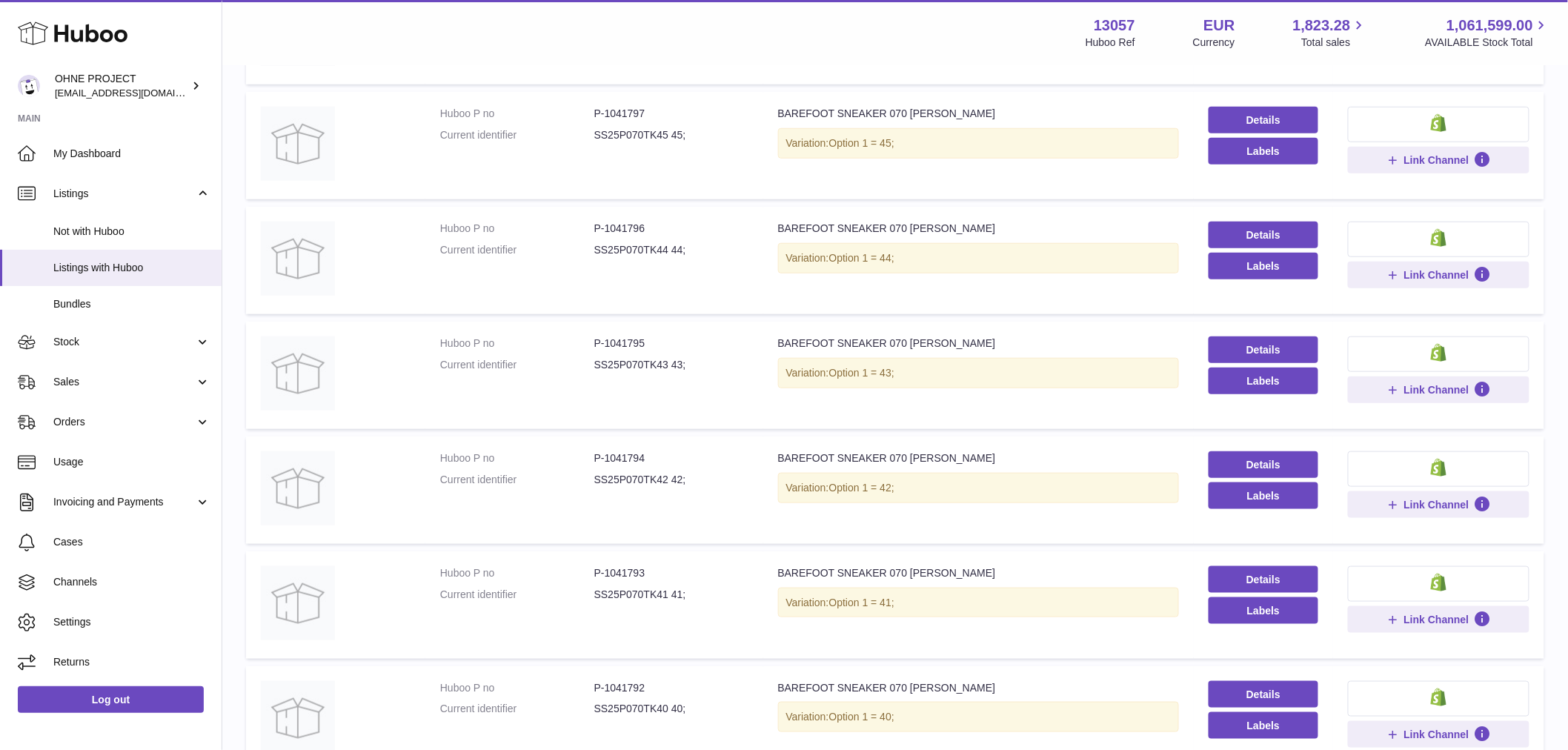
click at [605, 226] on dd "P-1041796" at bounding box center [671, 228] width 154 height 14
drag, startPoint x: 603, startPoint y: 228, endPoint x: 668, endPoint y: 230, distance: 65.0
click at [667, 230] on dd "P-1041796" at bounding box center [671, 228] width 154 height 14
copy dd "1041796"
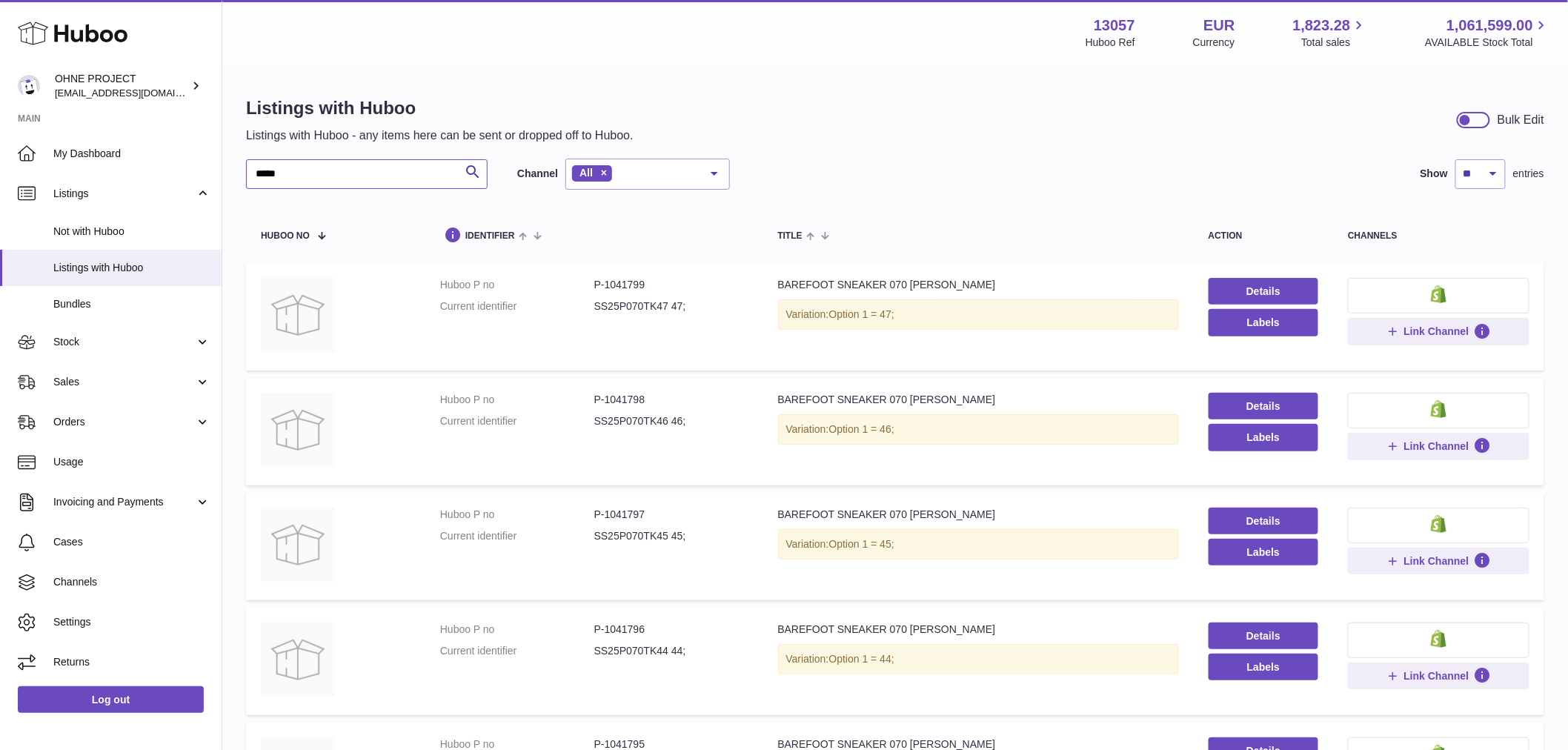
drag, startPoint x: 300, startPoint y: 176, endPoint x: 237, endPoint y: 161, distance: 64.8
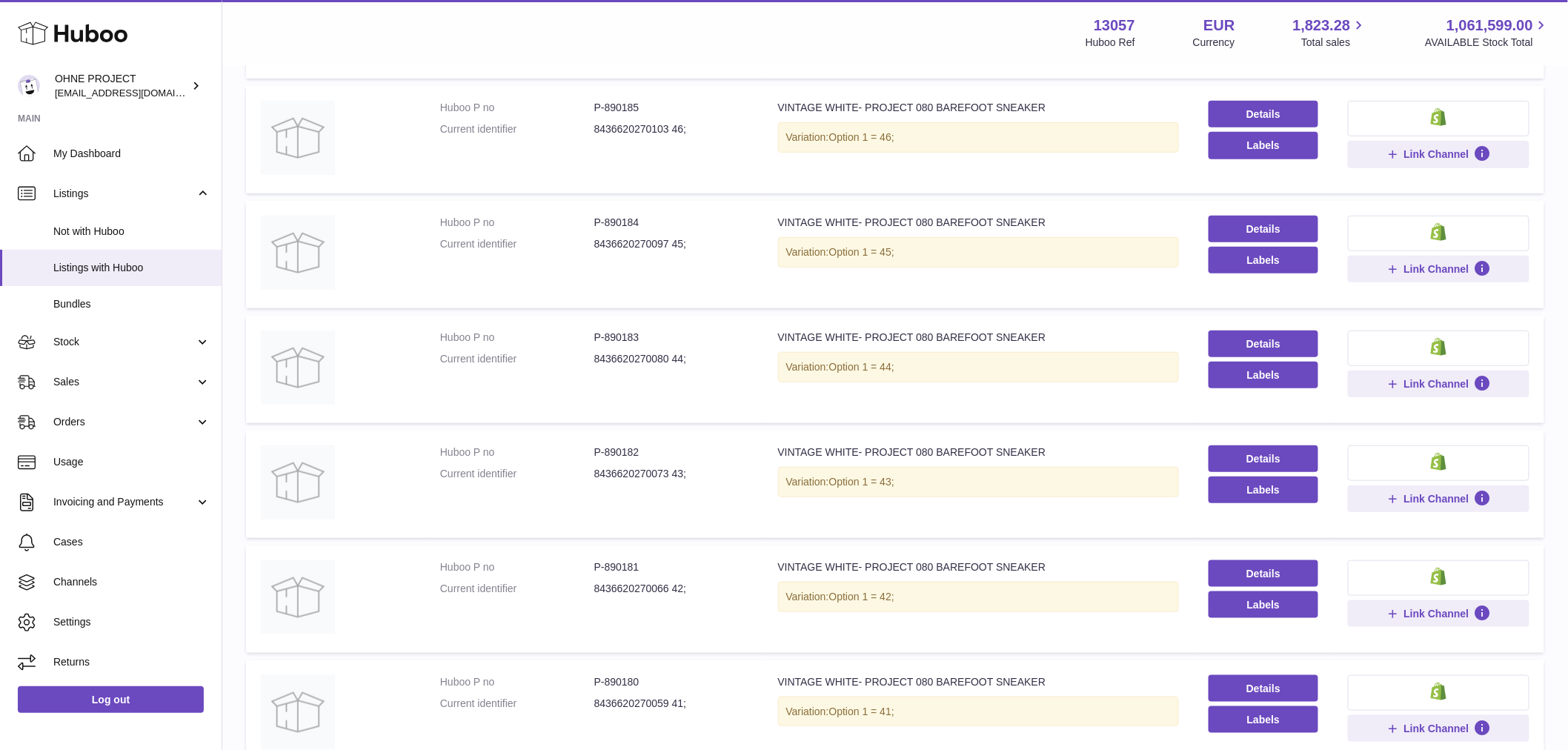
scroll to position [494, 0]
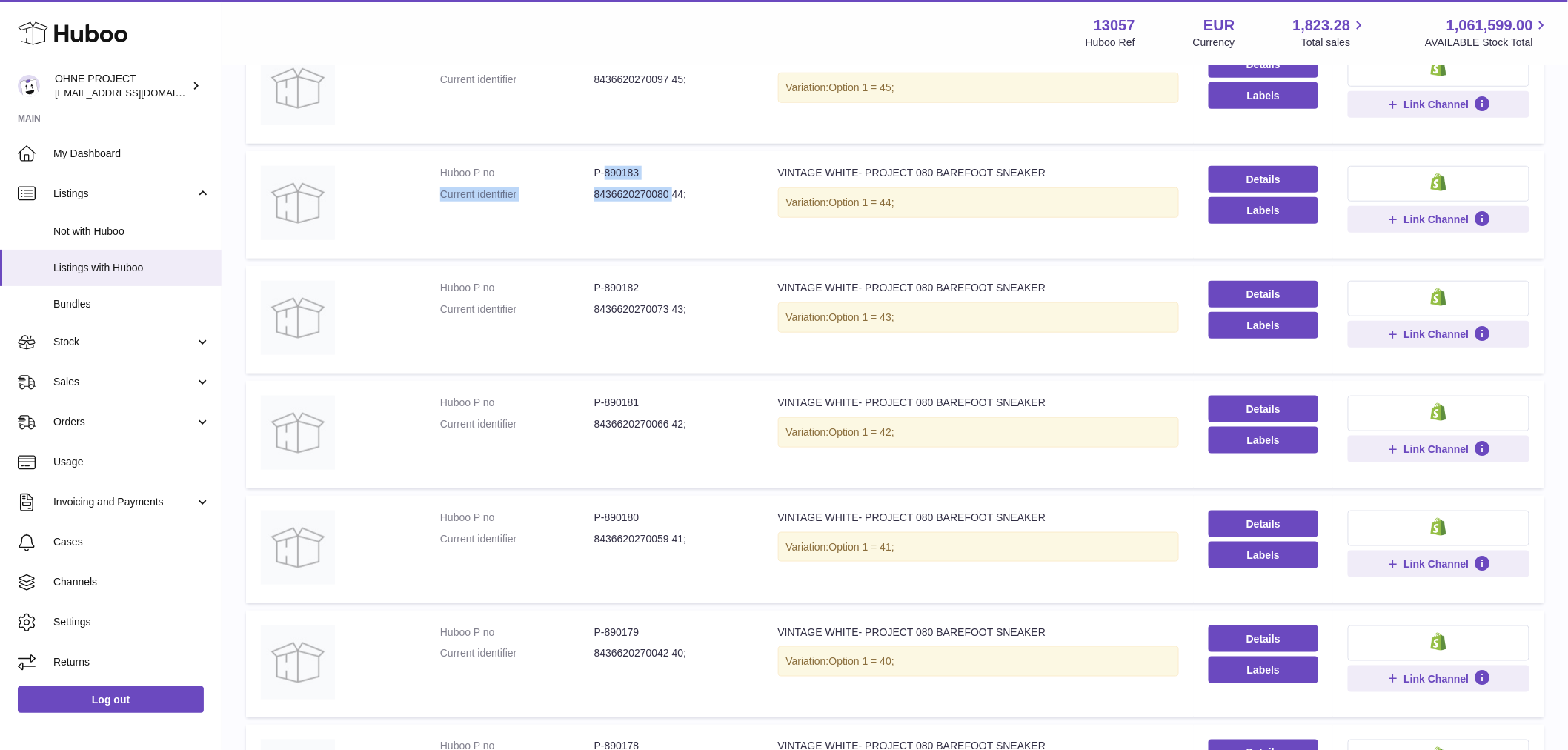
drag, startPoint x: 604, startPoint y: 168, endPoint x: 675, endPoint y: 190, distance: 74.3
click at [677, 186] on dl "Huboo P no P-890183 Current identifier 8436620270080 44;" at bounding box center [594, 187] width 308 height 43
drag, startPoint x: 672, startPoint y: 190, endPoint x: 625, endPoint y: 165, distance: 53.2
click at [671, 189] on dd "8436620270080 44;" at bounding box center [671, 194] width 154 height 14
click at [684, 97] on td "Huboo P no P-890184 Current identifier 8436620270097 45;" at bounding box center [594, 90] width 338 height 107
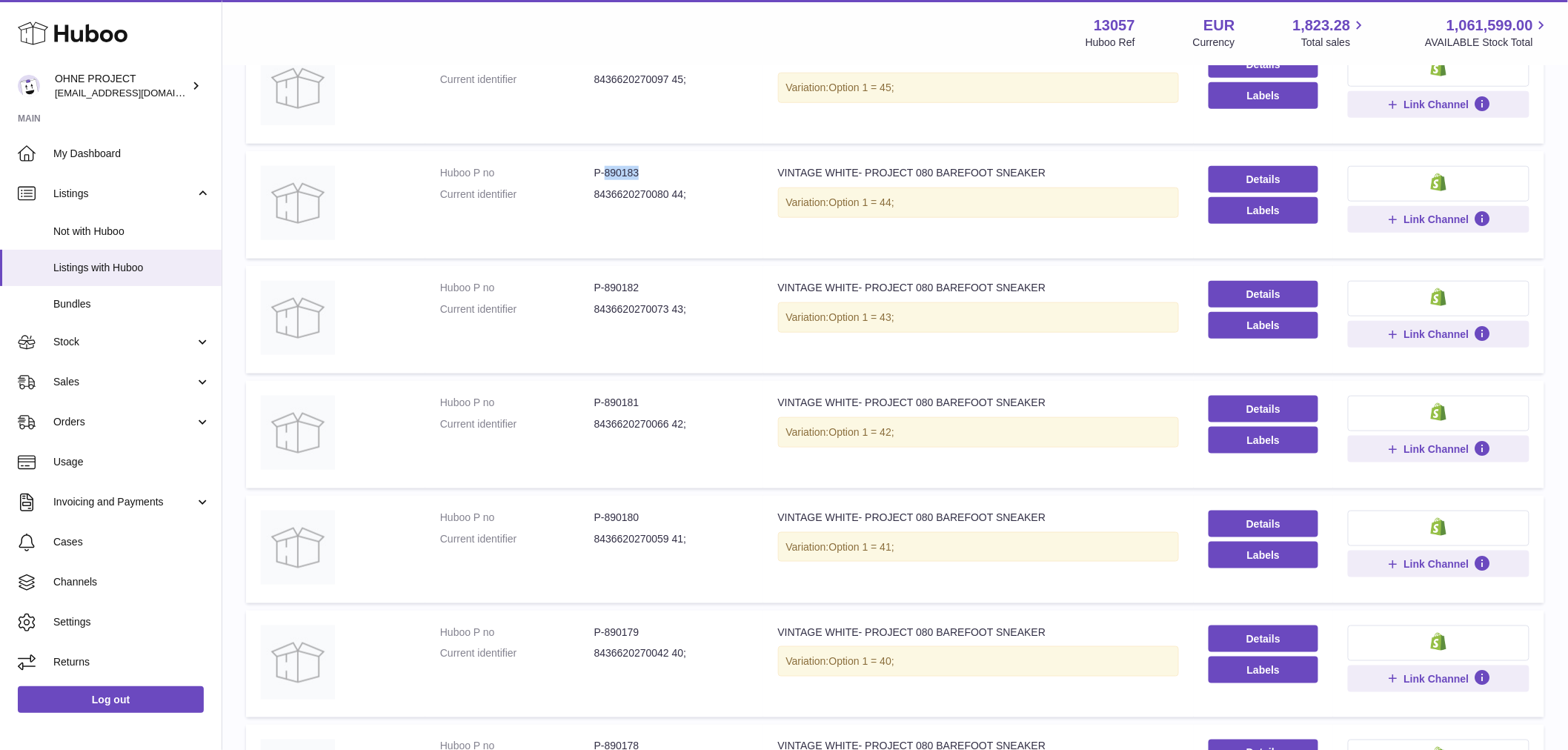
drag, startPoint x: 603, startPoint y: 168, endPoint x: 675, endPoint y: 172, distance: 72.1
click at [675, 172] on dd "P-890183" at bounding box center [671, 173] width 154 height 14
copy dd "890183"
click at [655, 197] on dd "8436620270080 44;" at bounding box center [671, 194] width 154 height 14
drag, startPoint x: 604, startPoint y: 170, endPoint x: 658, endPoint y: 170, distance: 54.0
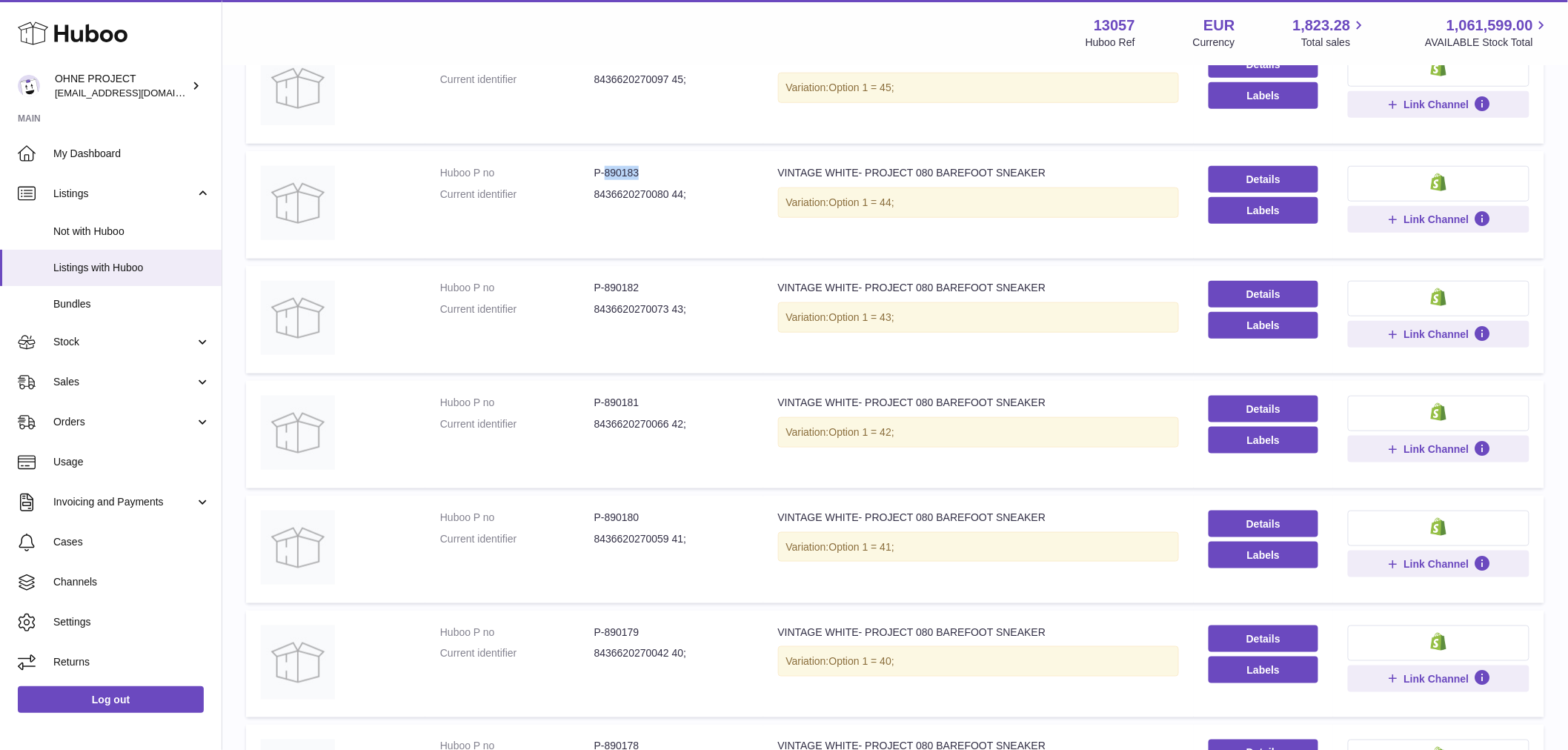
click at [658, 170] on dd "P-890183" at bounding box center [671, 173] width 154 height 14
copy dd "890183"
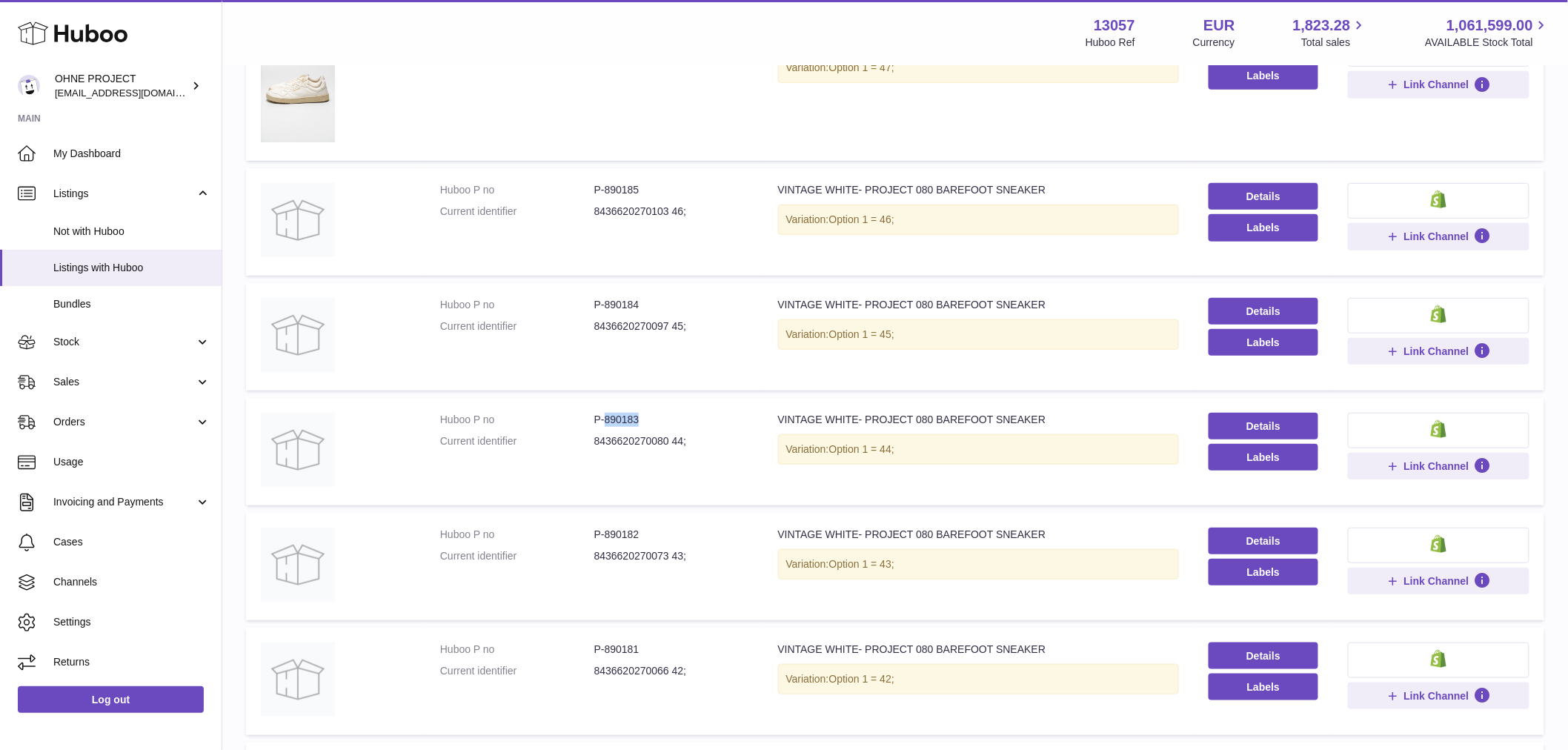
scroll to position [0, 0]
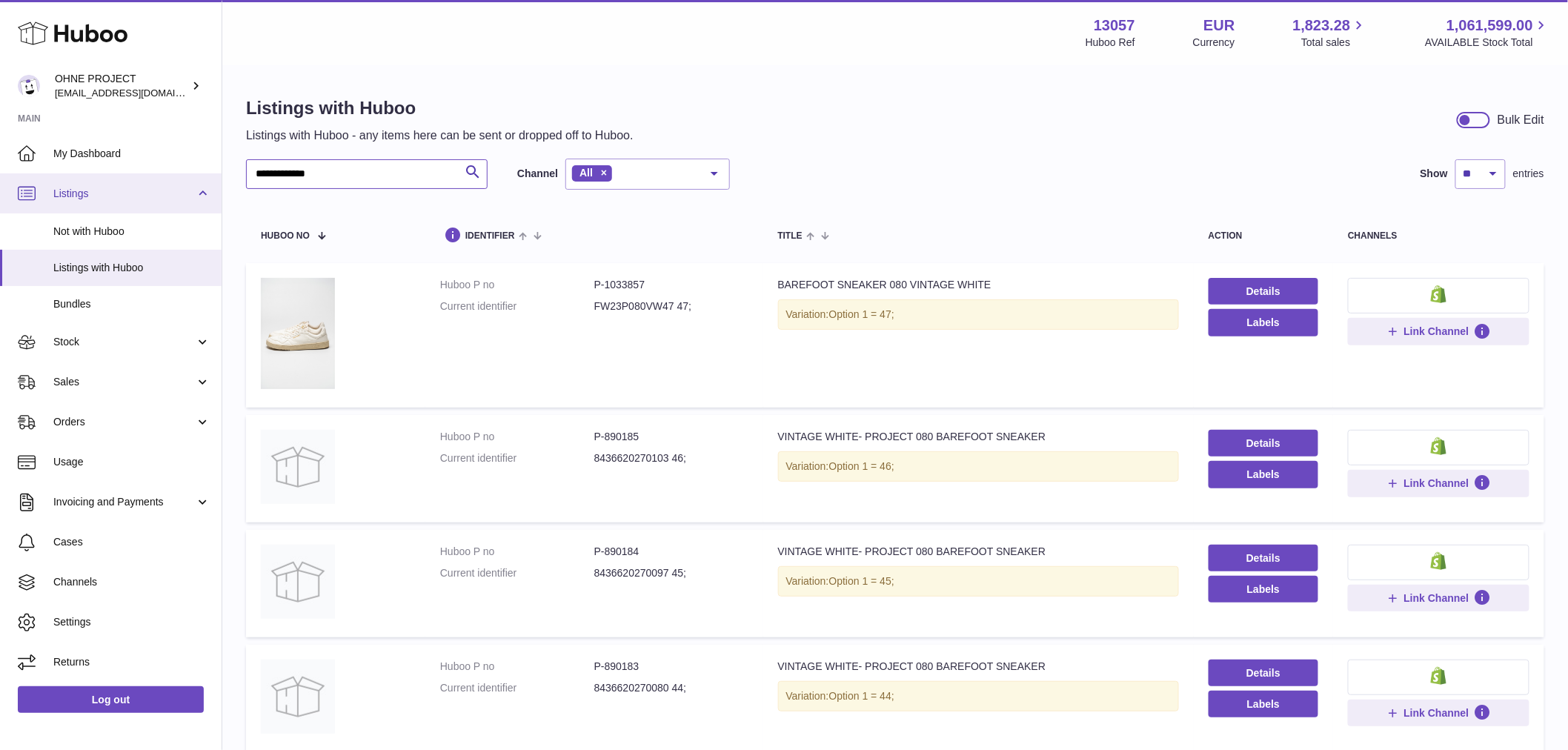
drag, startPoint x: 370, startPoint y: 163, endPoint x: 178, endPoint y: 180, distance: 192.8
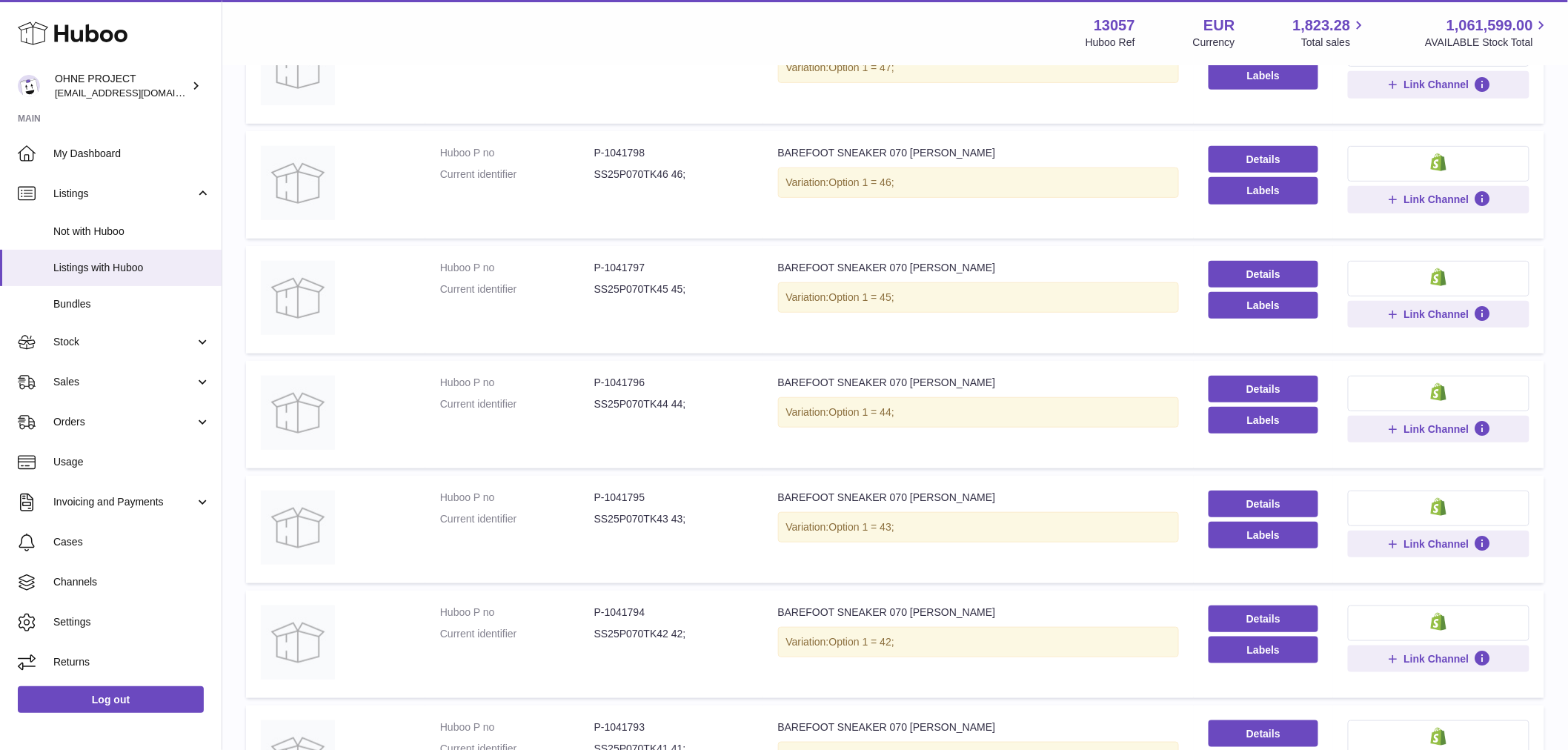
scroll to position [329, 0]
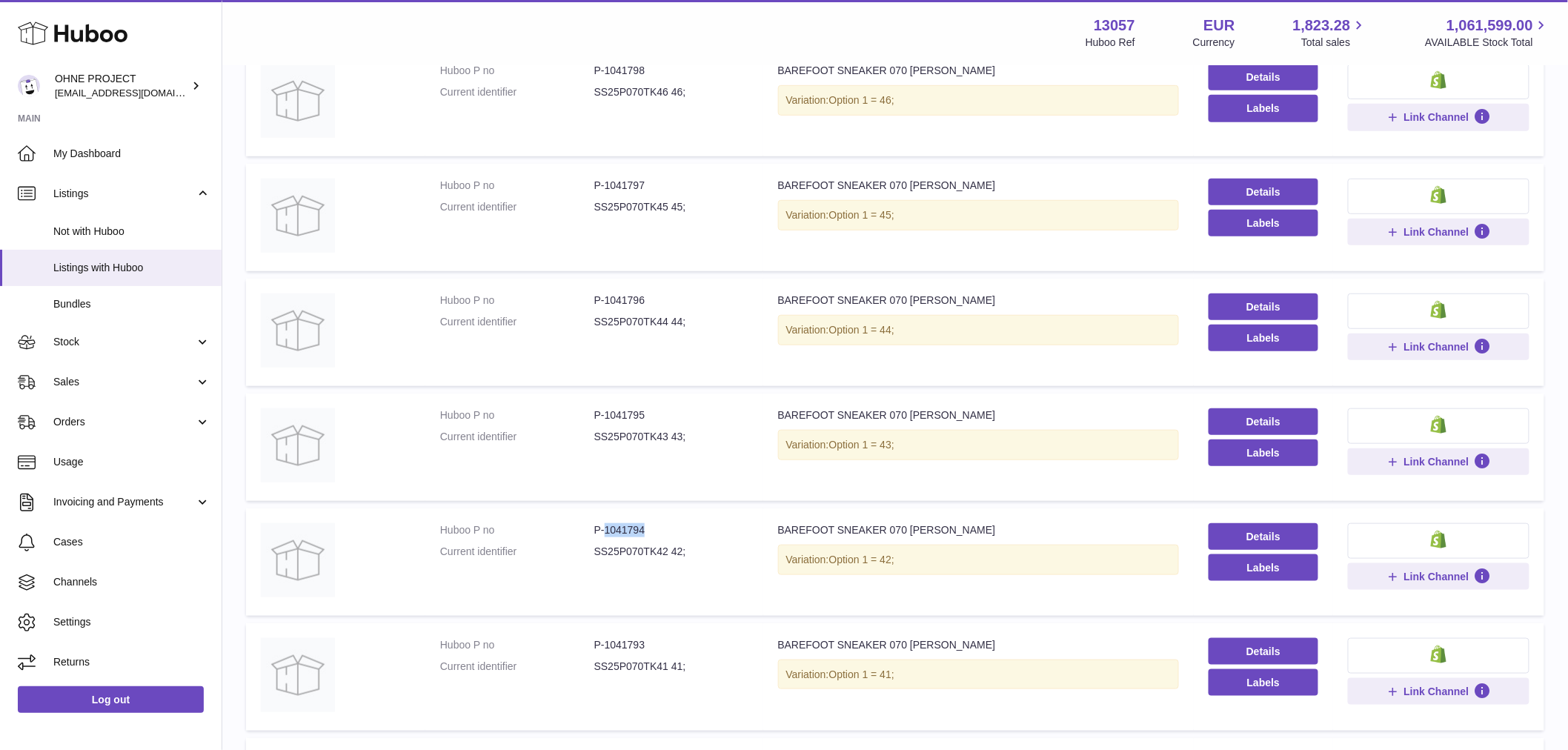
drag, startPoint x: 603, startPoint y: 529, endPoint x: 667, endPoint y: 524, distance: 64.2
click at [667, 524] on dd "P-1041794" at bounding box center [671, 530] width 154 height 14
copy dd "1041794"
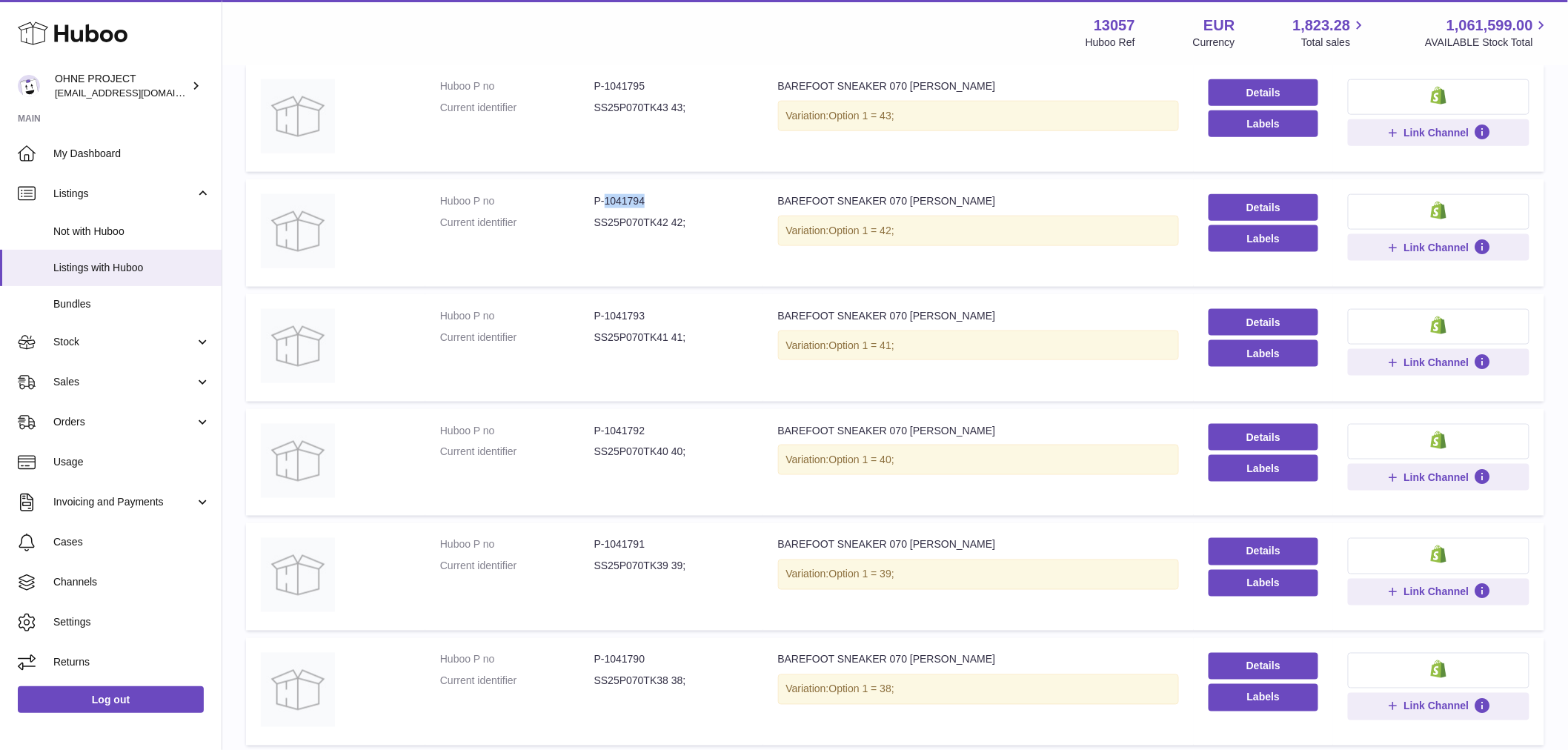
scroll to position [812, 0]
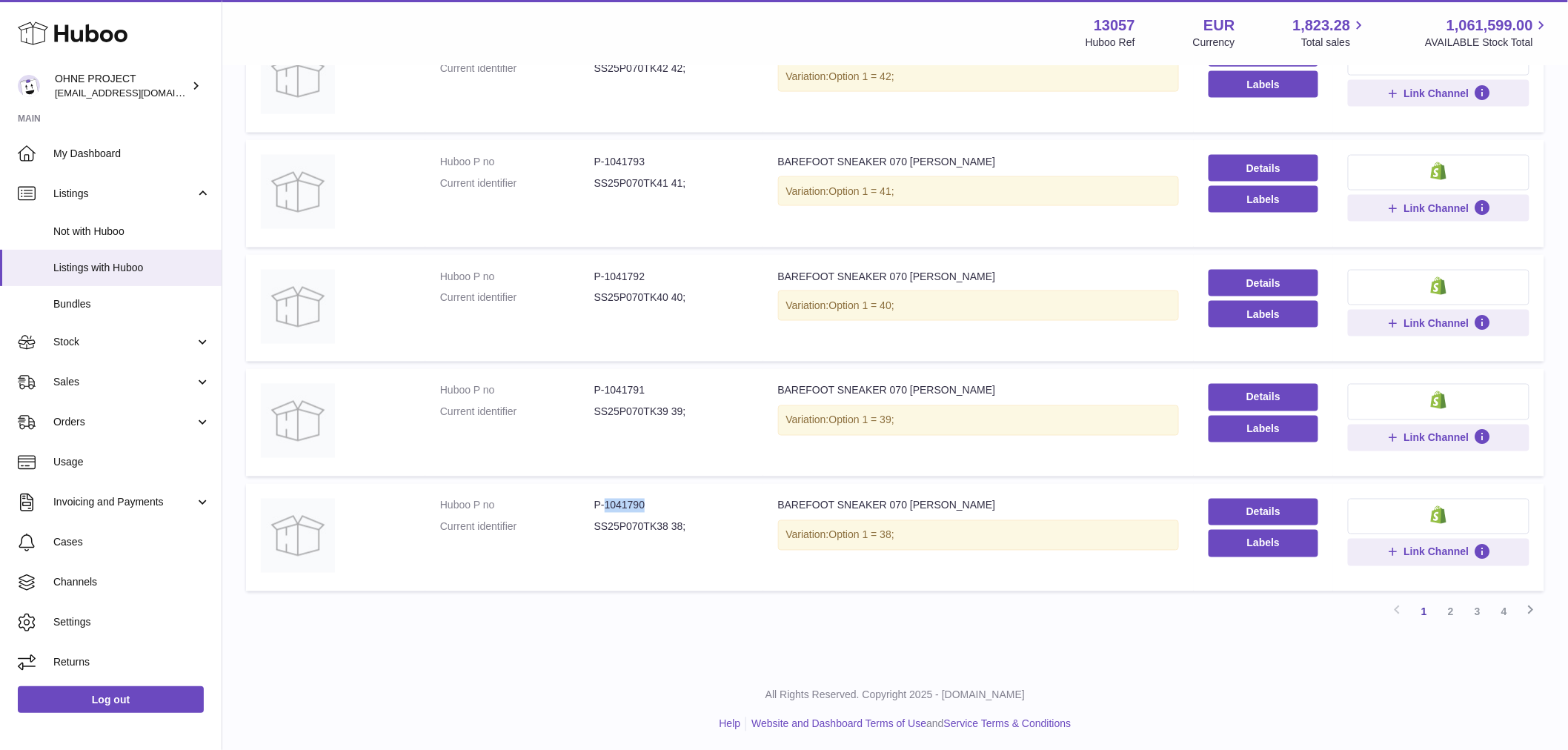
drag, startPoint x: 601, startPoint y: 500, endPoint x: 680, endPoint y: 507, distance: 79.3
click at [678, 507] on dd "P-1041790" at bounding box center [671, 506] width 154 height 14
copy dd "1041790"
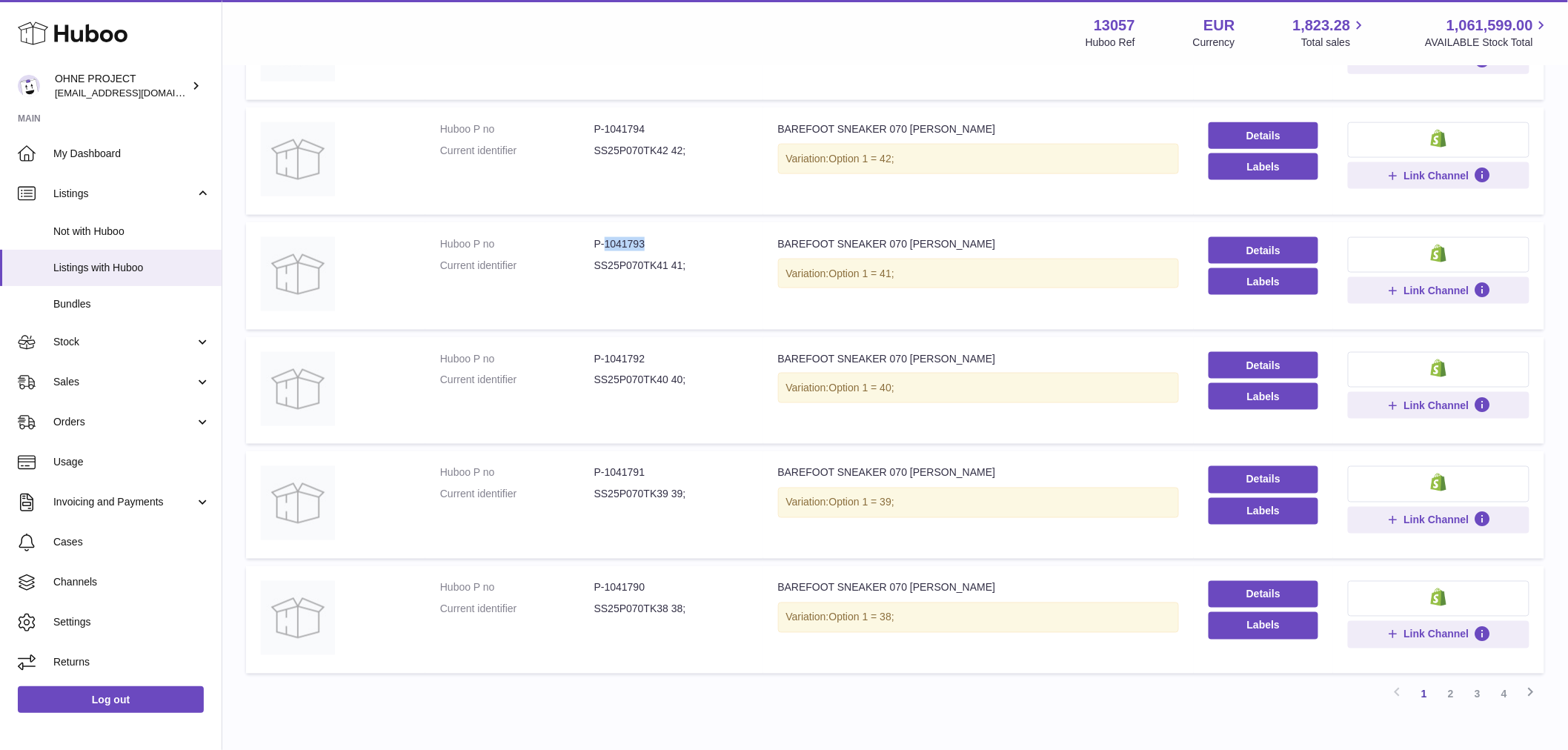
drag, startPoint x: 645, startPoint y: 239, endPoint x: 603, endPoint y: 246, distance: 42.6
click at [603, 246] on dd "P-1041793" at bounding box center [671, 243] width 154 height 14
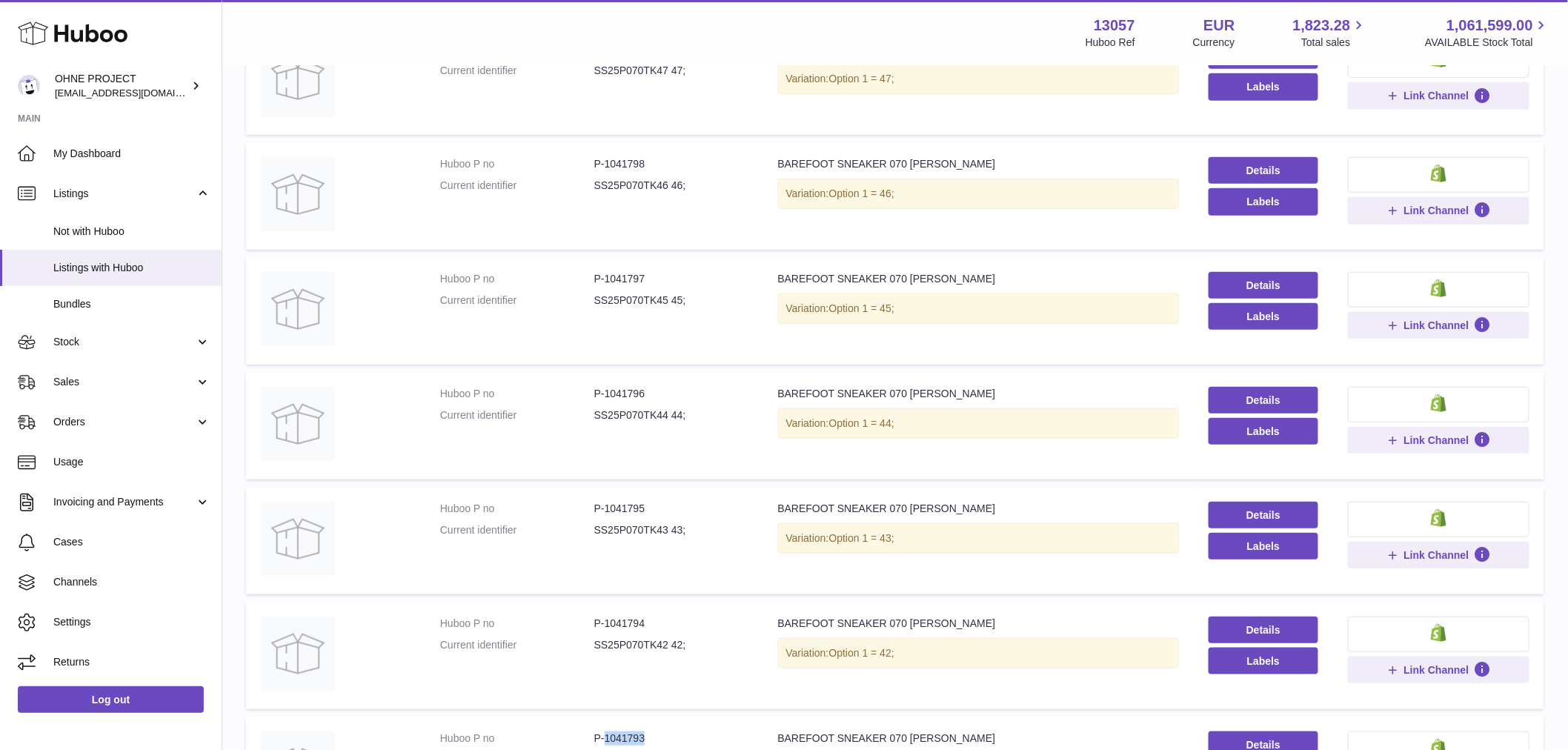
scroll to position [0, 0]
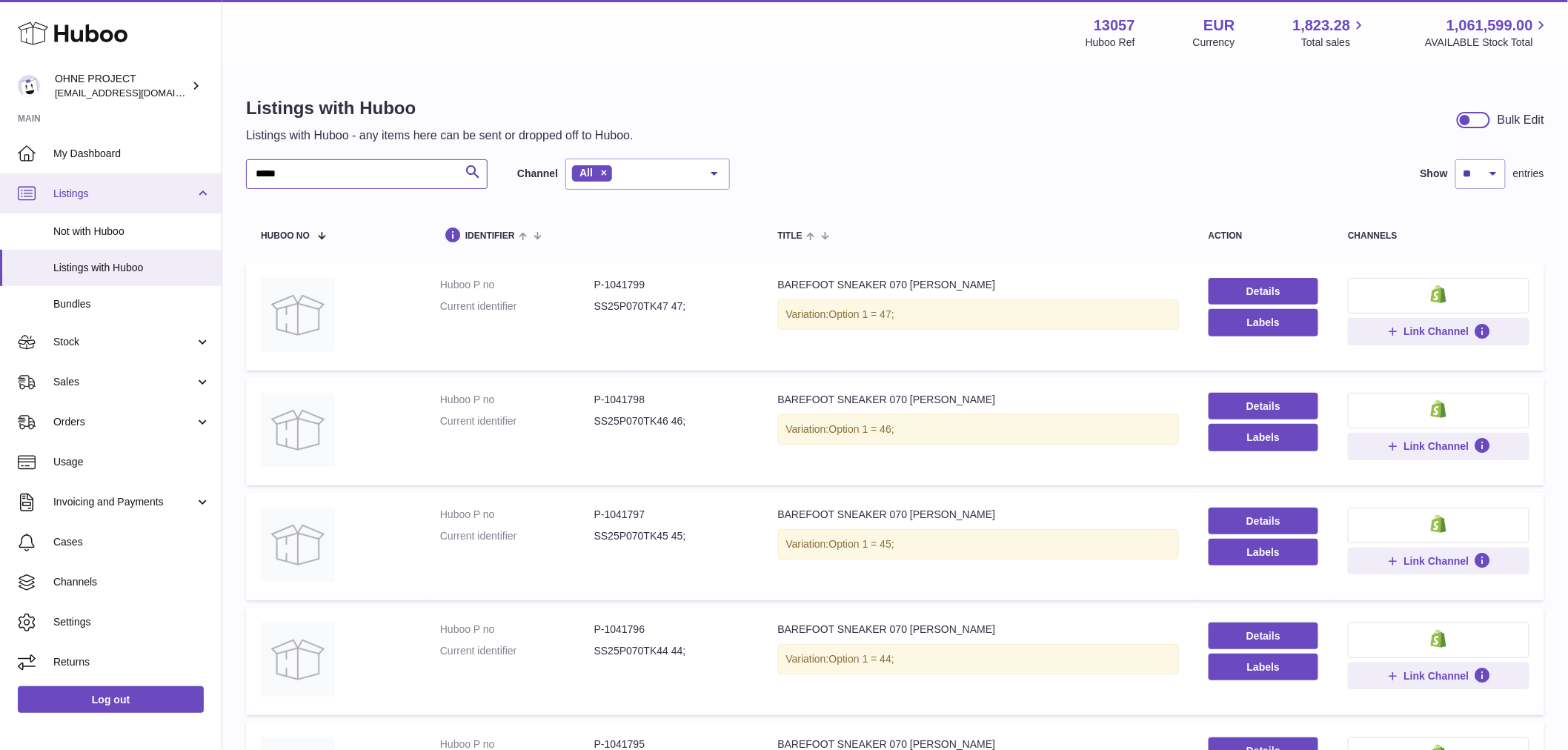
drag, startPoint x: 311, startPoint y: 173, endPoint x: 189, endPoint y: 175, distance: 122.0
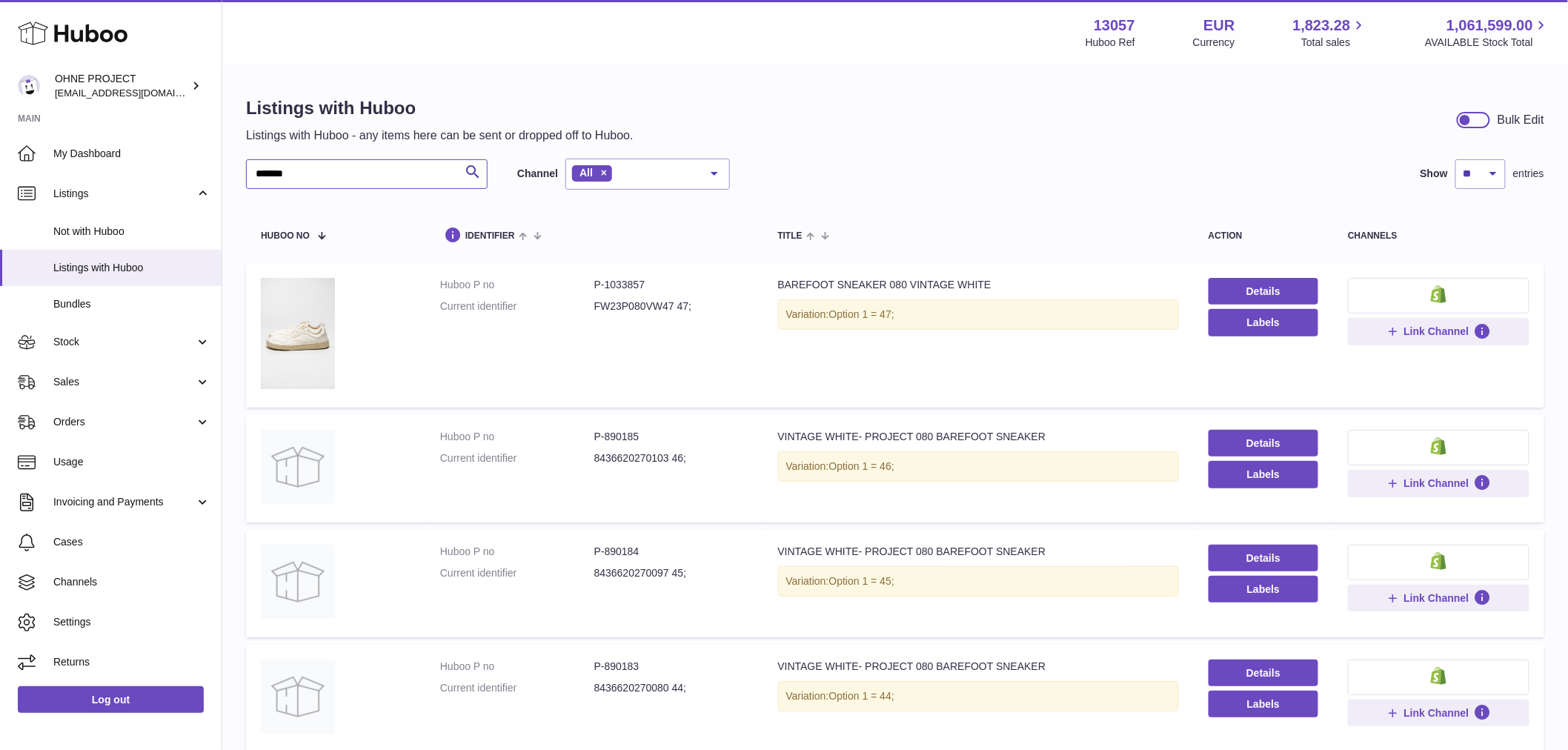
scroll to position [83, 0]
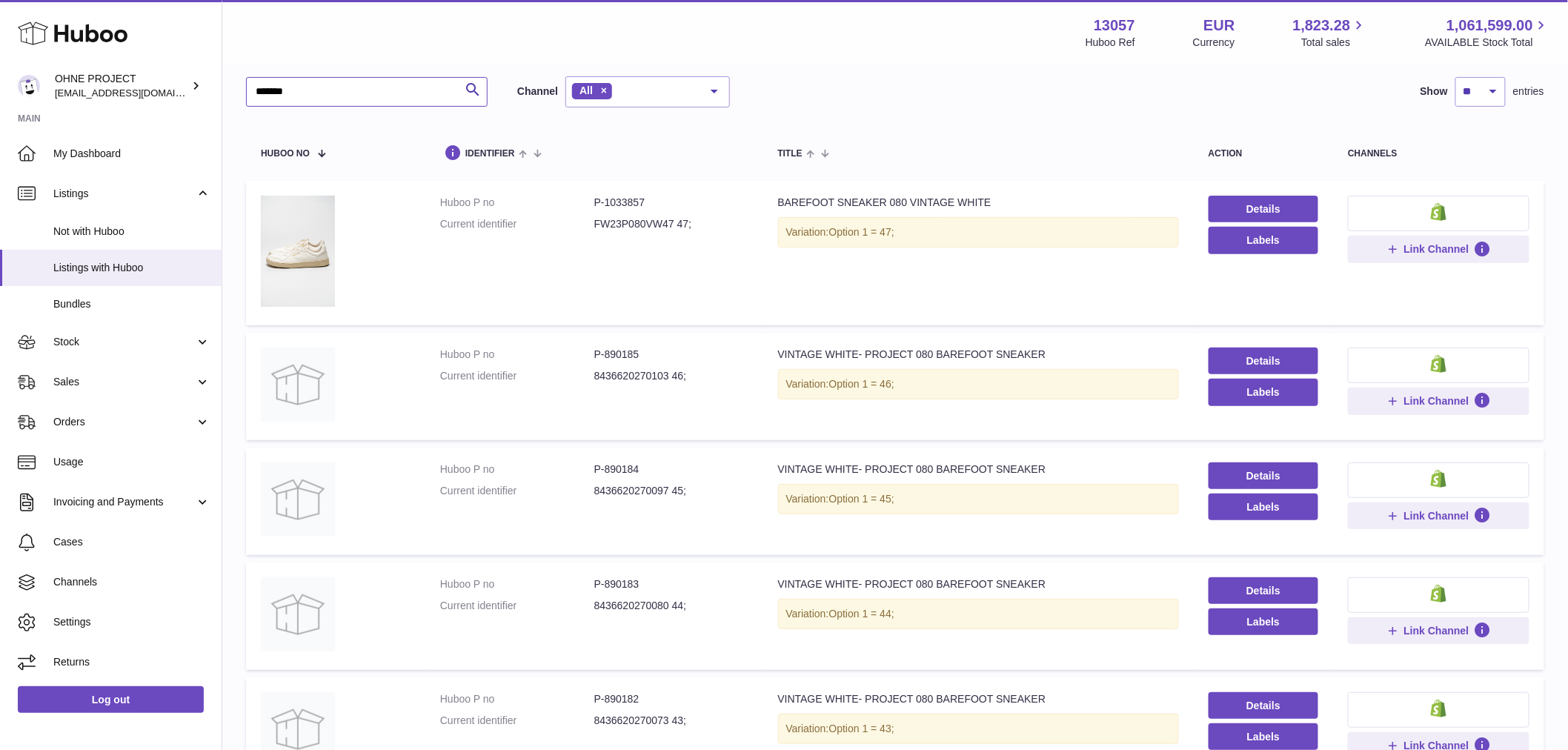
type input "*******"
drag, startPoint x: 602, startPoint y: 468, endPoint x: 660, endPoint y: 471, distance: 58.1
click at [657, 472] on dd "P-890184" at bounding box center [671, 469] width 154 height 14
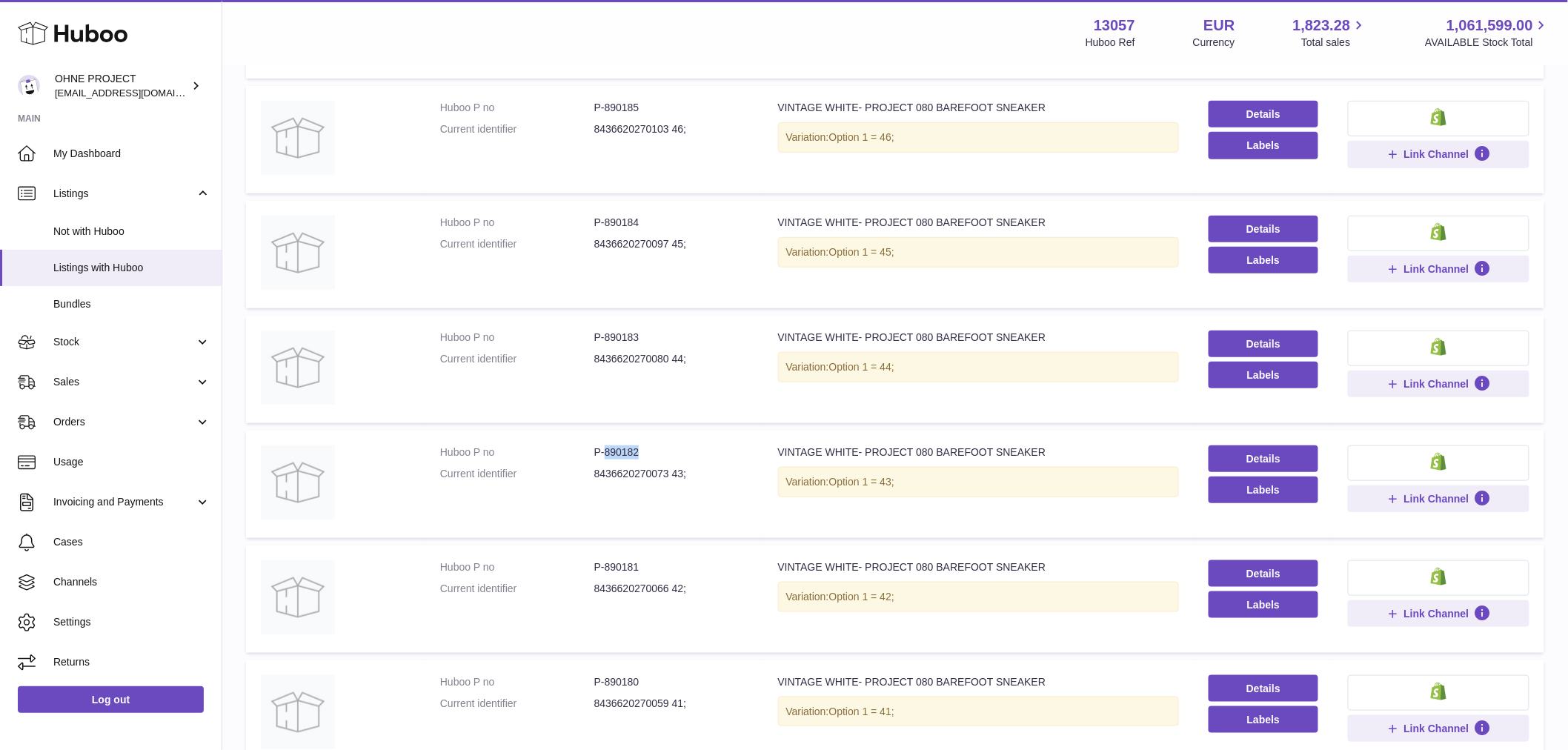
drag, startPoint x: 602, startPoint y: 444, endPoint x: 663, endPoint y: 454, distance: 61.8
click at [663, 454] on dd "P-890182" at bounding box center [671, 452] width 154 height 14
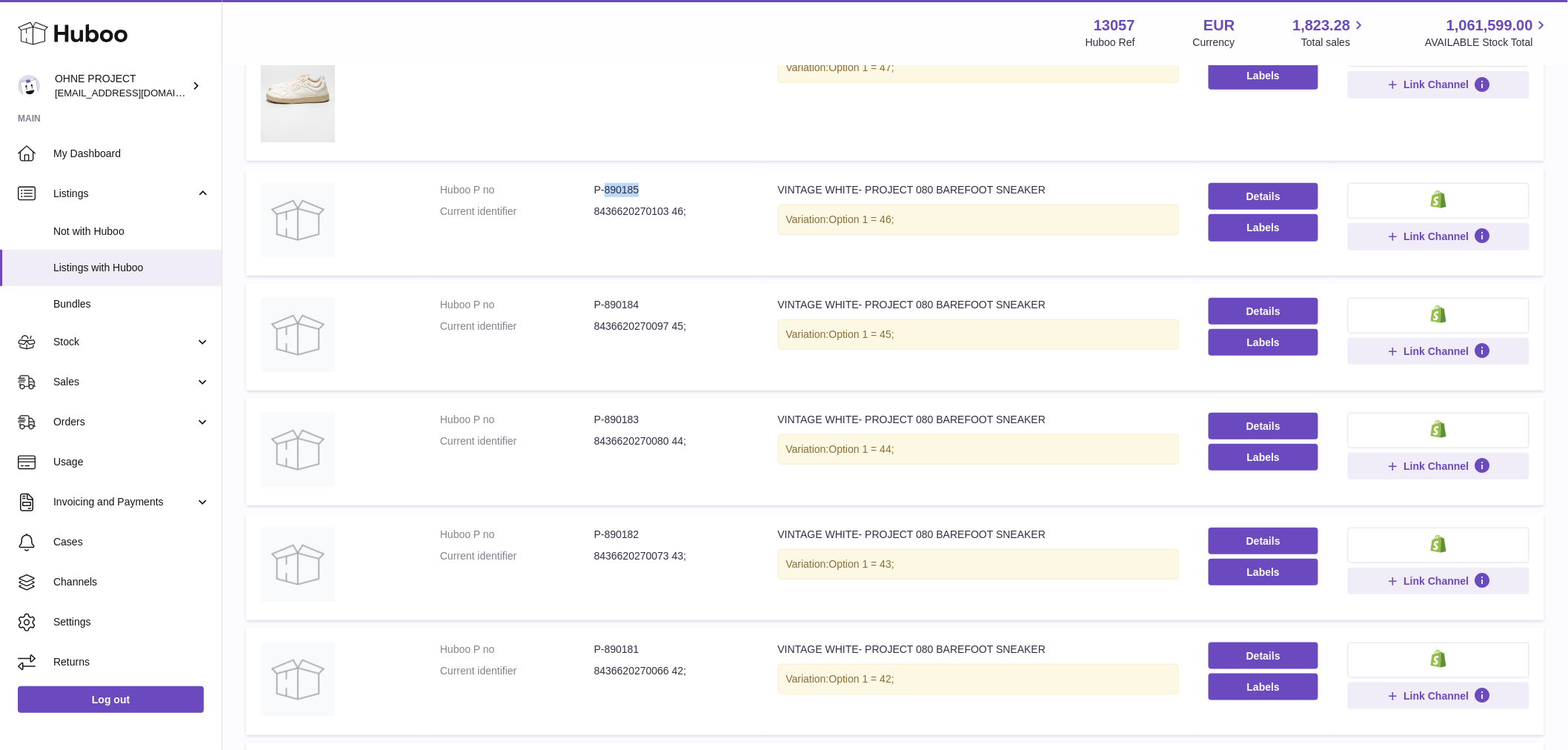
drag, startPoint x: 601, startPoint y: 187, endPoint x: 682, endPoint y: 198, distance: 81.7
click at [682, 198] on dl "Huboo P no P-890185 Current identifier 8436620270103 46;" at bounding box center [594, 204] width 308 height 43
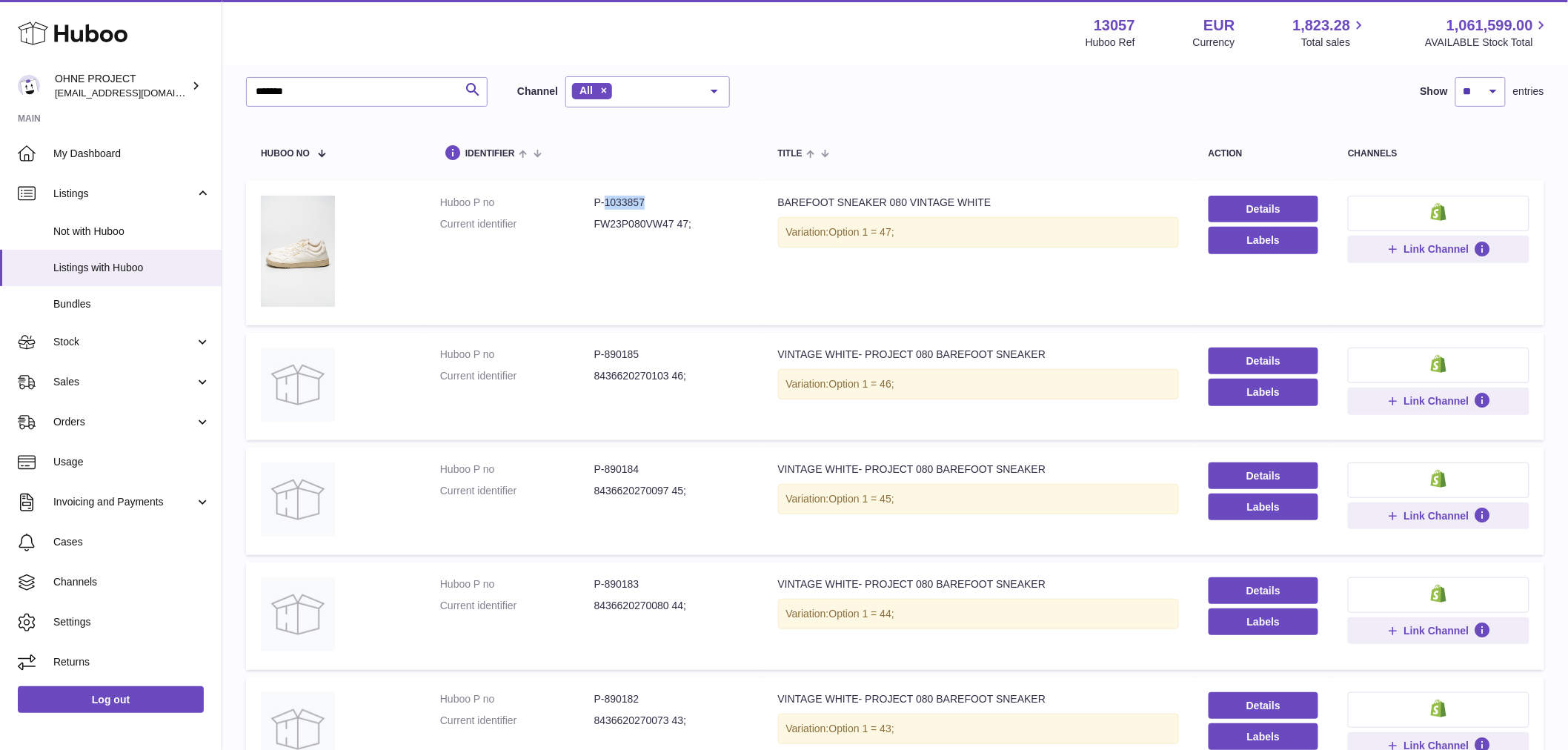
drag, startPoint x: 604, startPoint y: 201, endPoint x: 677, endPoint y: 201, distance: 73.0
click at [677, 201] on dd "P-1033857" at bounding box center [671, 203] width 154 height 14
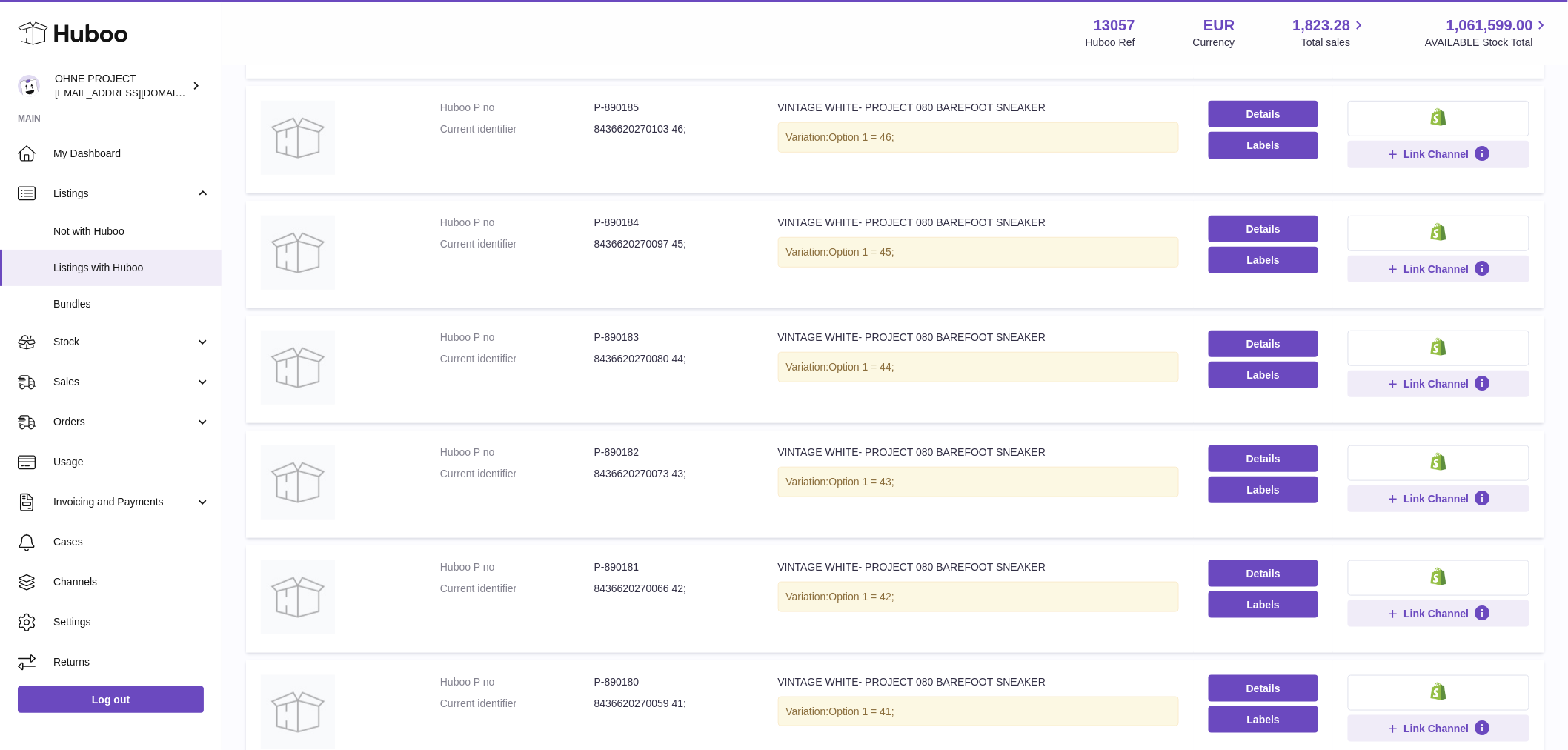
scroll to position [575, 0]
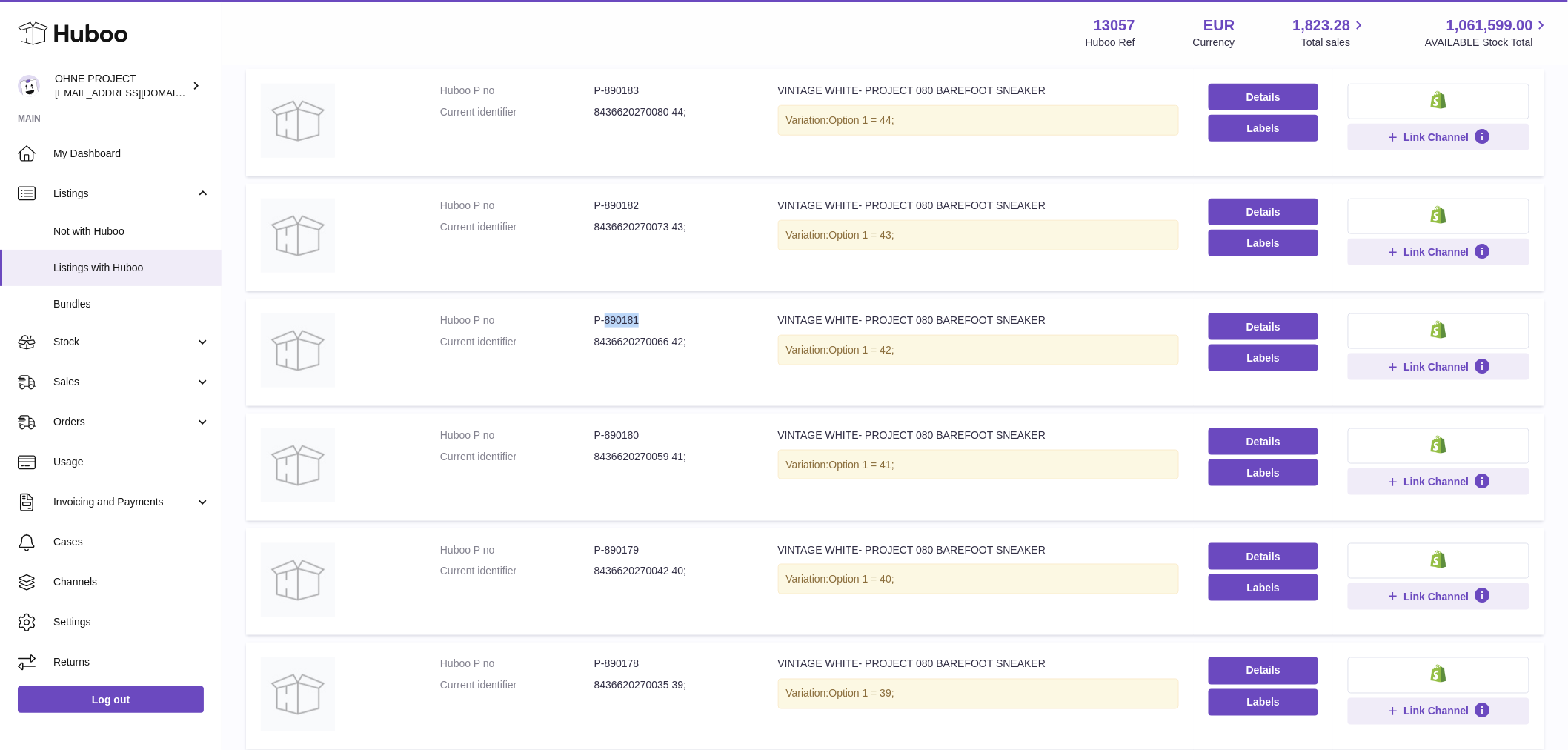
drag, startPoint x: 603, startPoint y: 321, endPoint x: 665, endPoint y: 317, distance: 62.1
click at [665, 317] on dd "P-890181" at bounding box center [671, 320] width 154 height 14
